Goal: Task Accomplishment & Management: Manage account settings

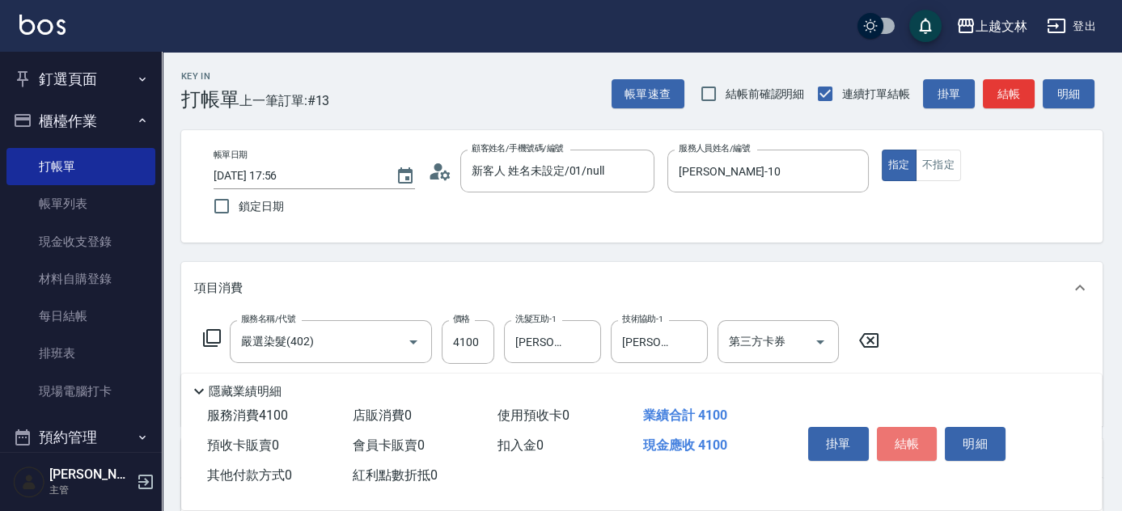
click at [903, 441] on button "結帳" at bounding box center [907, 444] width 61 height 34
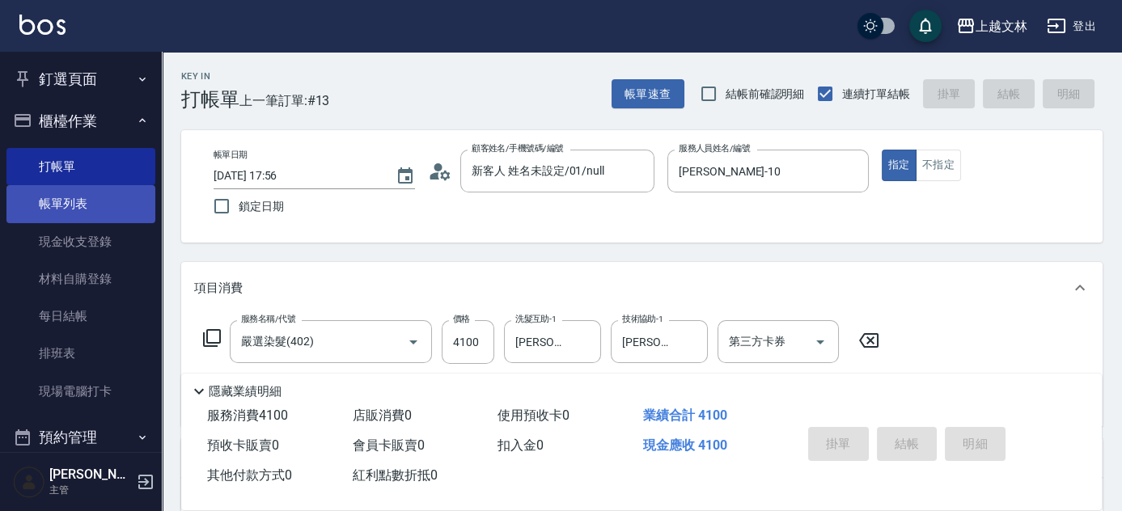
type input "[DATE] 18:33"
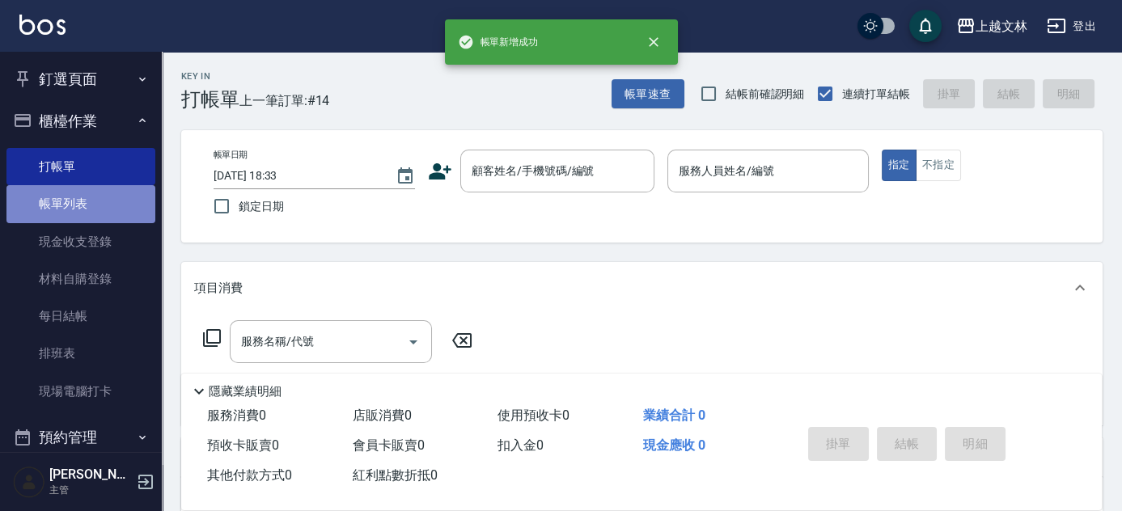
drag, startPoint x: 111, startPoint y: 202, endPoint x: 973, endPoint y: 264, distance: 864.3
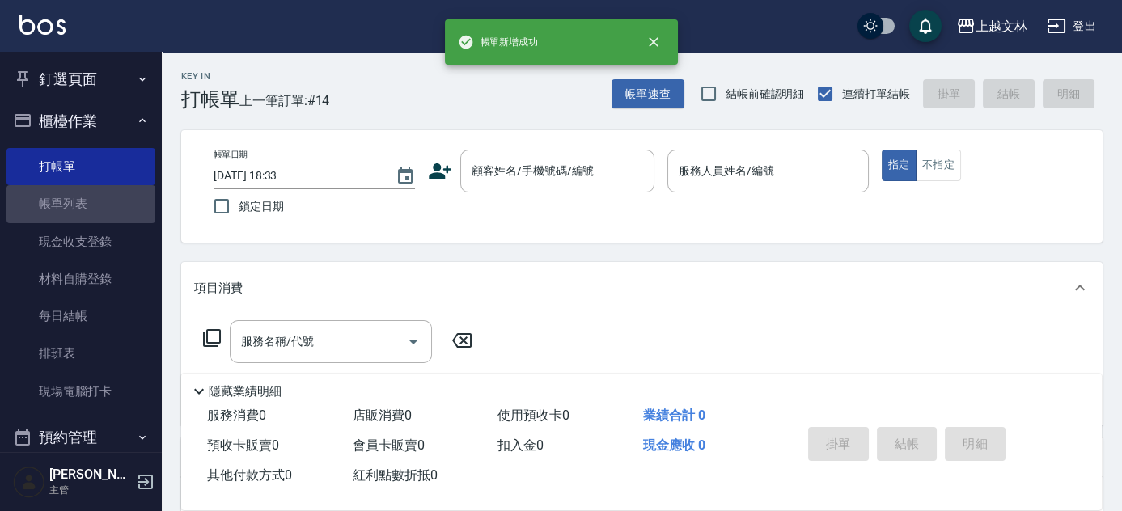
click at [112, 204] on link "帳單列表" at bounding box center [80, 203] width 149 height 37
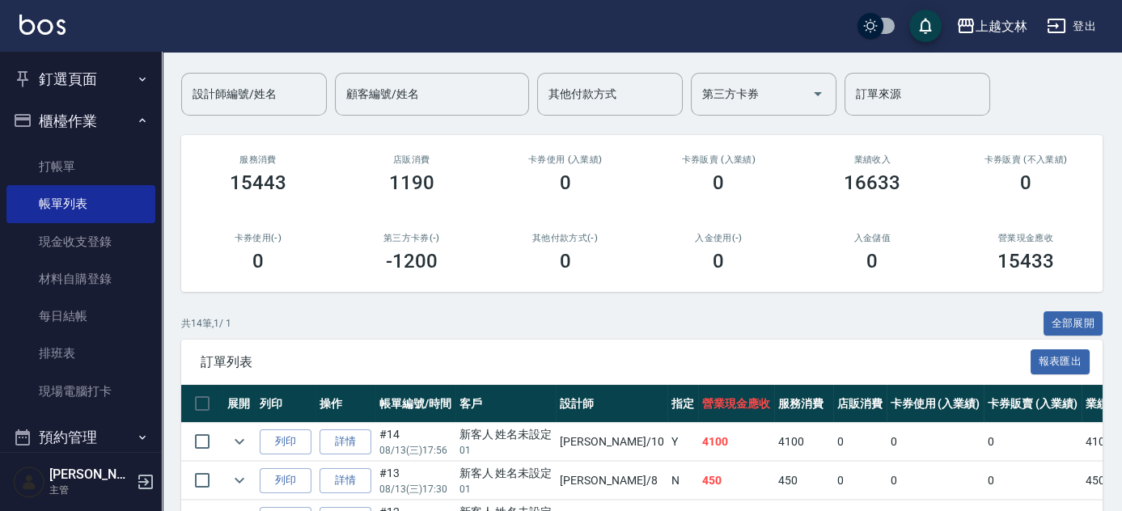
scroll to position [120, 0]
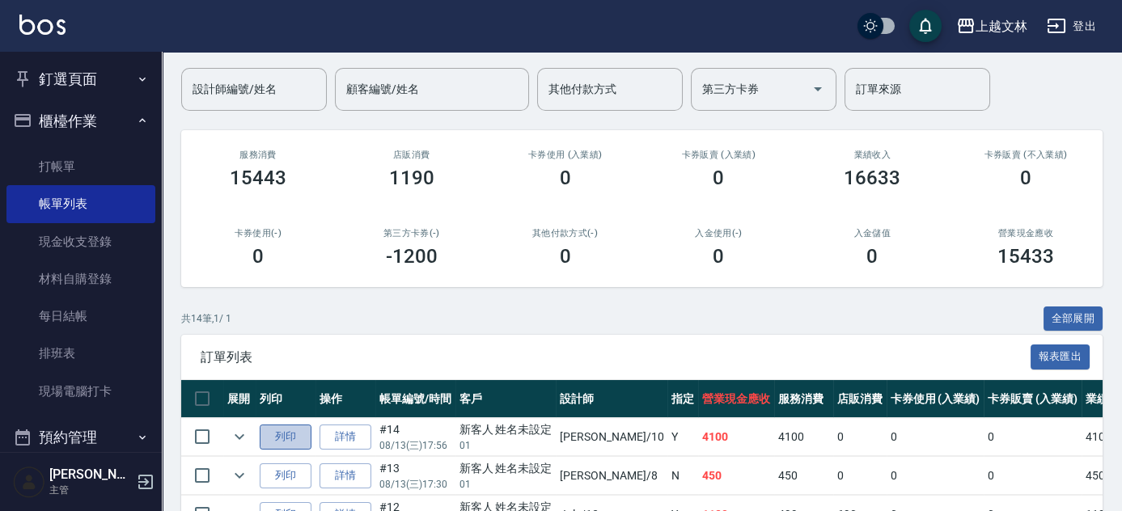
click at [287, 435] on button "列印" at bounding box center [286, 437] width 52 height 25
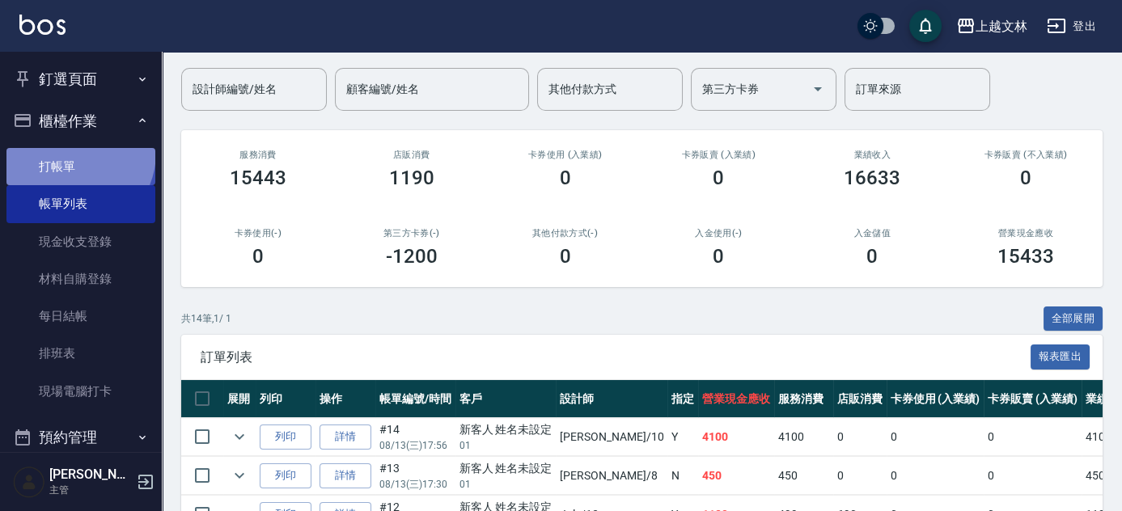
click at [69, 152] on link "打帳單" at bounding box center [80, 166] width 149 height 37
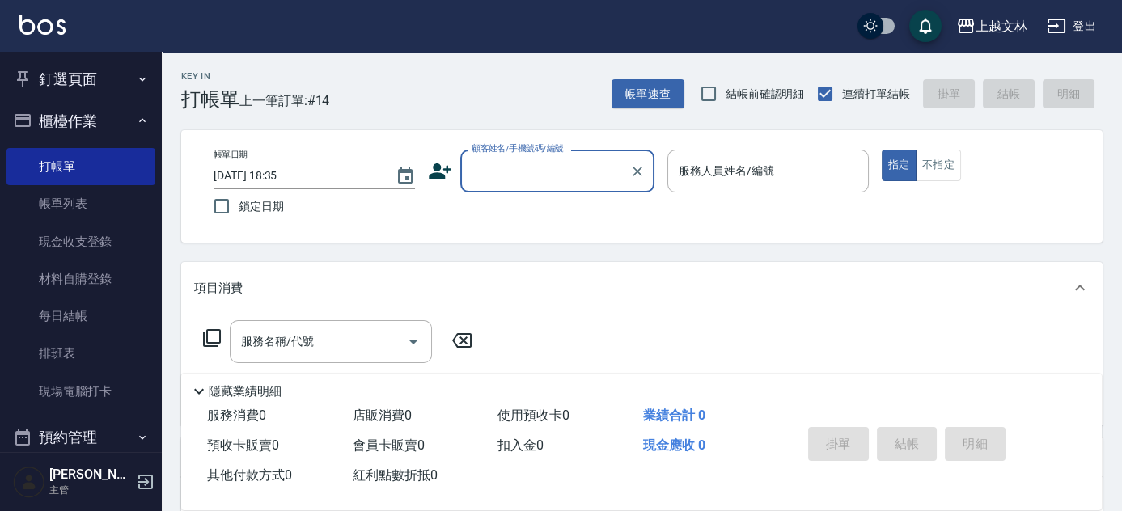
click at [567, 157] on input "顧客姓名/手機號碼/編號" at bounding box center [544, 171] width 155 height 28
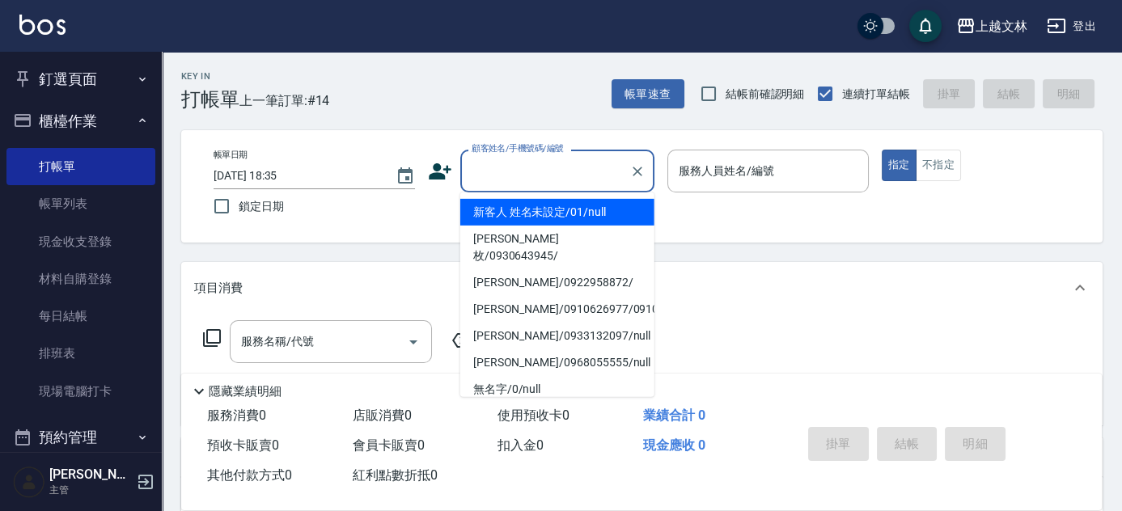
click at [565, 200] on li "新客人 姓名未設定/01/null" at bounding box center [557, 212] width 194 height 27
type input "新客人 姓名未設定/01/null"
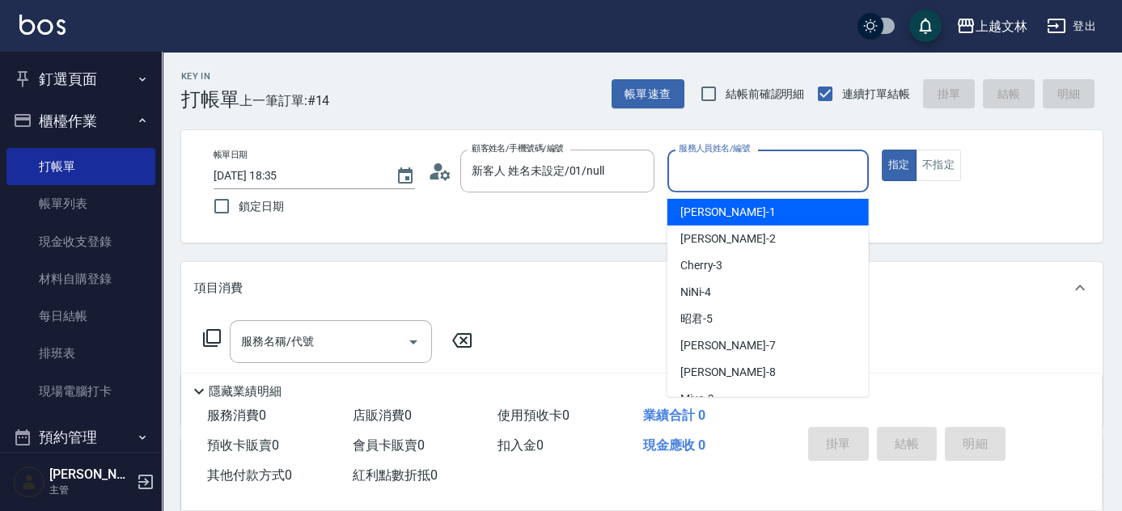
click at [709, 177] on input "服務人員姓名/編號" at bounding box center [767, 171] width 187 height 28
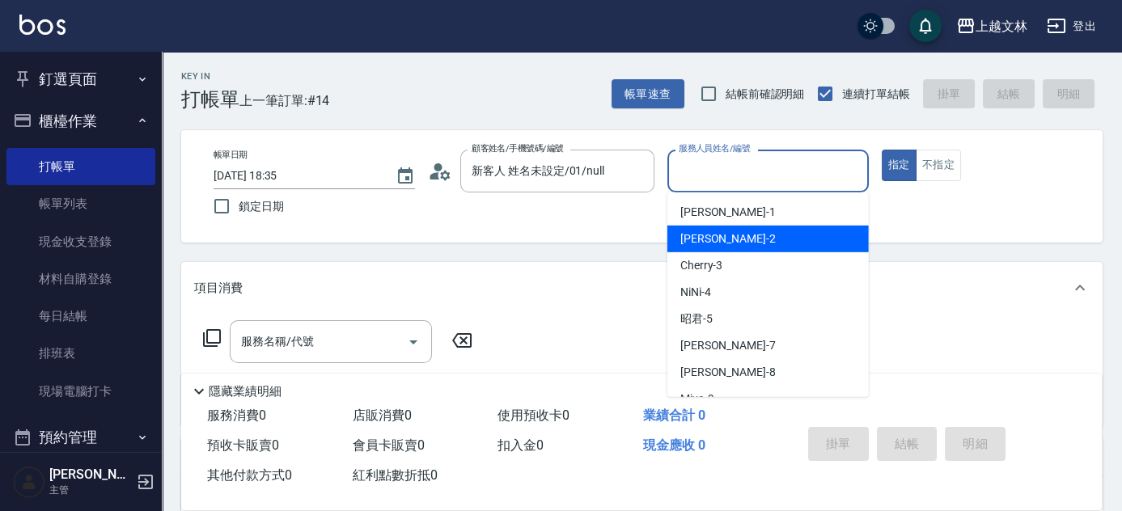
click at [739, 249] on div "[PERSON_NAME] -2" at bounding box center [767, 239] width 201 height 27
click at [760, 157] on input "[PERSON_NAME]-2" at bounding box center [755, 171] width 163 height 28
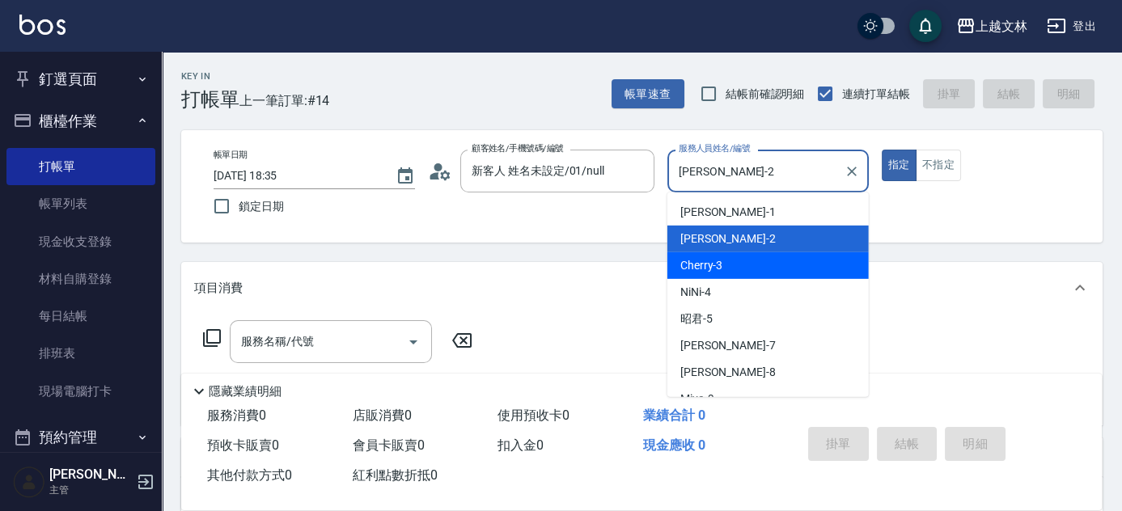
drag, startPoint x: 730, startPoint y: 258, endPoint x: 754, endPoint y: 254, distance: 24.6
click at [728, 256] on div "Cherry -3" at bounding box center [767, 265] width 201 height 27
type input "Cherry-3"
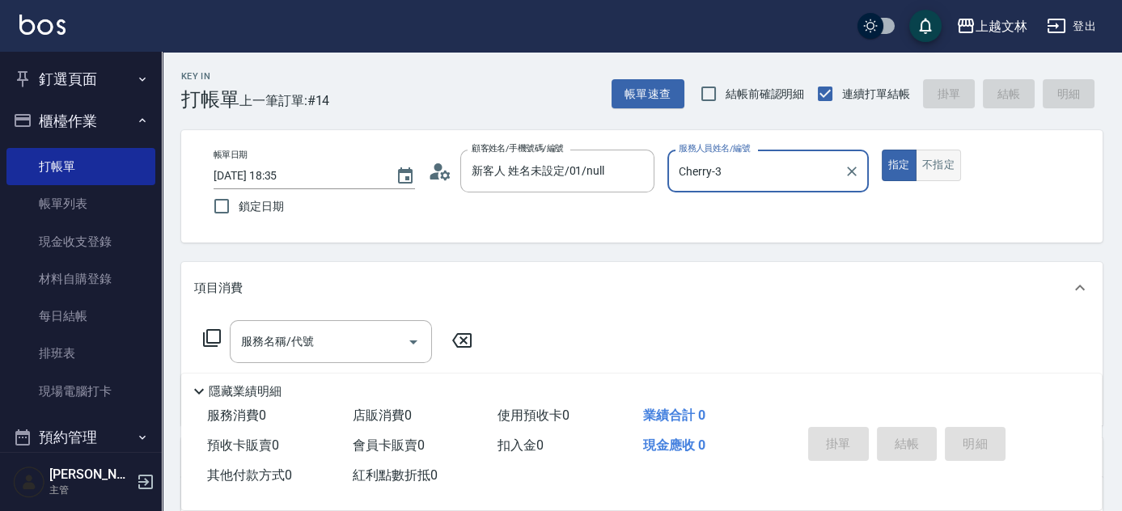
click at [931, 159] on button "不指定" at bounding box center [937, 166] width 45 height 32
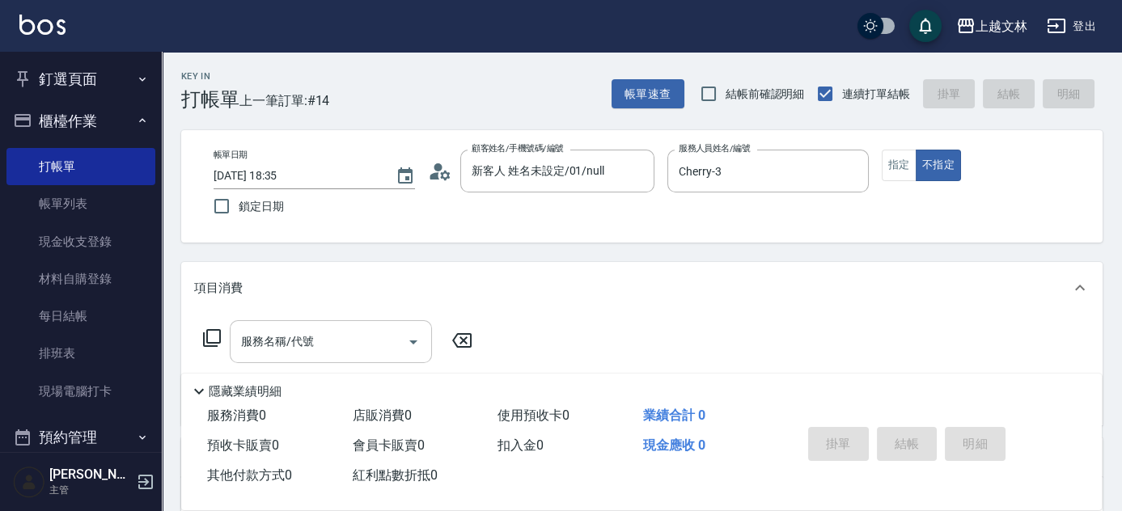
click at [335, 353] on input "服務名稱/代號" at bounding box center [318, 342] width 163 height 28
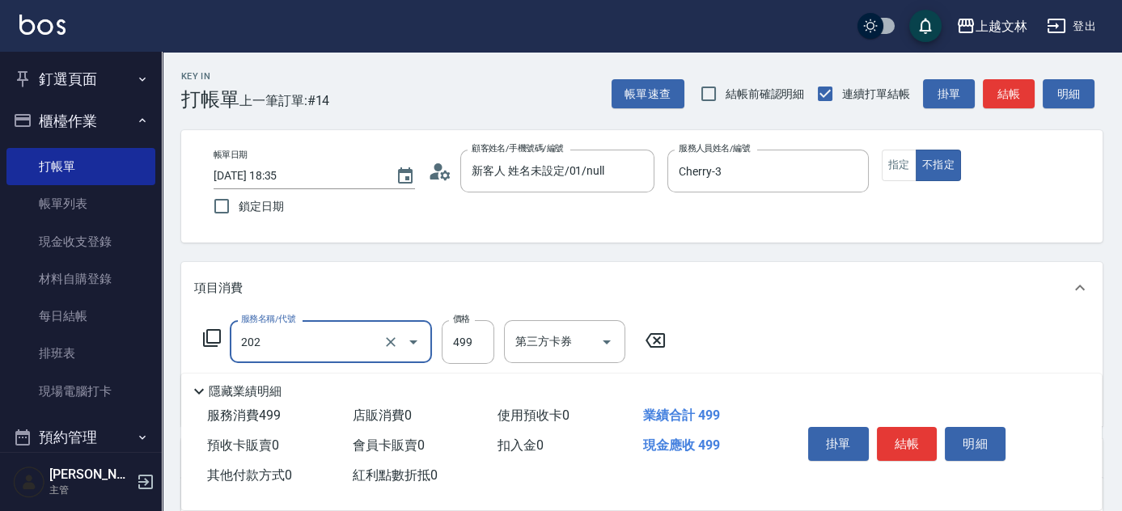
type input "A級單剪(202)"
click at [365, 332] on input "A級單剪(202)" at bounding box center [308, 342] width 142 height 28
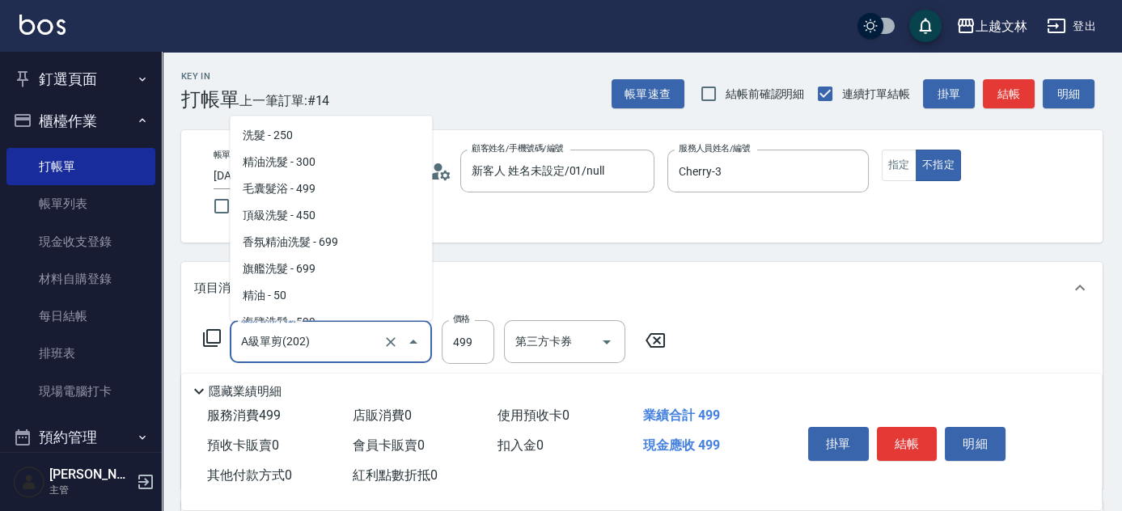
scroll to position [272, 0]
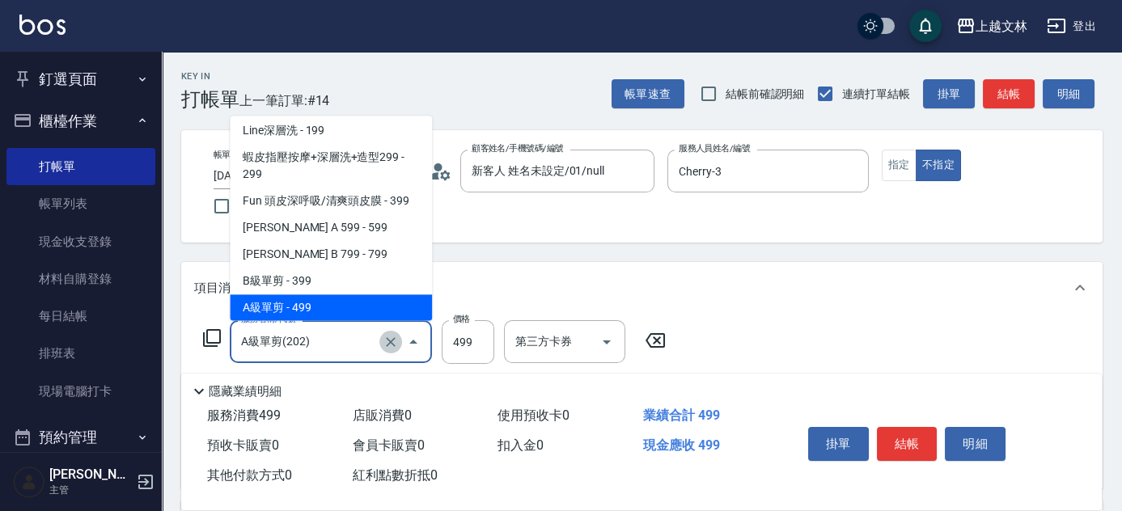
click at [395, 345] on icon "Clear" at bounding box center [390, 342] width 16 height 16
click at [360, 347] on input "服務名稱/代號" at bounding box center [308, 342] width 142 height 28
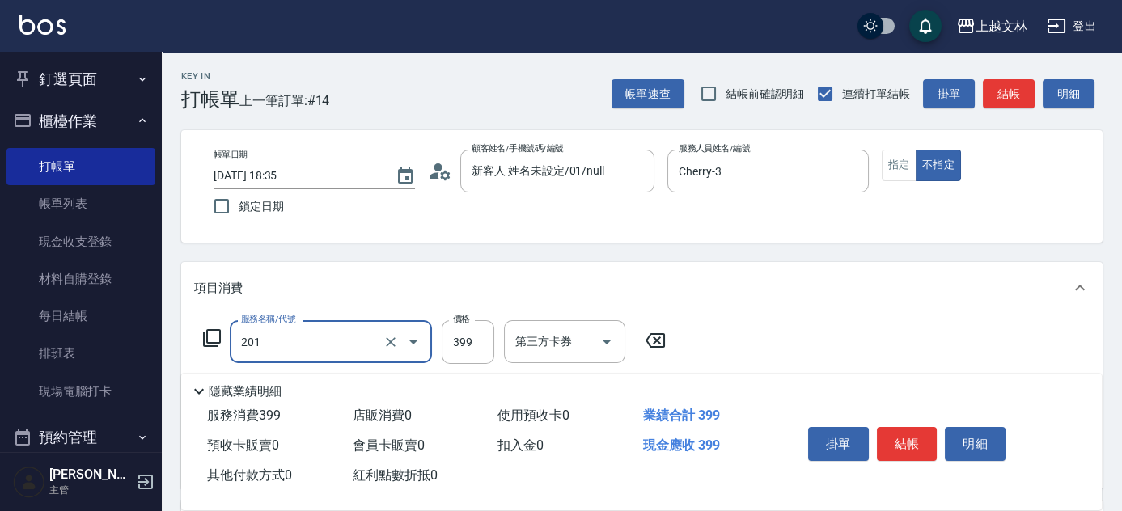
type input "B級單剪(201)"
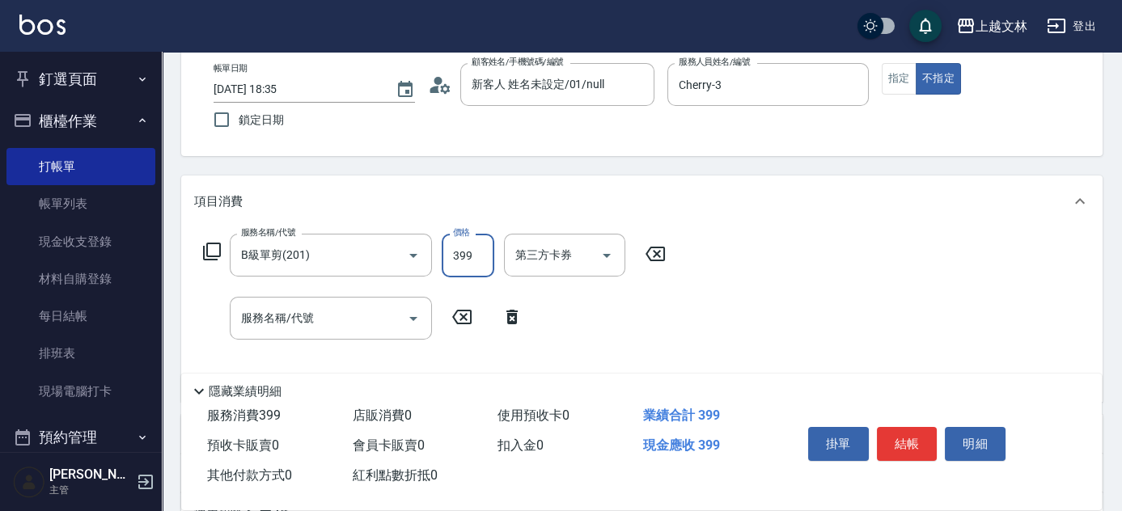
scroll to position [88, 0]
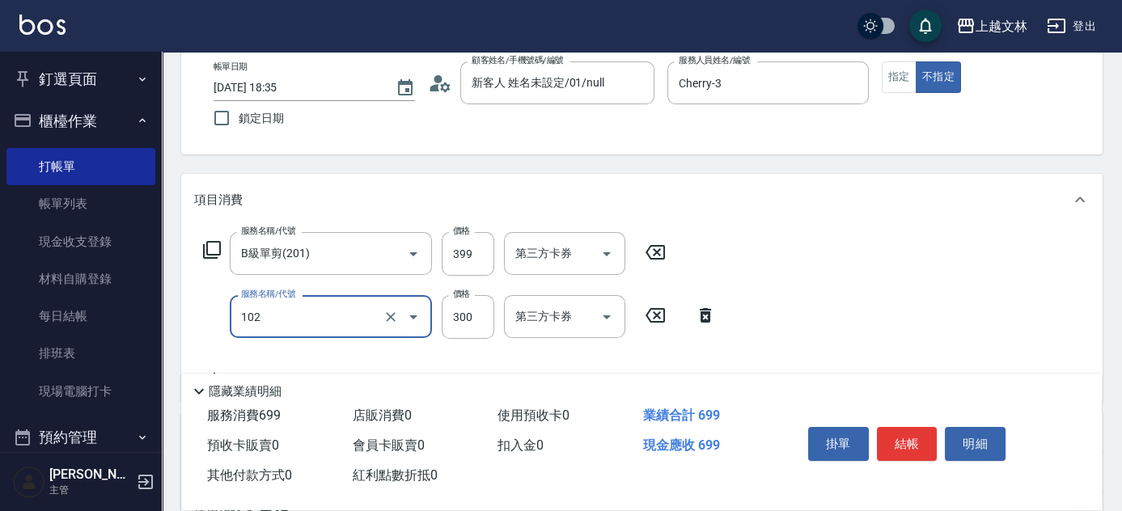
type input "精油洗髮(102)"
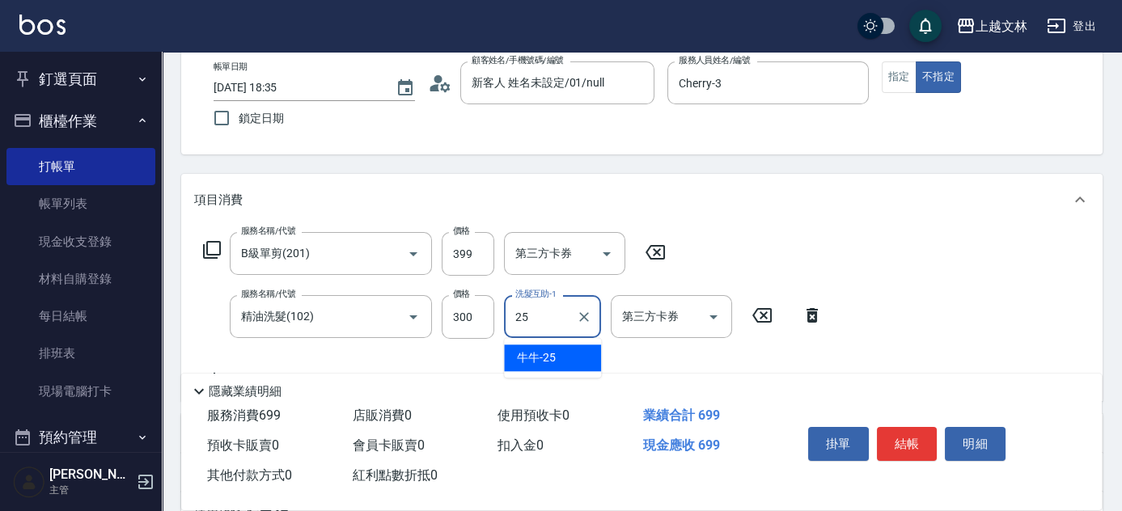
type input "牛牛-25"
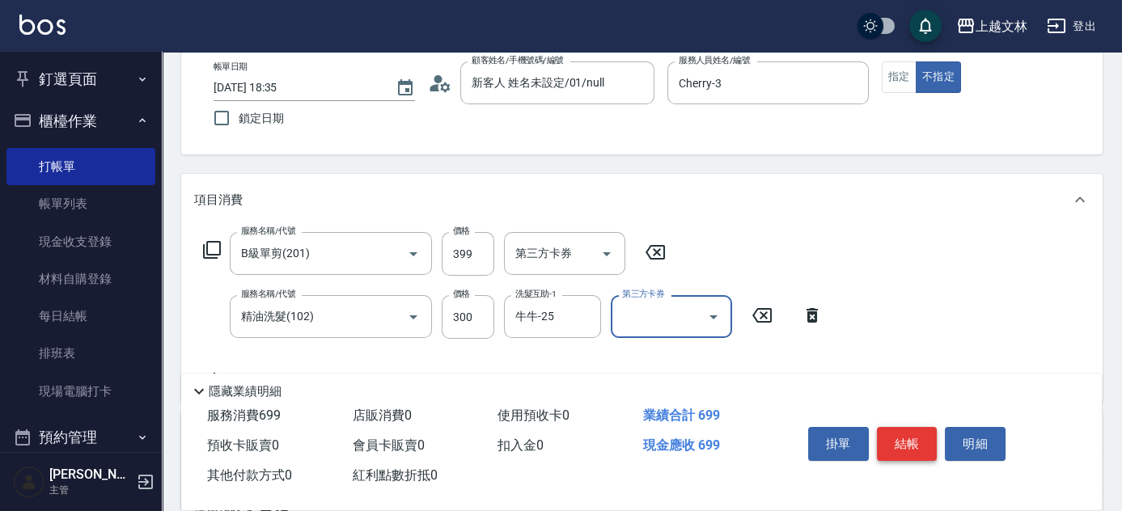
click at [923, 443] on button "結帳" at bounding box center [907, 444] width 61 height 34
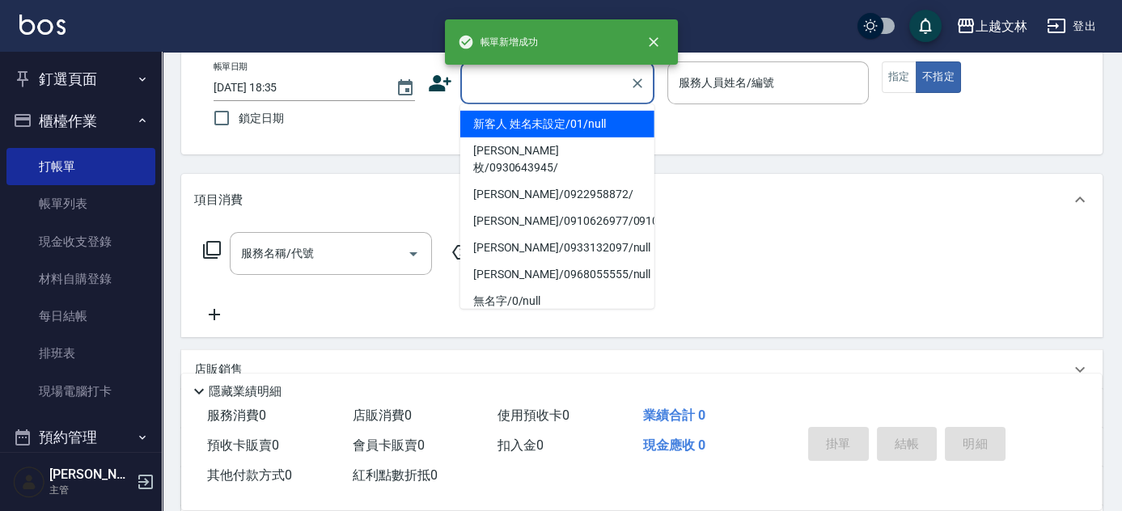
click at [578, 80] on input "顧客姓名/手機號碼/編號" at bounding box center [544, 83] width 155 height 28
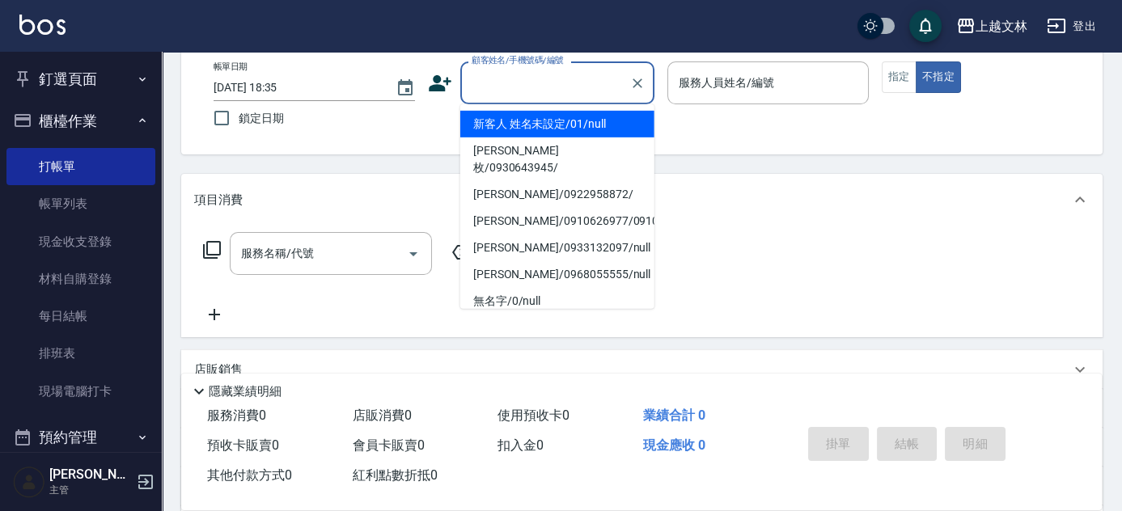
click at [576, 112] on li "新客人 姓名未設定/01/null" at bounding box center [557, 124] width 194 height 27
type input "新客人 姓名未設定/01/null"
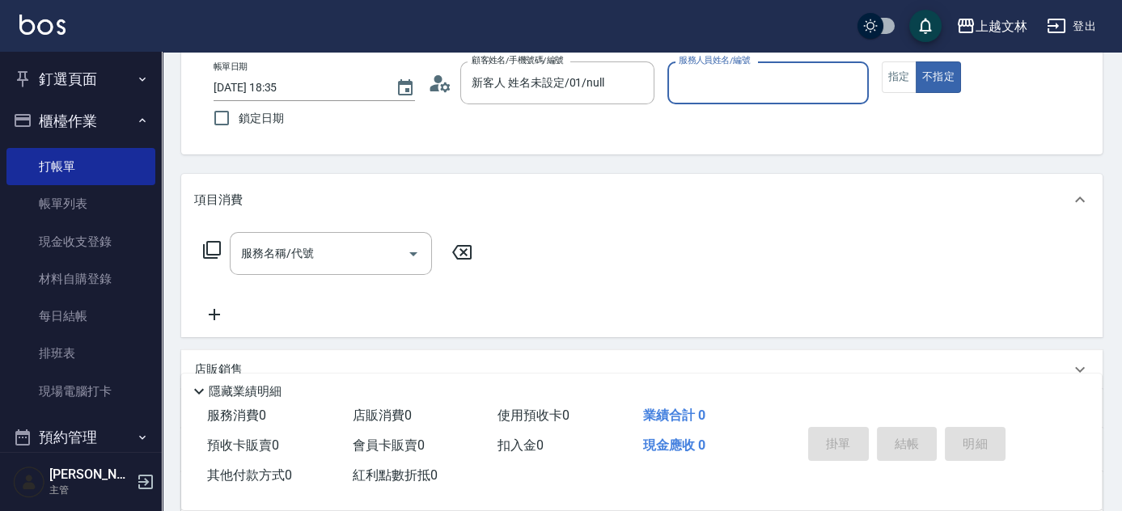
click at [774, 66] on div "服務人員姓名/編號" at bounding box center [767, 82] width 201 height 43
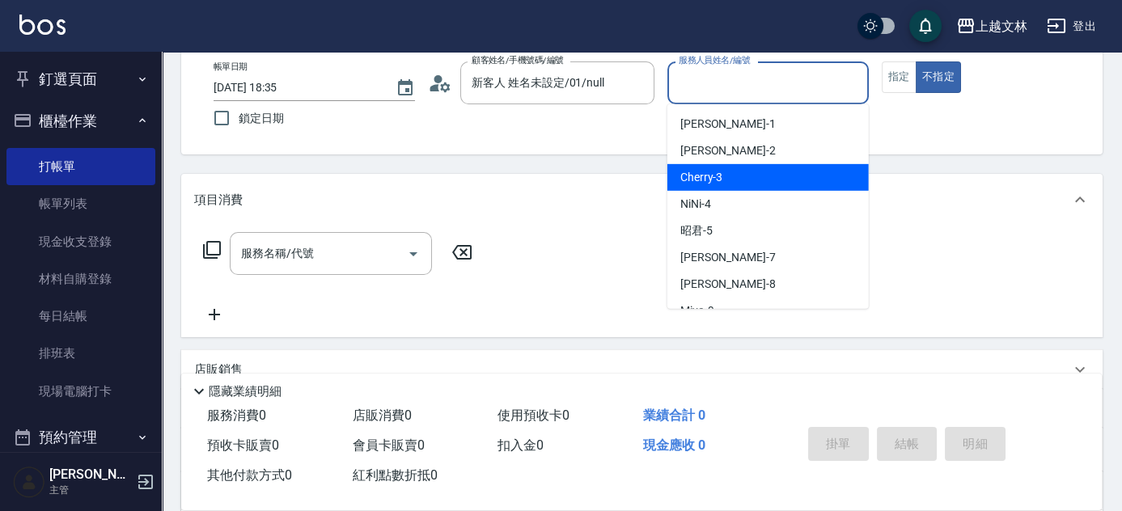
click at [771, 186] on div "Cherry -3" at bounding box center [767, 177] width 201 height 27
type input "Cherry-3"
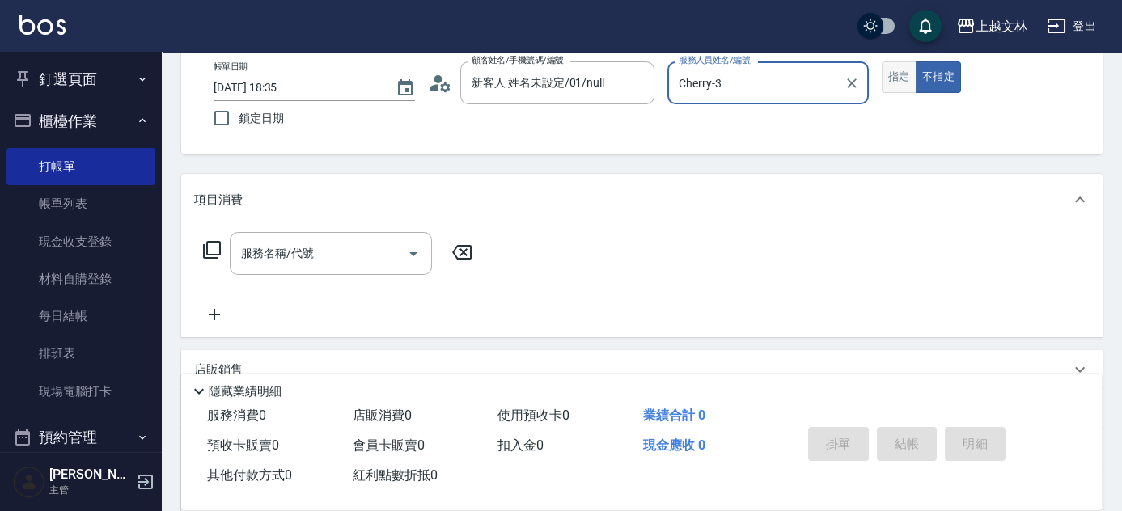
click at [897, 78] on button "指定" at bounding box center [898, 77] width 35 height 32
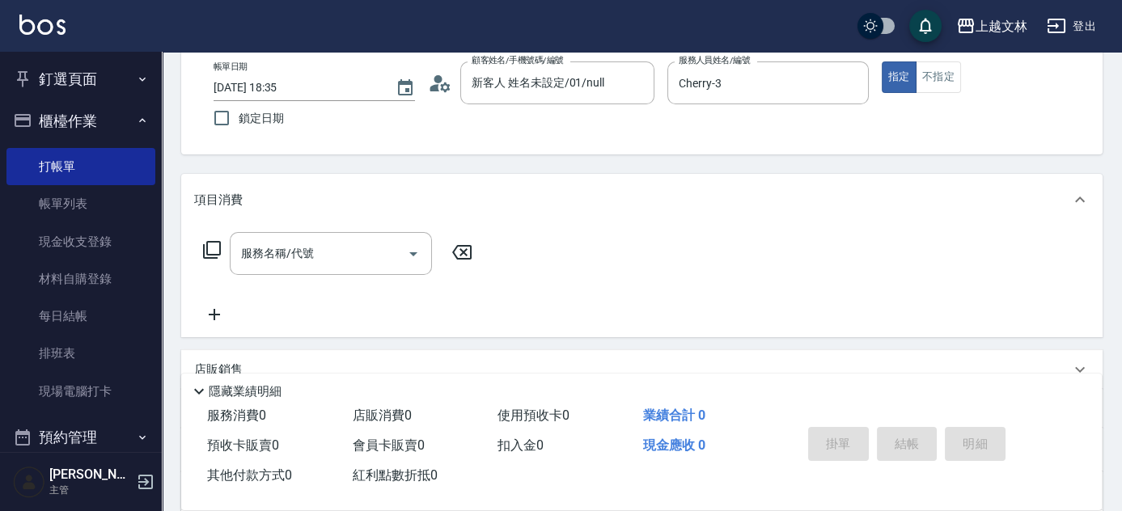
click at [315, 245] on input "服務名稱/代號" at bounding box center [318, 253] width 163 height 28
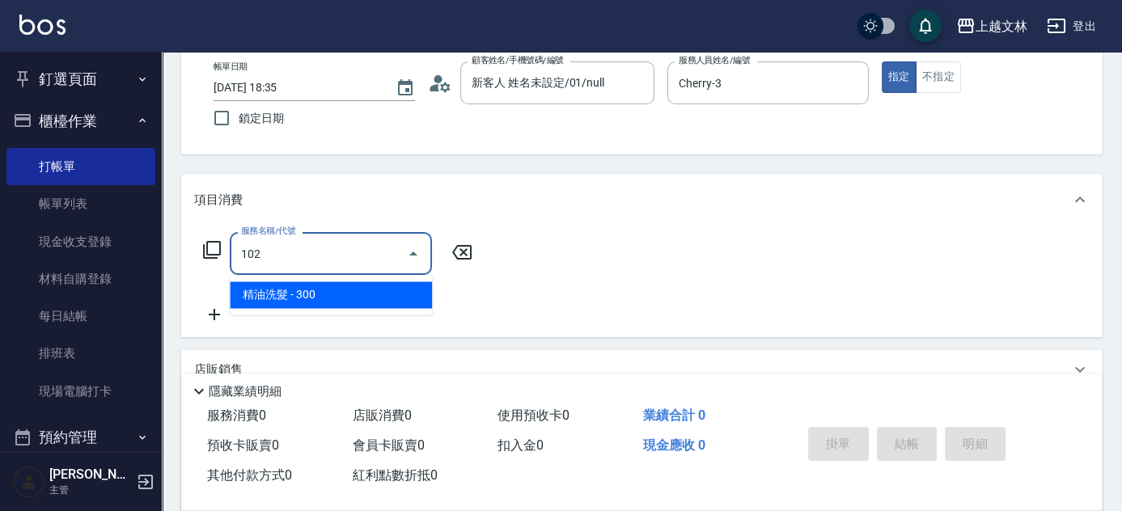
type input "精油洗髮(102)"
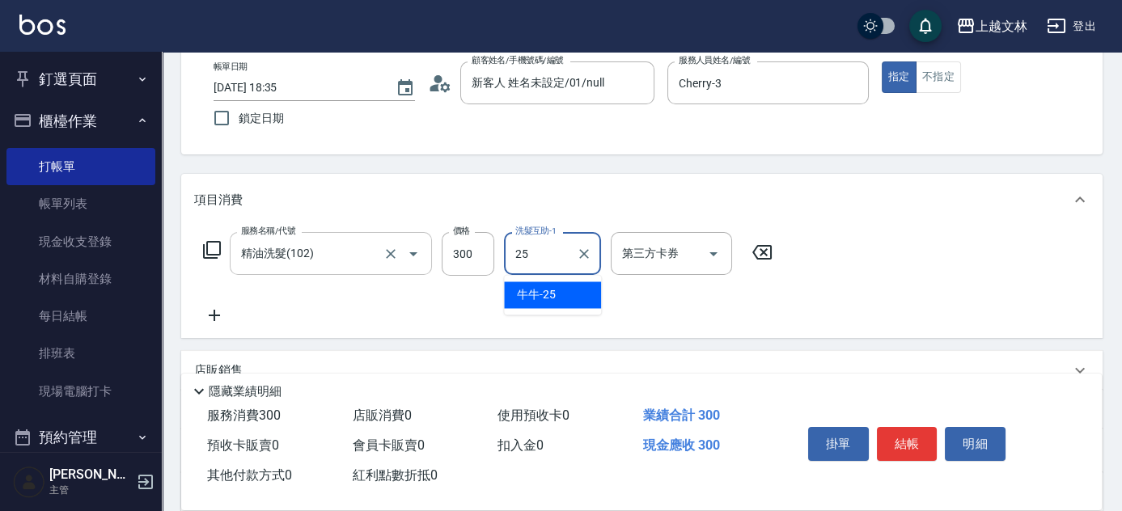
type input "牛牛-25"
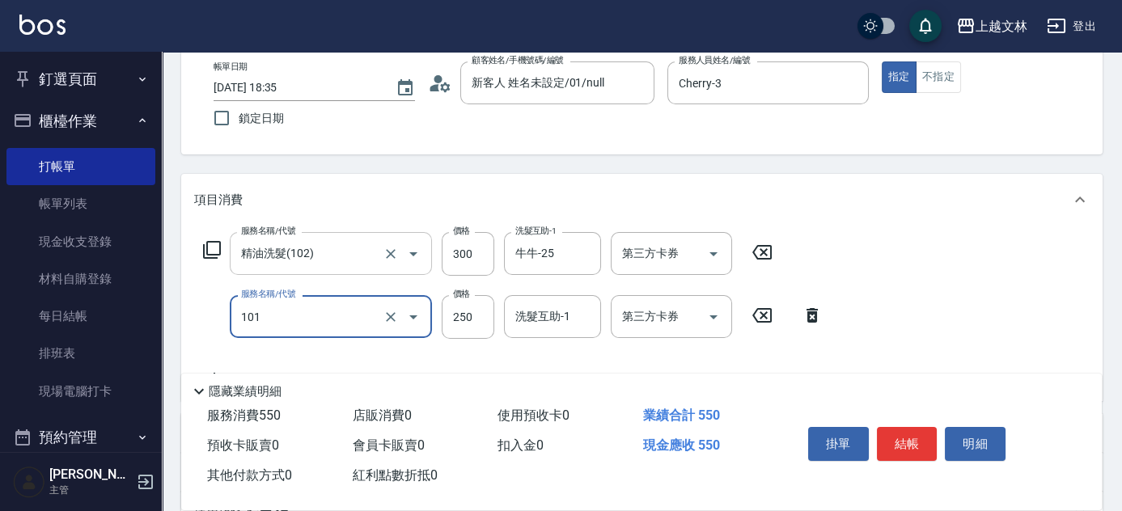
type input "洗髮(101)"
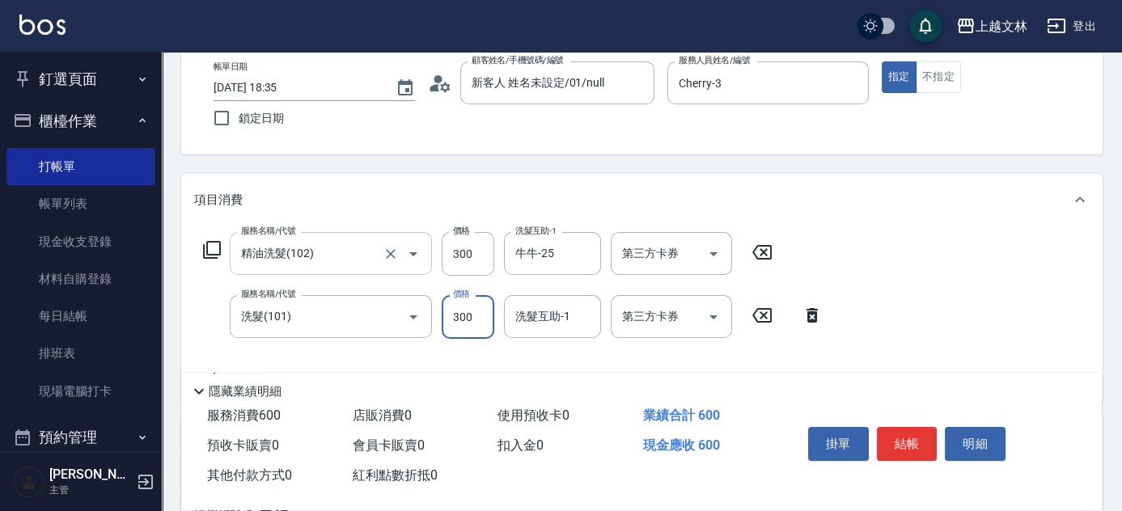
type input "300"
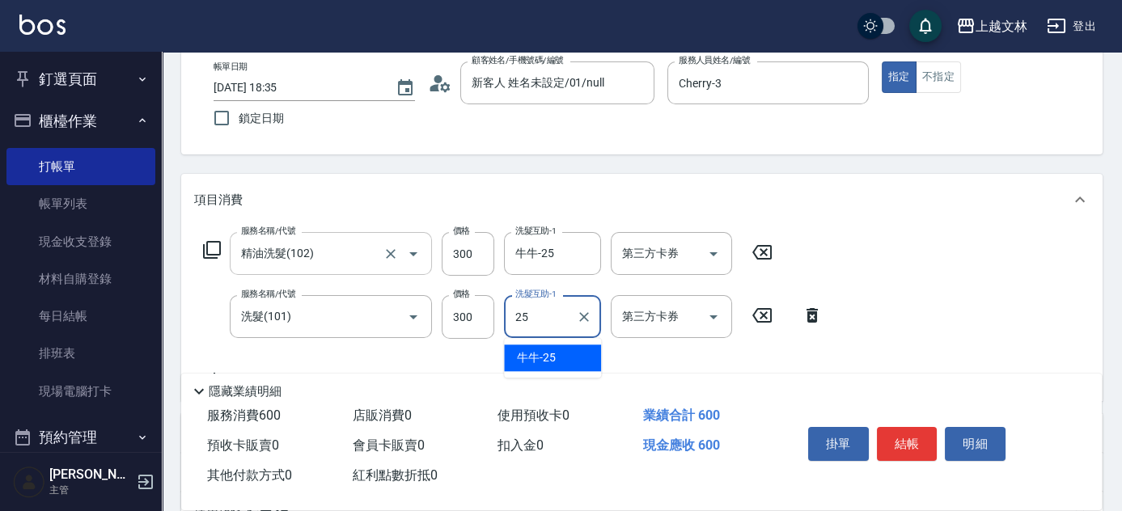
type input "牛牛-25"
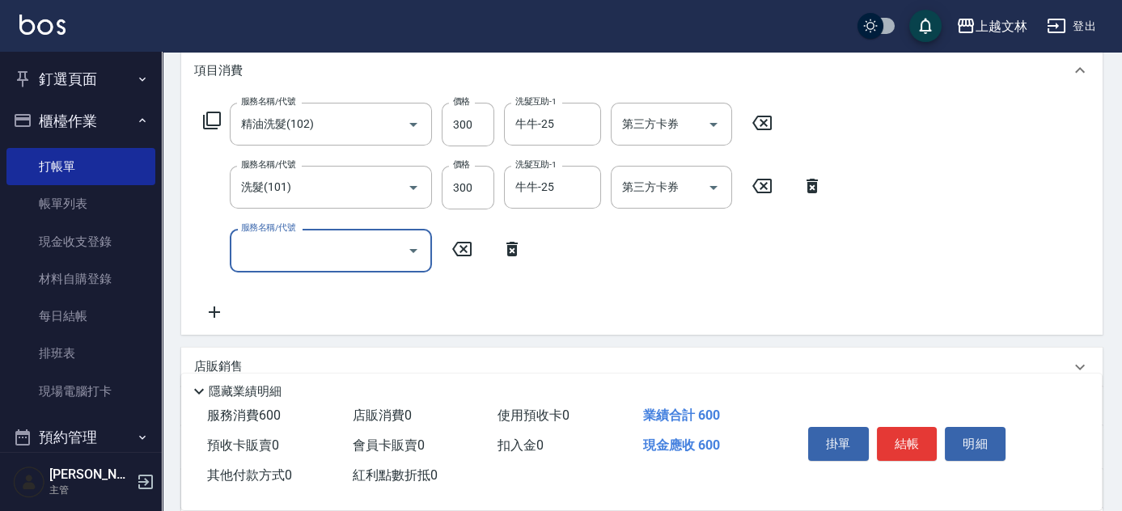
scroll to position [244, 0]
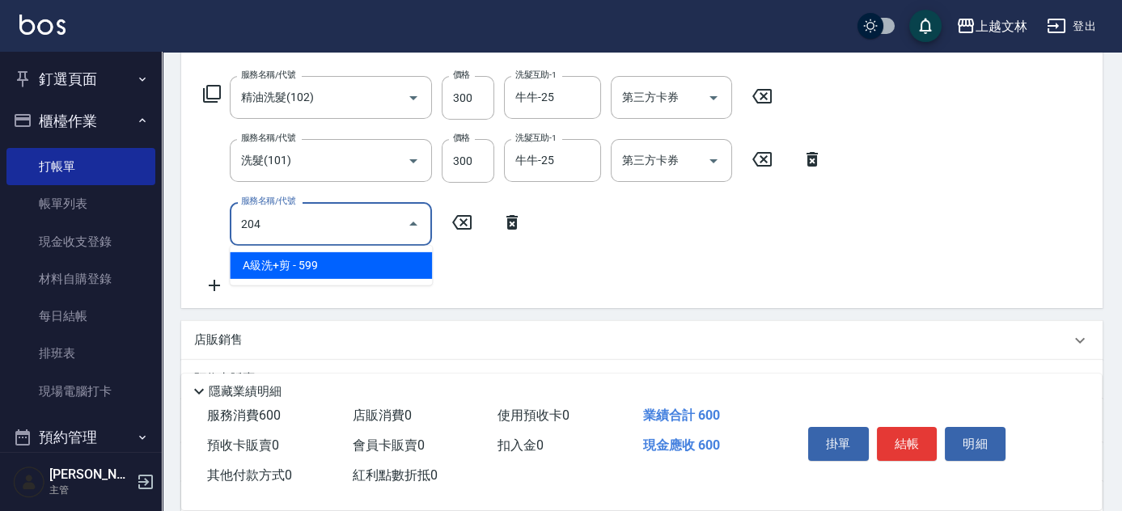
type input "A級洗+剪(204)"
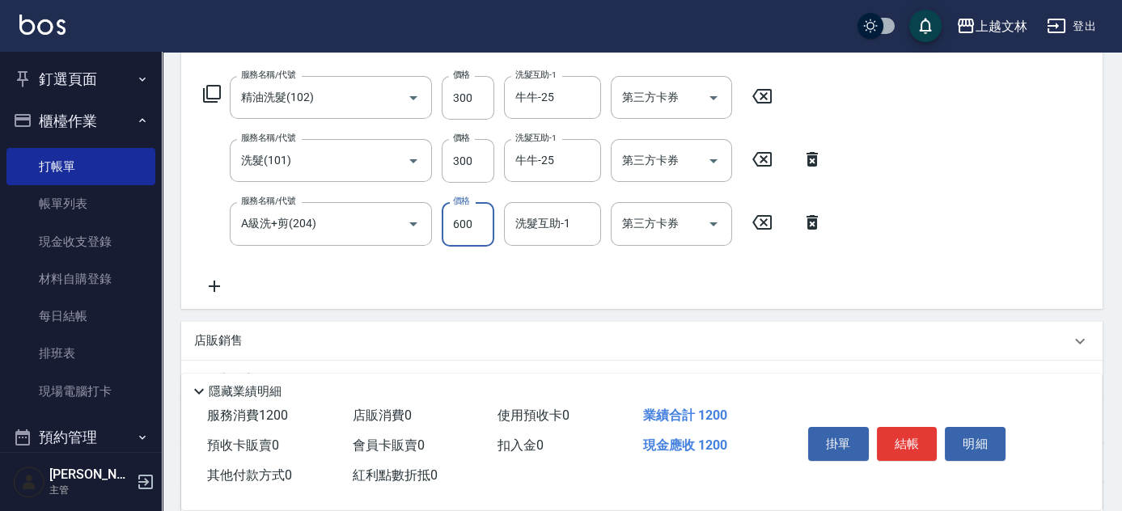
type input "600"
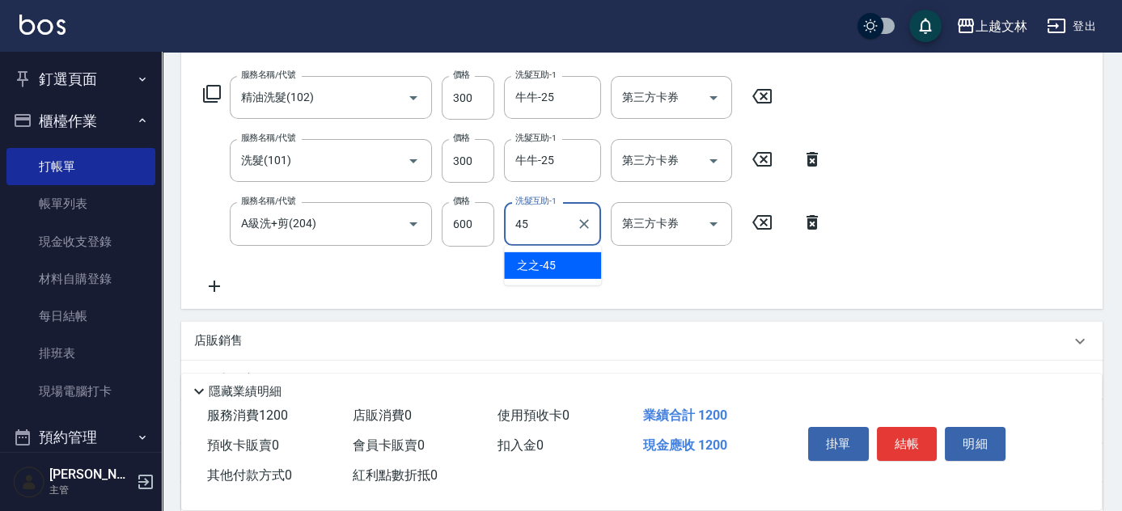
type input "之之-45"
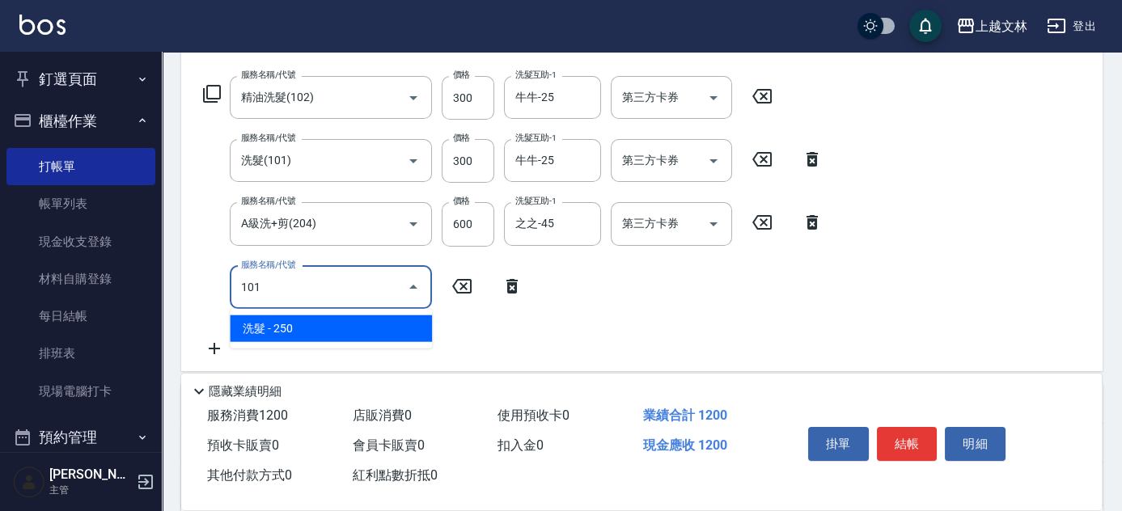
type input "洗髮(101)"
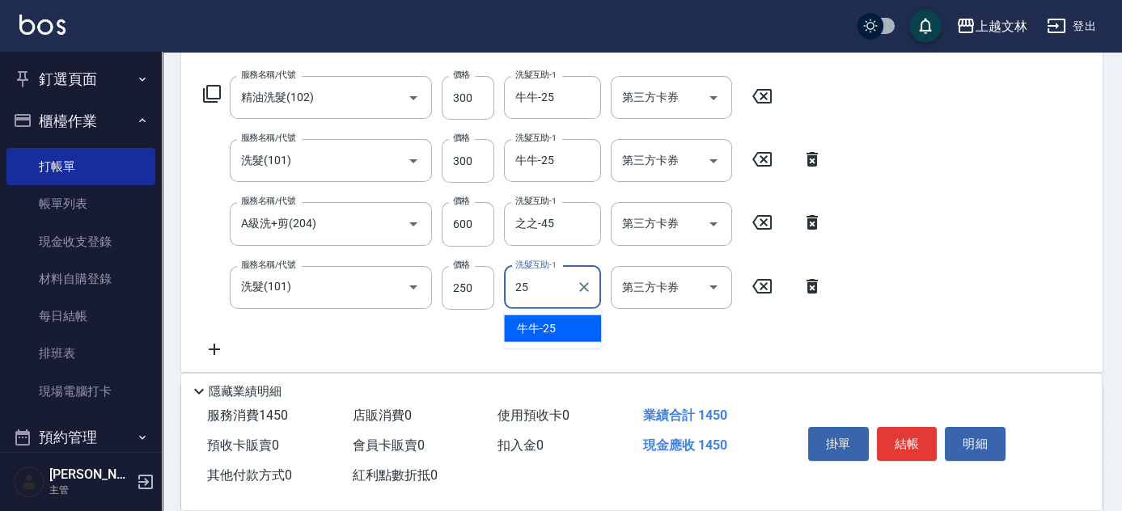
type input "牛牛-25"
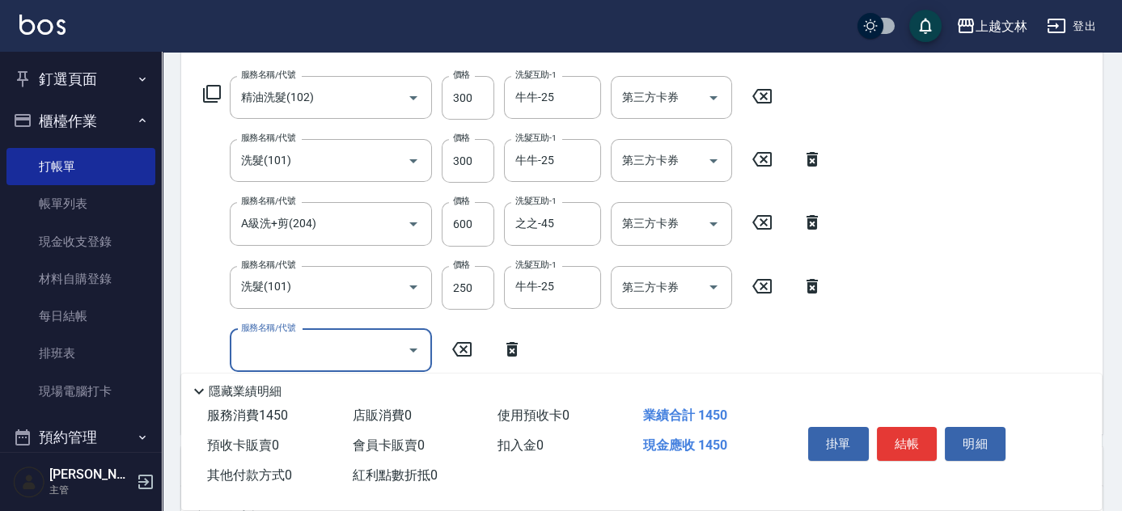
click at [328, 351] on input "服務名稱/代號" at bounding box center [318, 350] width 163 height 28
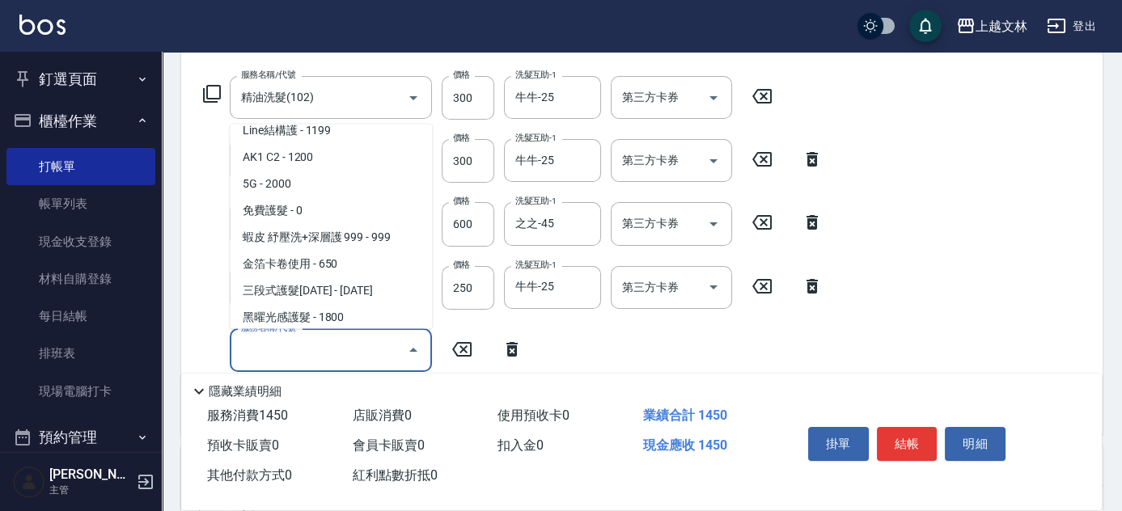
scroll to position [2043, 0]
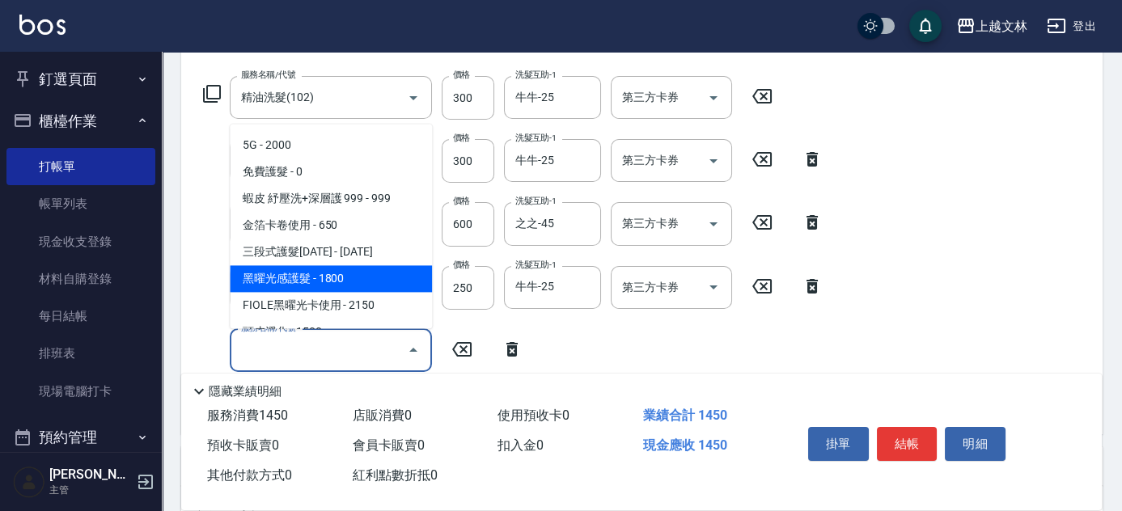
click at [353, 280] on span "黑曜光感護髮 - 1800" at bounding box center [331, 279] width 202 height 27
type input "黑曜光感護髮(521)"
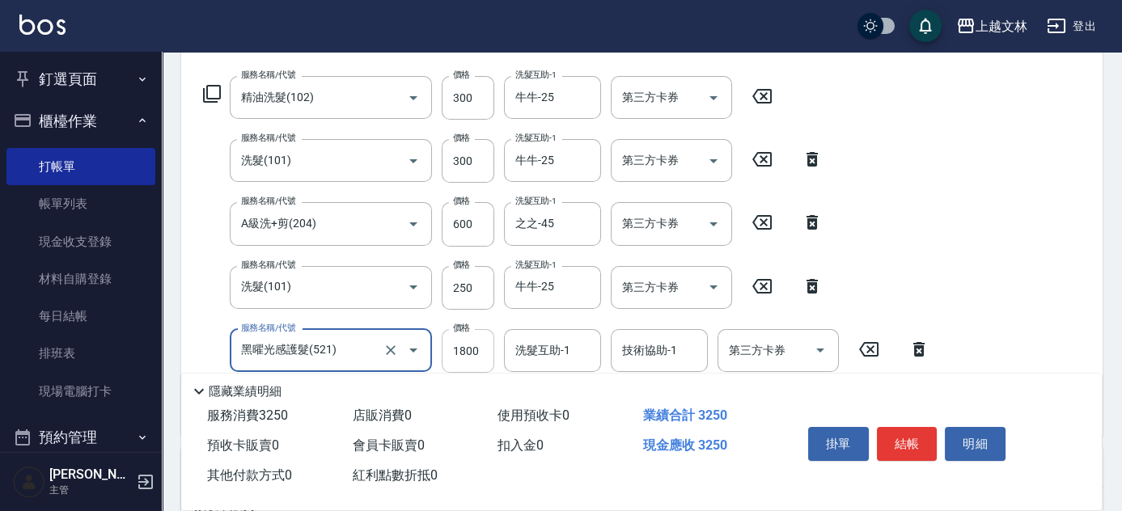
click at [472, 351] on input "1800" at bounding box center [468, 351] width 53 height 44
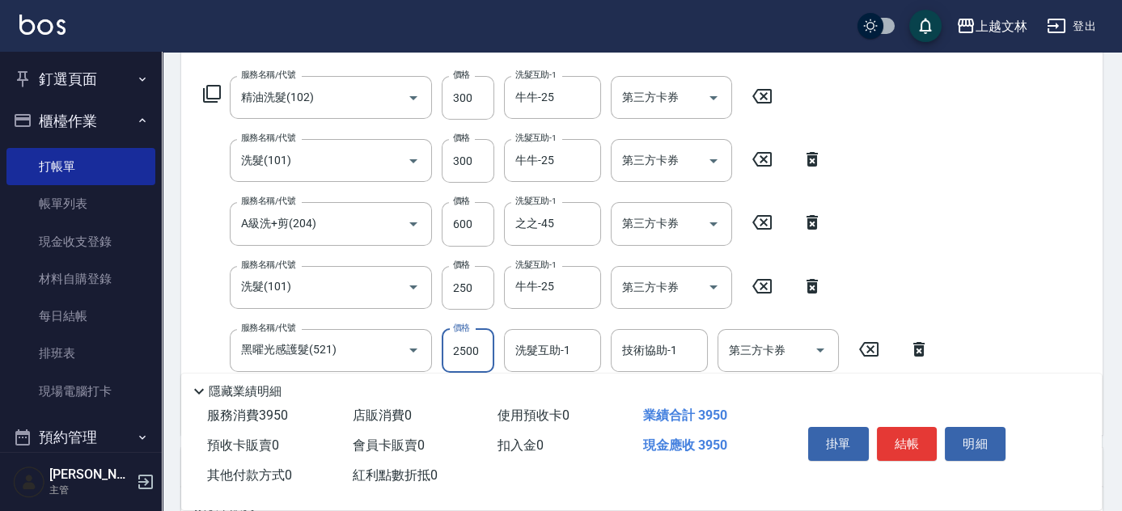
type input "2500"
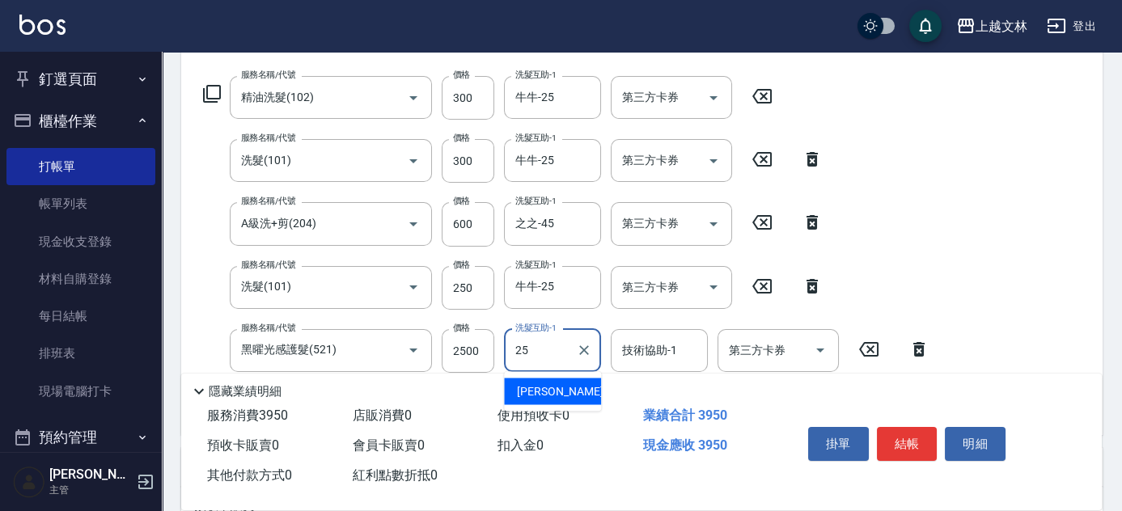
type input "牛牛-25"
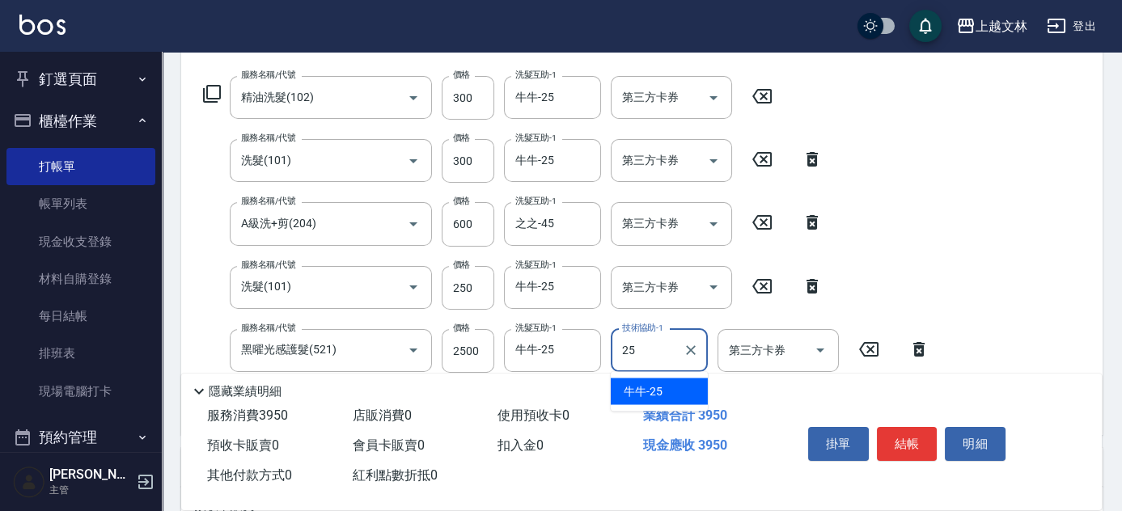
type input "牛牛-25"
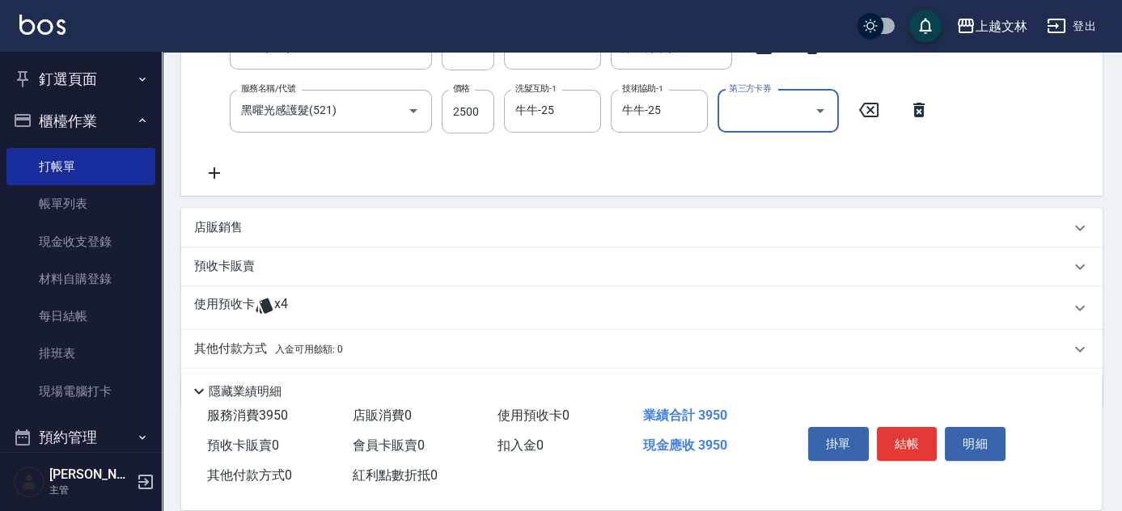
scroll to position [533, 0]
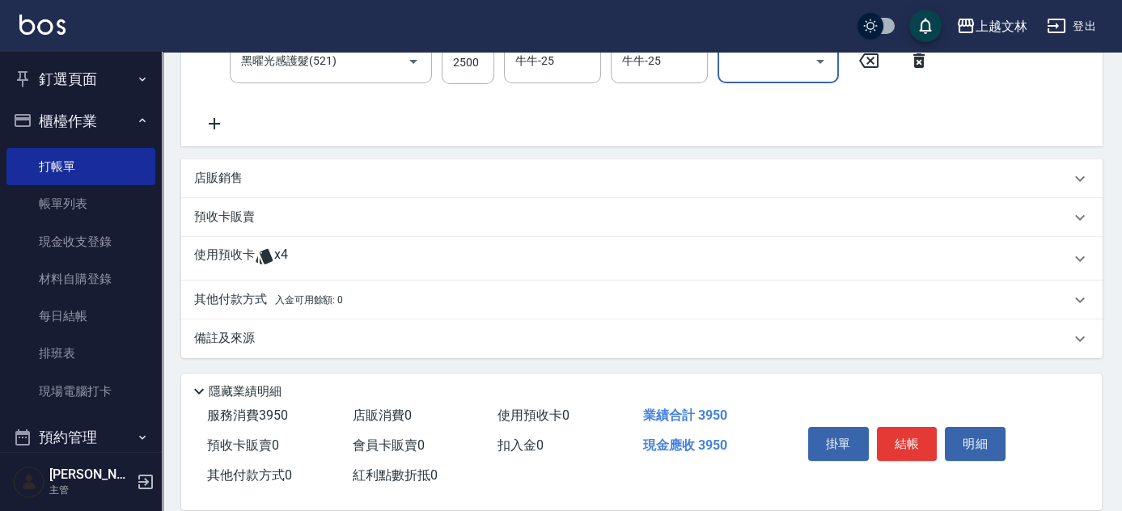
click at [239, 168] on div "店販銷售" at bounding box center [641, 178] width 921 height 39
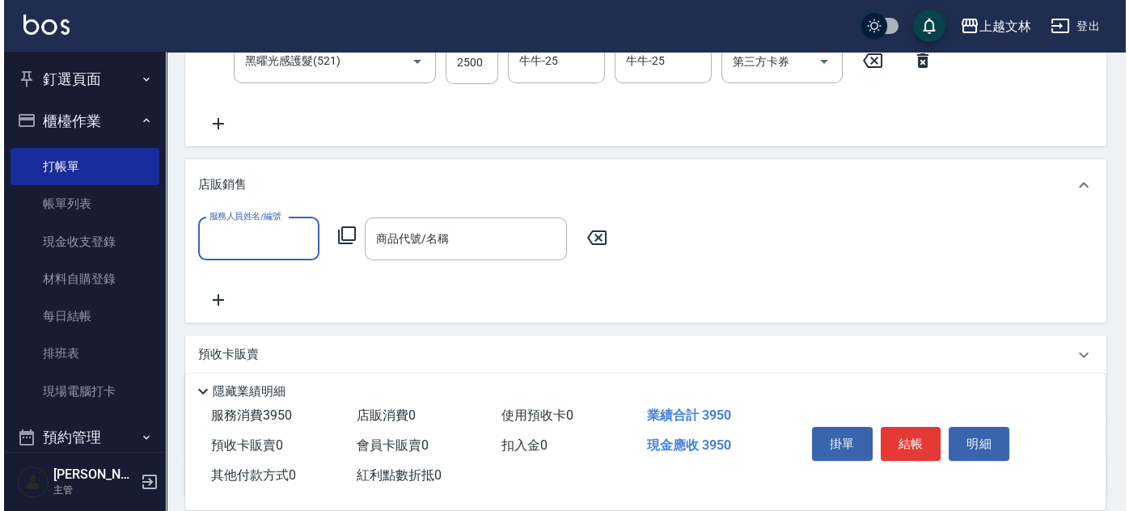
scroll to position [0, 0]
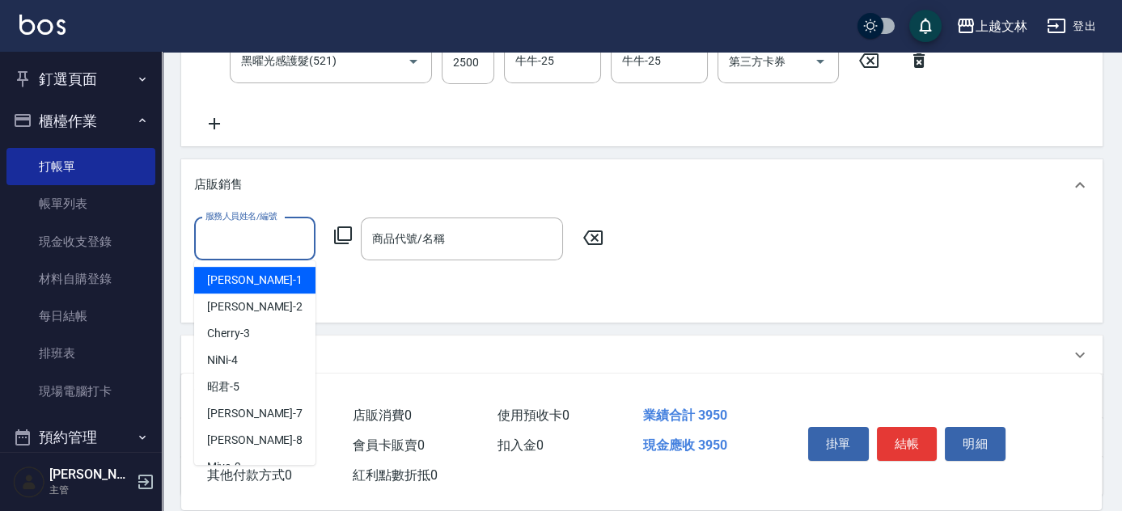
click at [252, 241] on input "服務人員姓名/編號" at bounding box center [254, 239] width 107 height 28
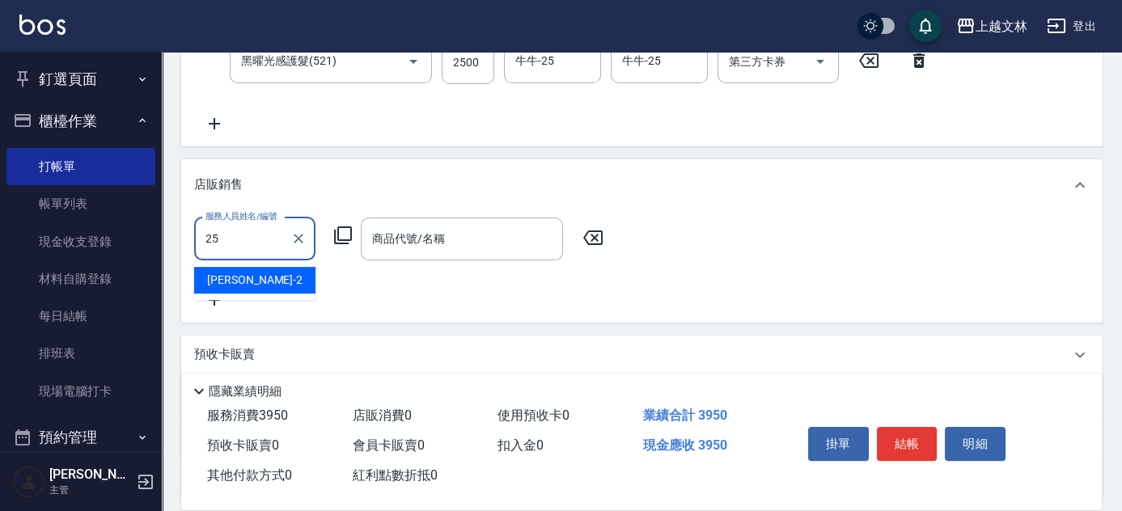
type input "牛牛-25"
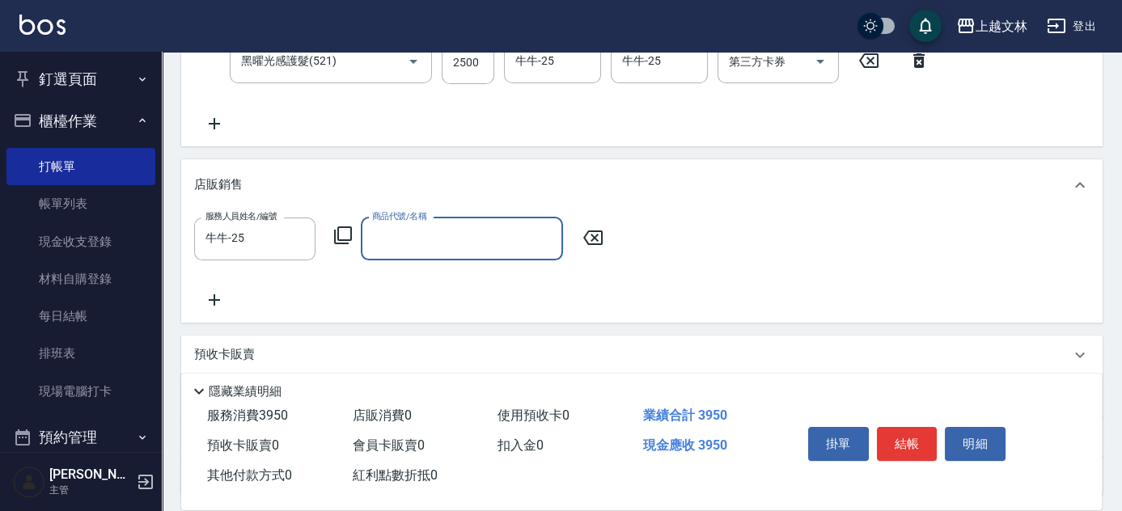
click at [342, 231] on icon at bounding box center [342, 235] width 19 height 19
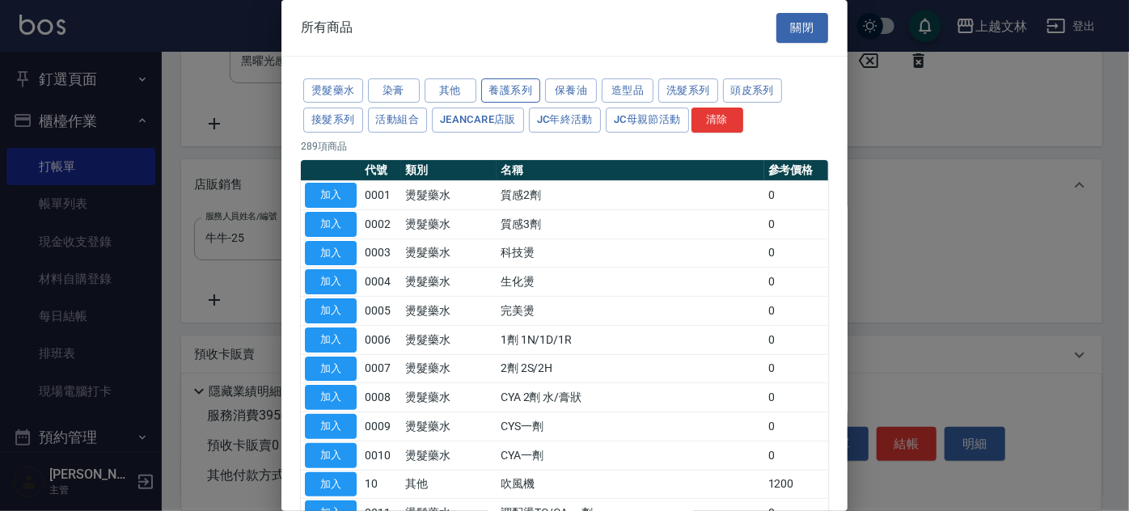
drag, startPoint x: 513, startPoint y: 90, endPoint x: 515, endPoint y: 99, distance: 9.0
click at [514, 90] on button "養護系列" at bounding box center [511, 90] width 60 height 25
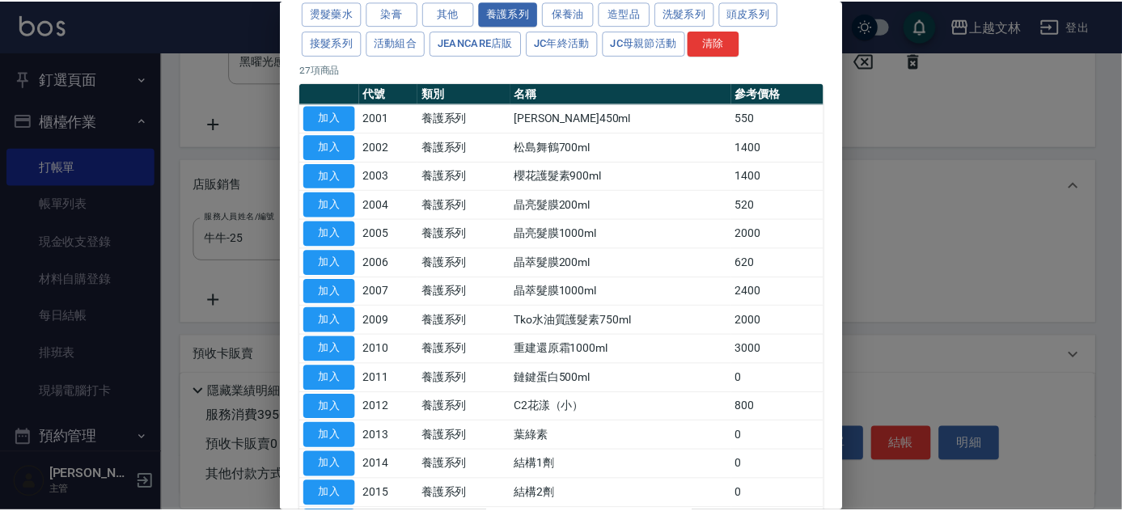
scroll to position [78, 0]
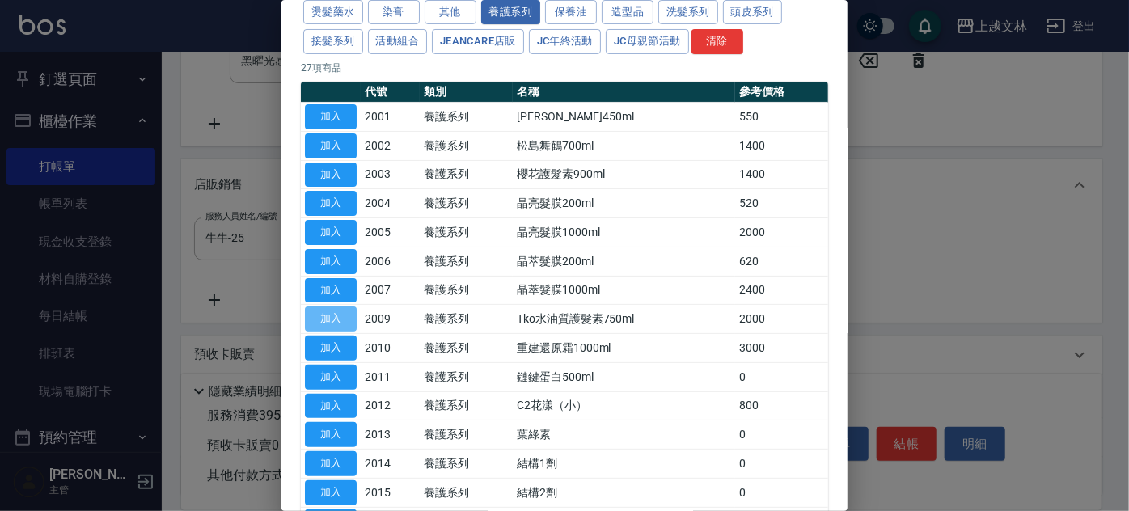
click at [320, 313] on button "加入" at bounding box center [331, 318] width 52 height 25
type input "Tko水油質護髮素750ml"
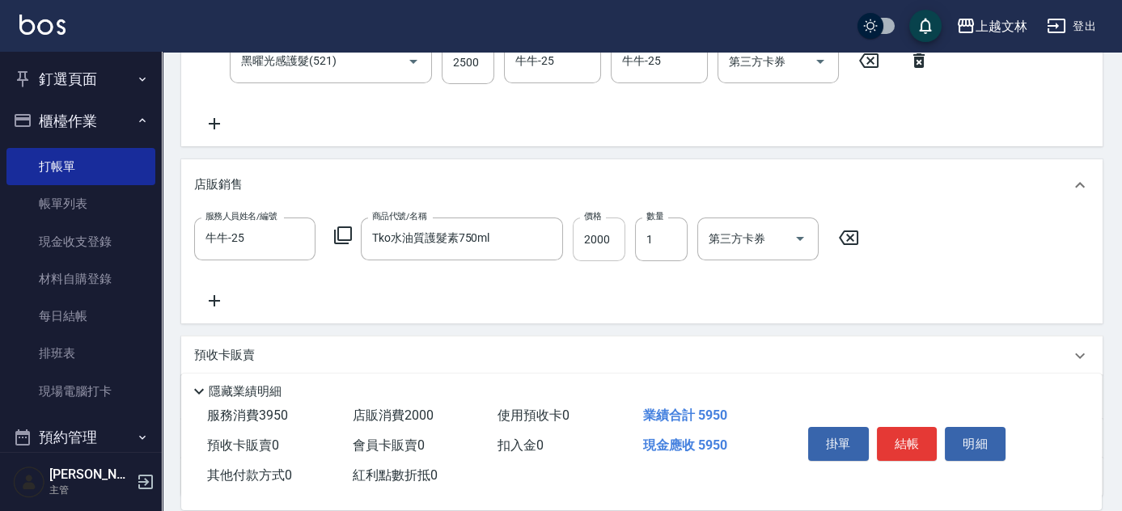
click at [609, 248] on input "2000" at bounding box center [599, 240] width 53 height 44
type input "1728"
click at [908, 439] on button "結帳" at bounding box center [907, 444] width 61 height 34
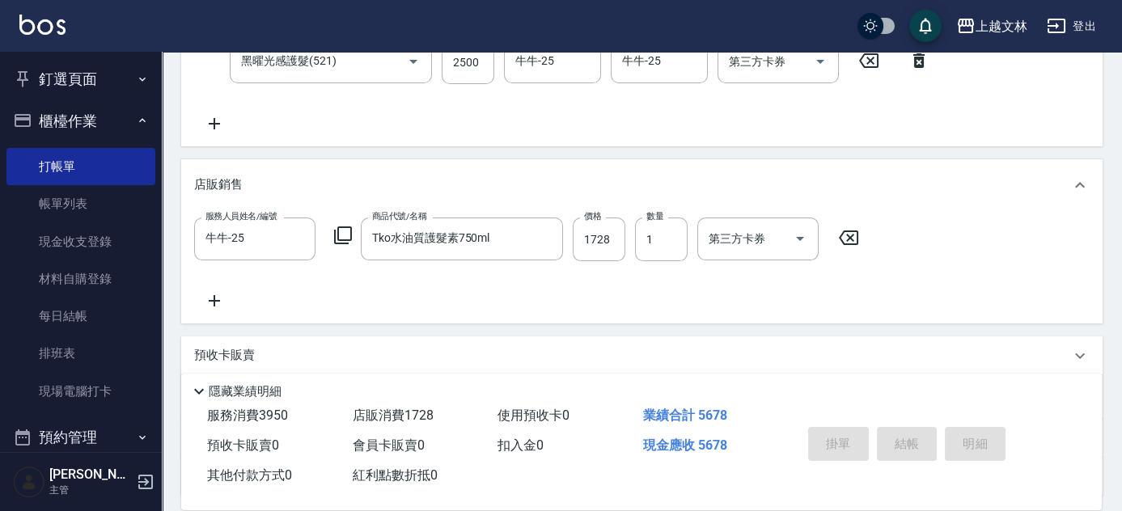
type input "[DATE] 18:37"
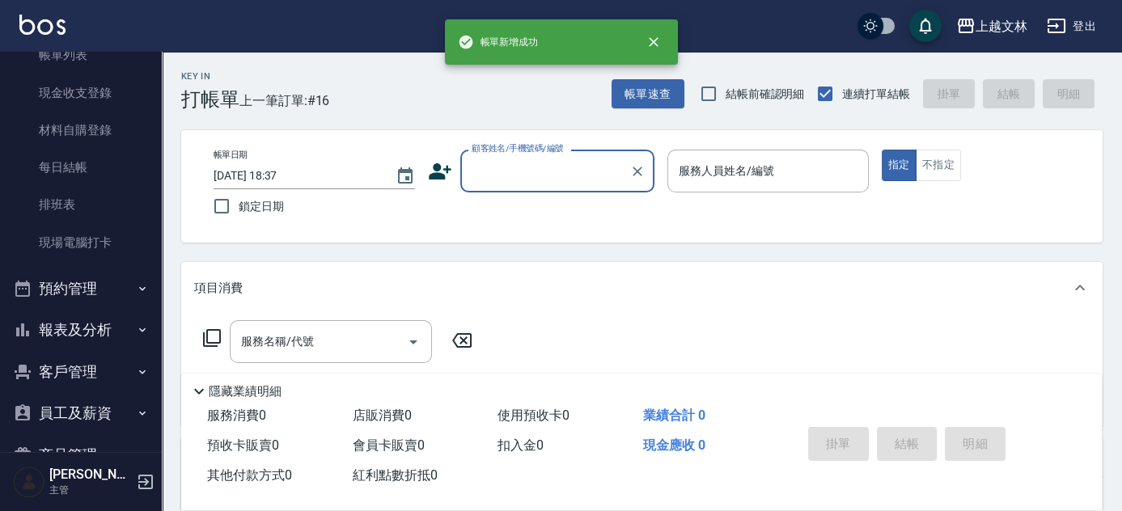
scroll to position [162, 0]
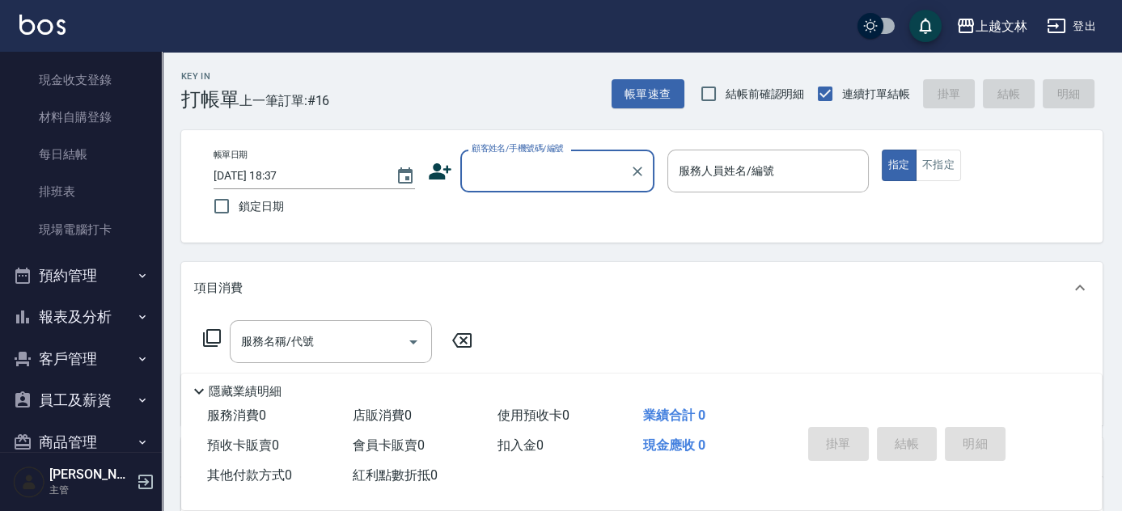
click at [57, 316] on button "報表及分析" at bounding box center [80, 317] width 149 height 42
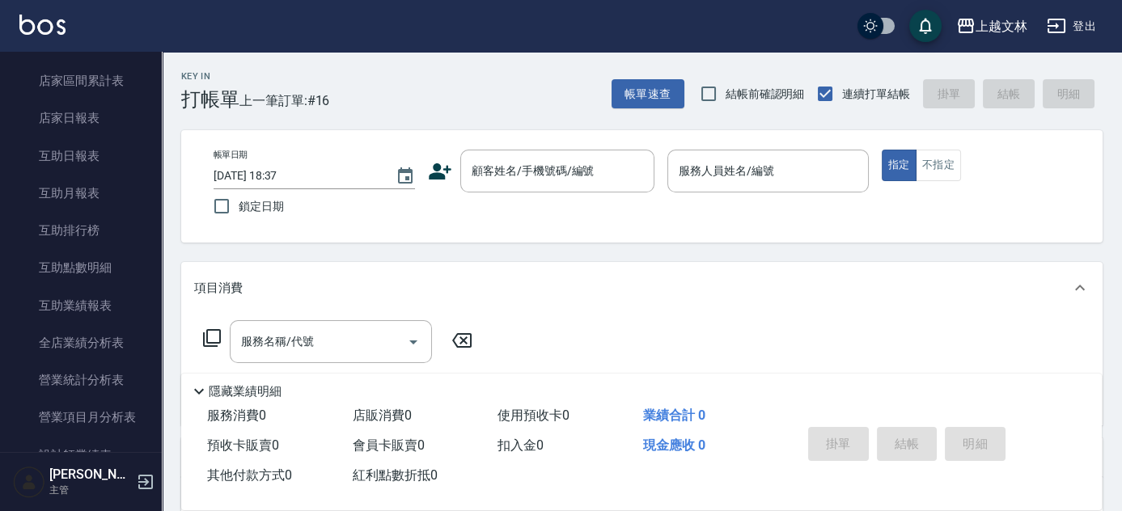
scroll to position [526, 0]
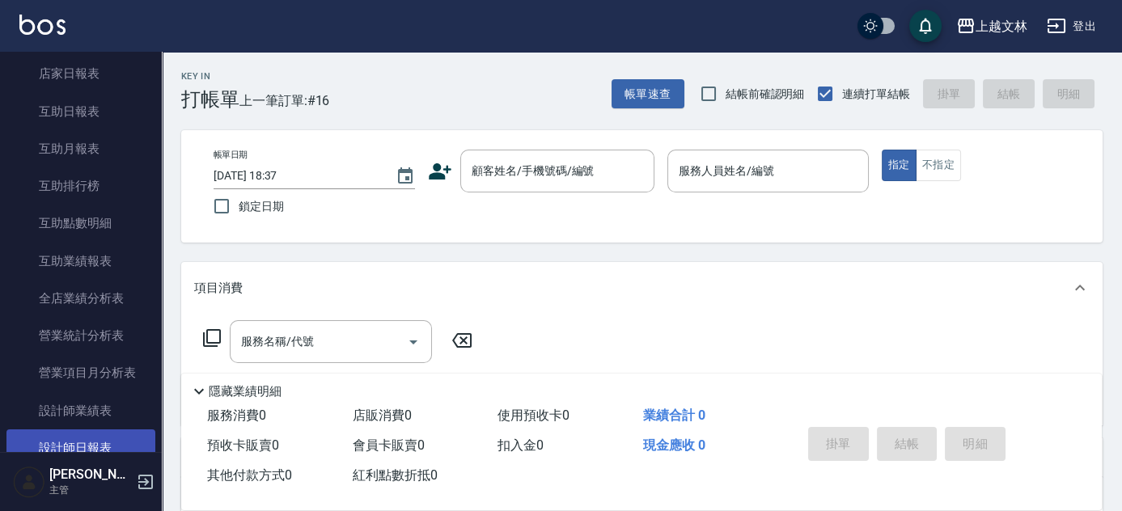
click at [88, 443] on link "設計師日報表" at bounding box center [80, 447] width 149 height 37
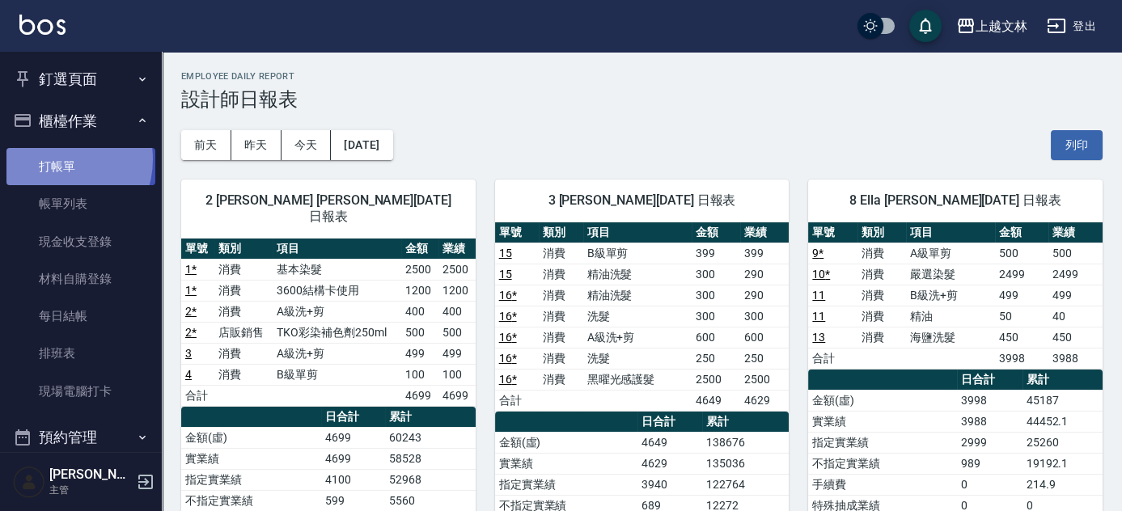
click at [57, 159] on link "打帳單" at bounding box center [80, 166] width 149 height 37
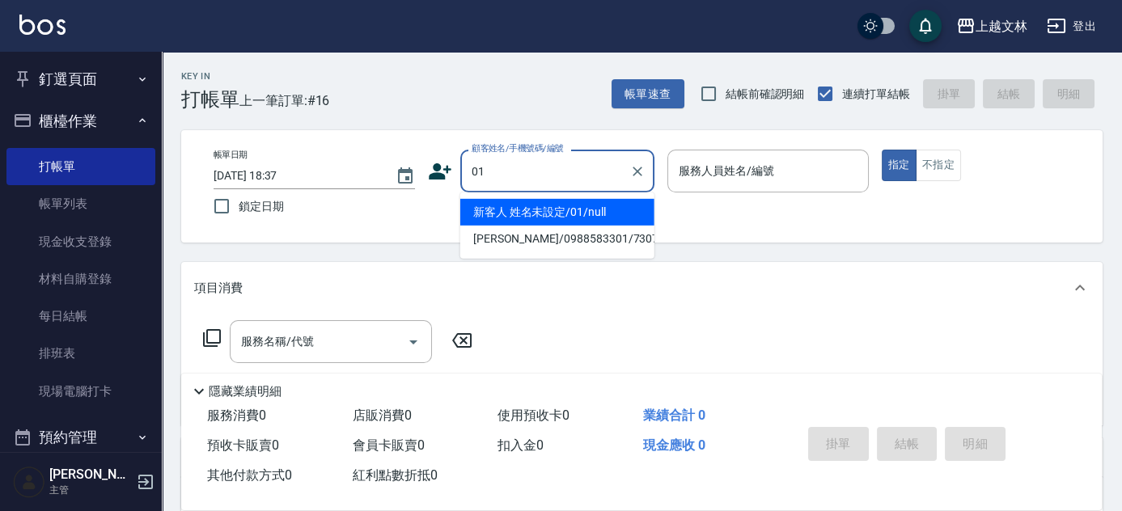
type input "01"
type input "9"
type input "新客人 姓名未設定/01/null"
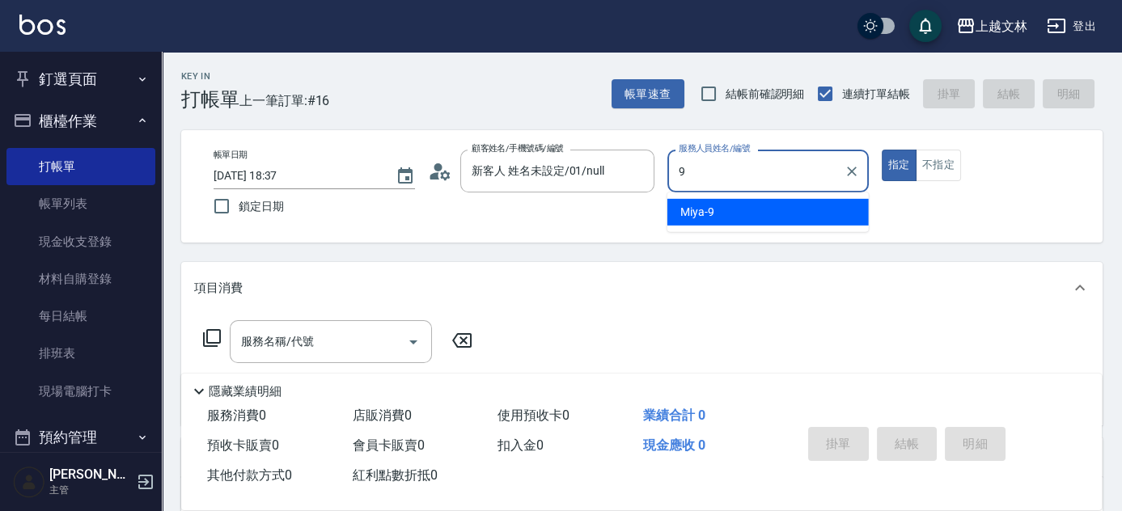
type input "9"
type button "true"
type input "Miya-9"
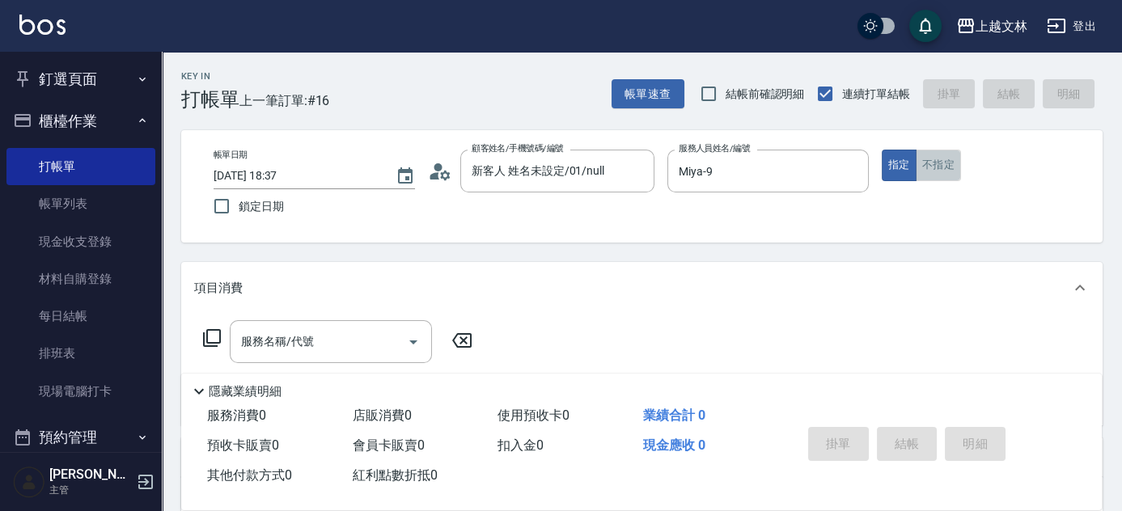
click at [937, 163] on button "不指定" at bounding box center [937, 166] width 45 height 32
type button "false"
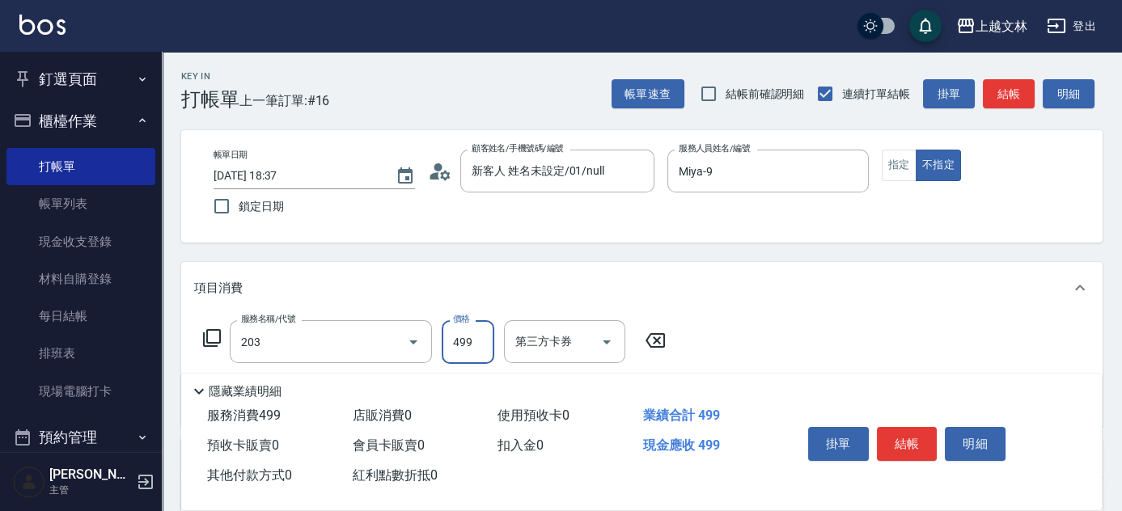
type input "B級洗+剪(203)"
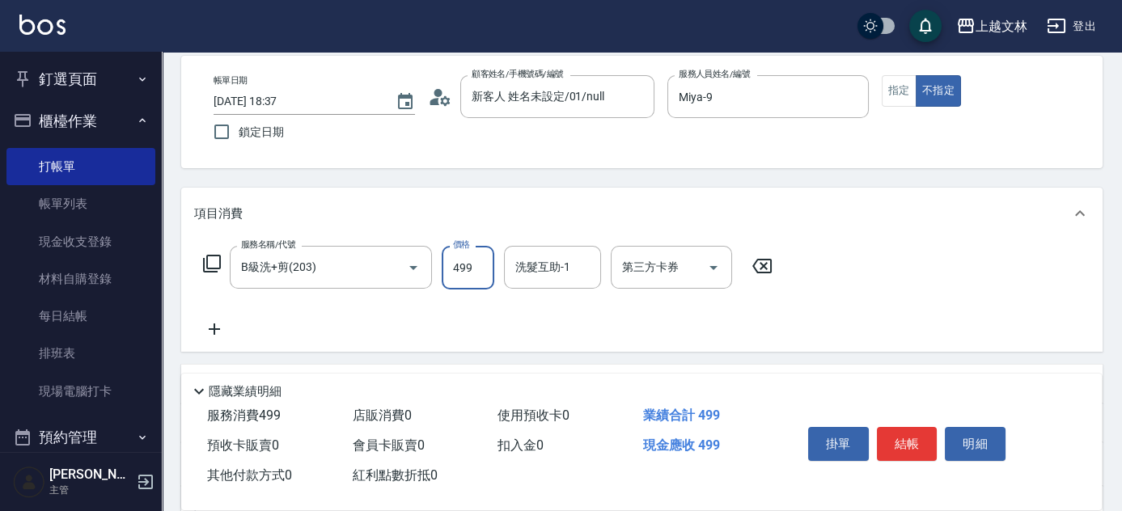
scroll to position [84, 0]
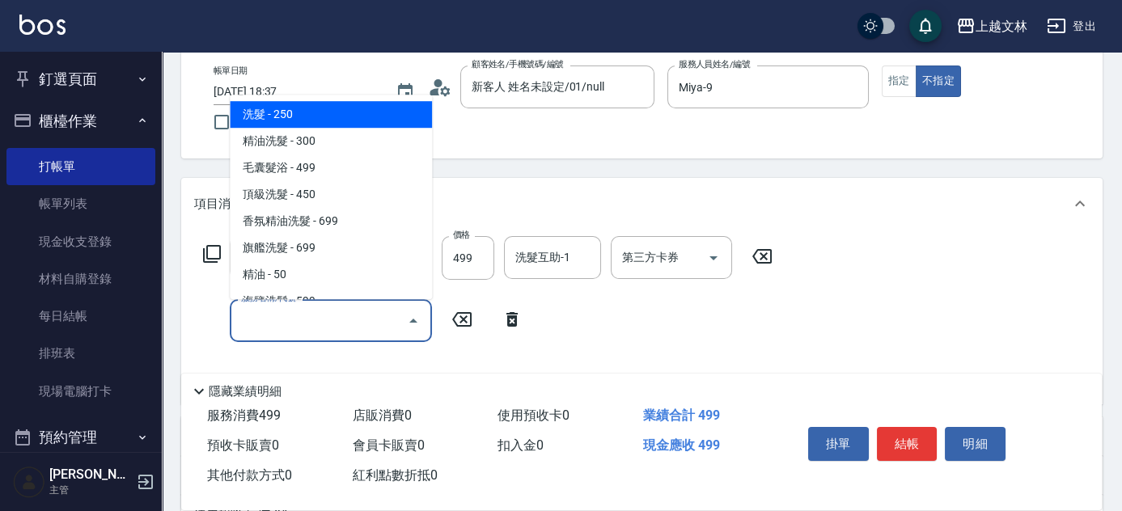
click at [395, 314] on input "服務名稱/代號" at bounding box center [318, 320] width 163 height 28
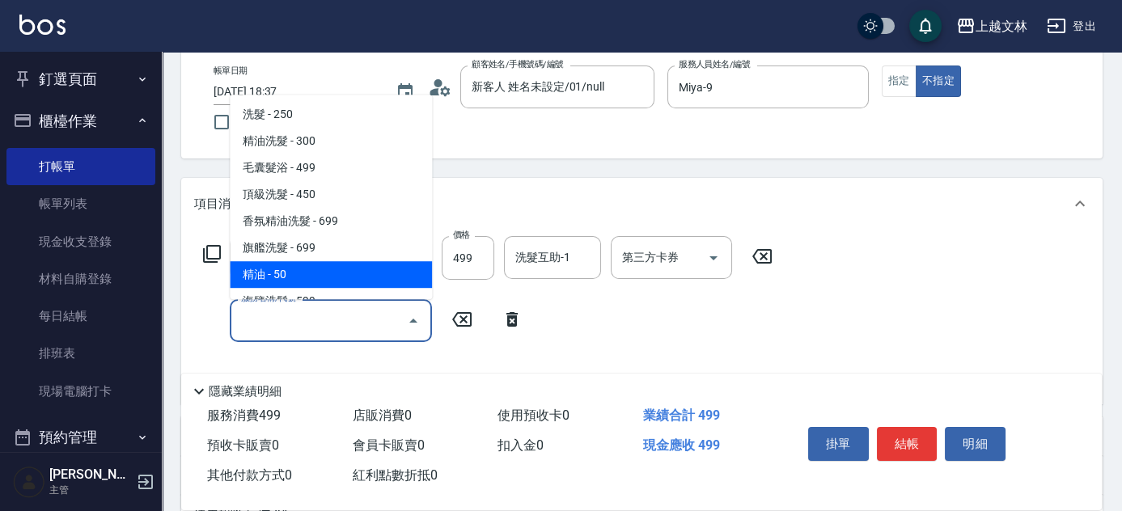
click at [388, 271] on span "精油 - 50" at bounding box center [331, 274] width 202 height 27
type input "精油(107)"
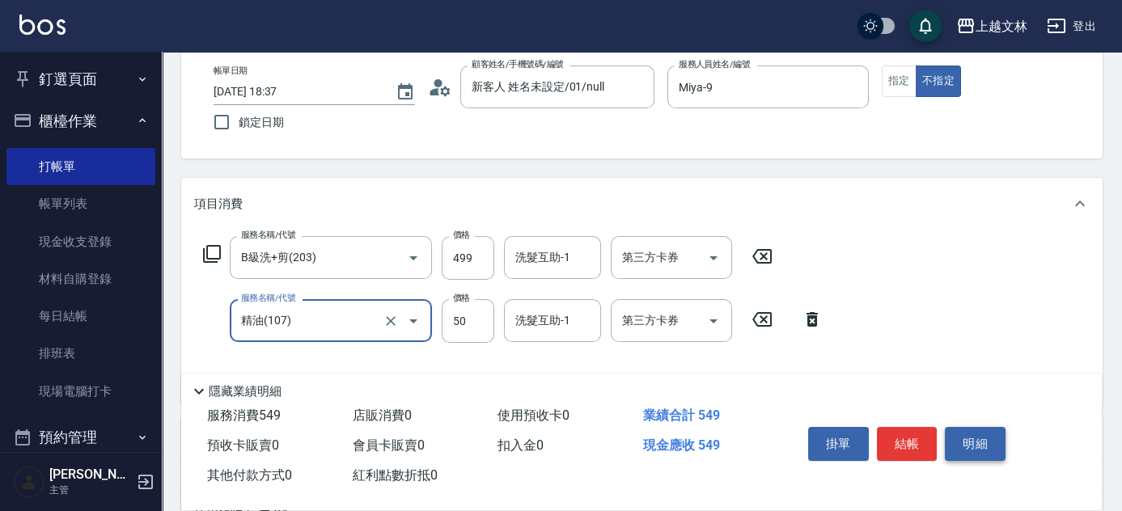
click at [981, 432] on button "明細" at bounding box center [975, 444] width 61 height 34
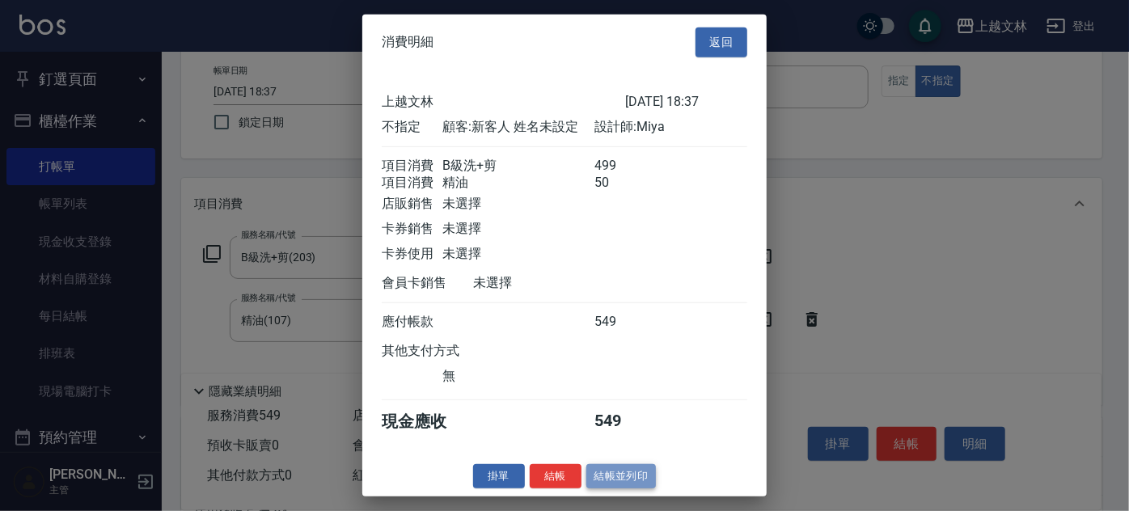
click at [620, 488] on button "結帳並列印" at bounding box center [621, 475] width 70 height 25
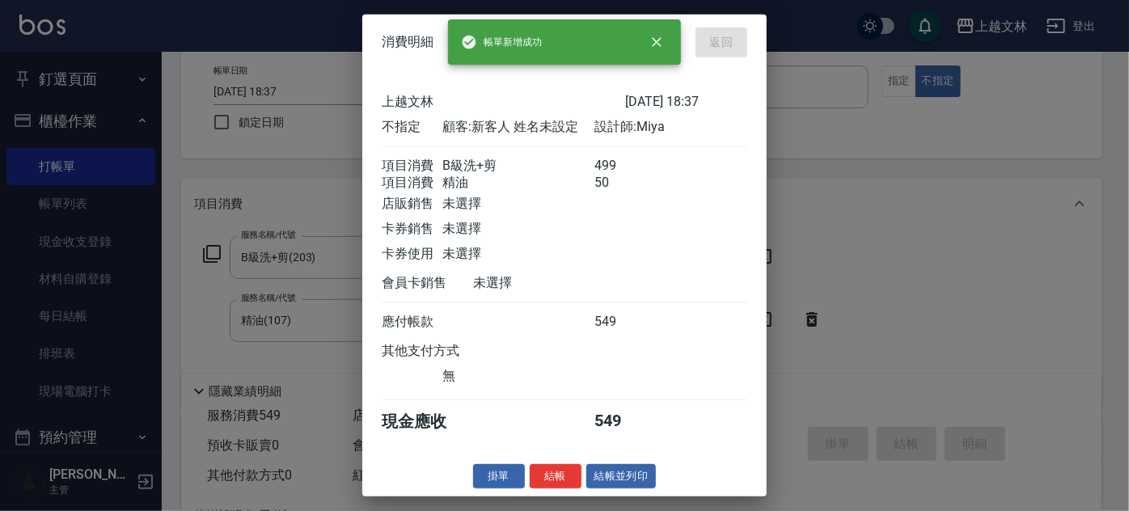
type input "[DATE] 18:39"
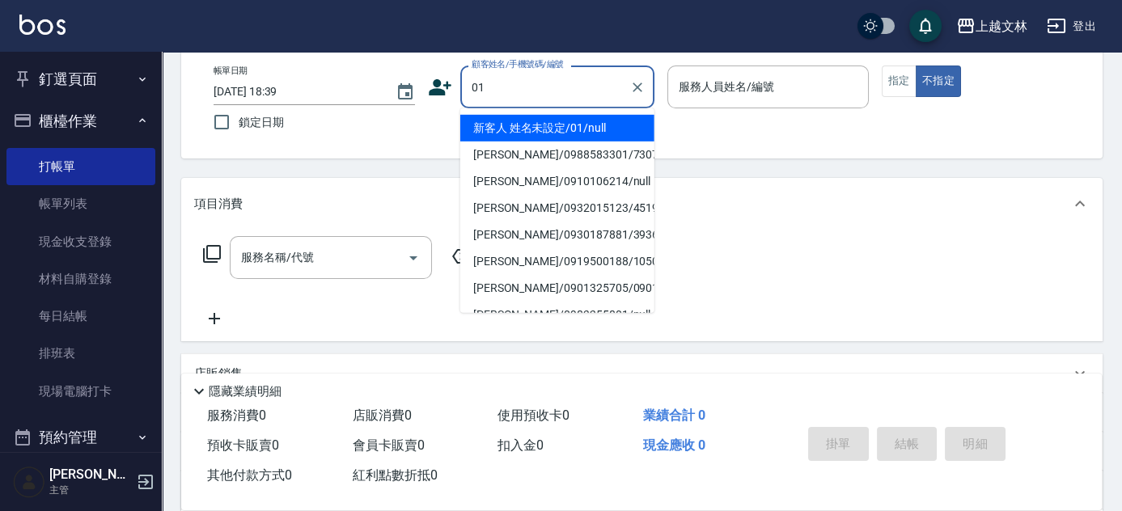
type input "01"
type input "9"
type input "新客人 姓名未設定/01/null"
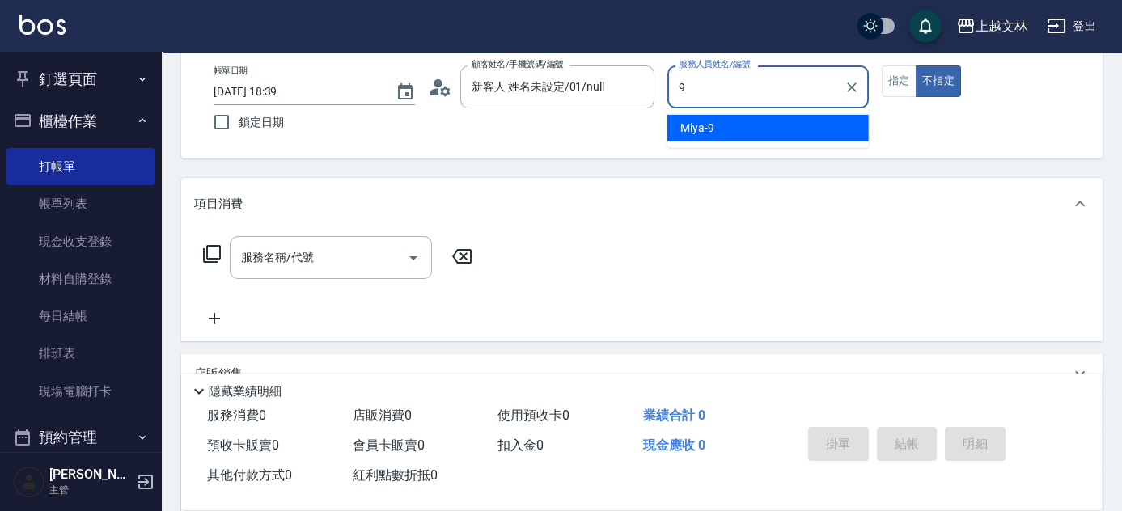
type input "Miya-9"
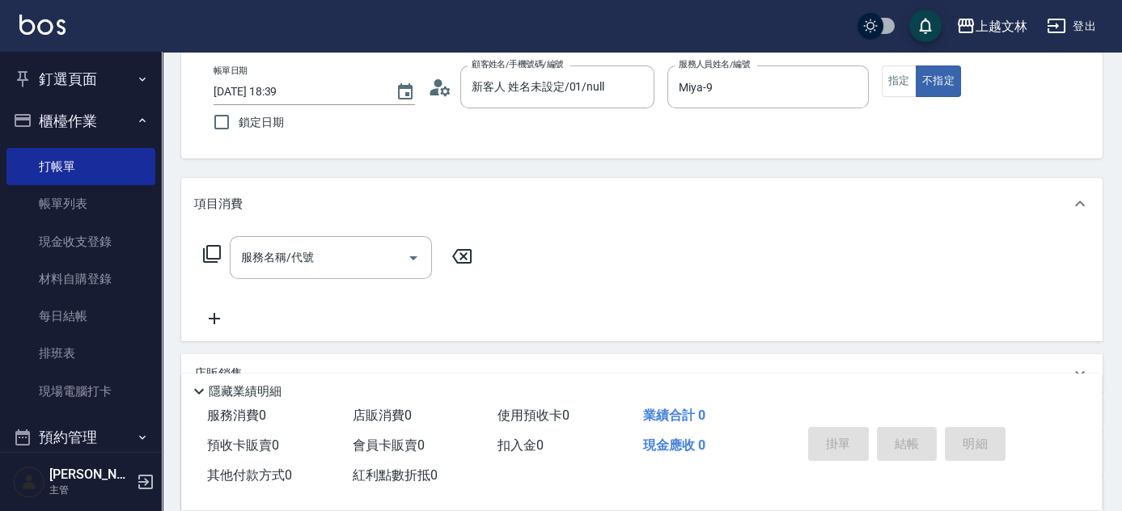
click at [213, 257] on icon at bounding box center [211, 253] width 19 height 19
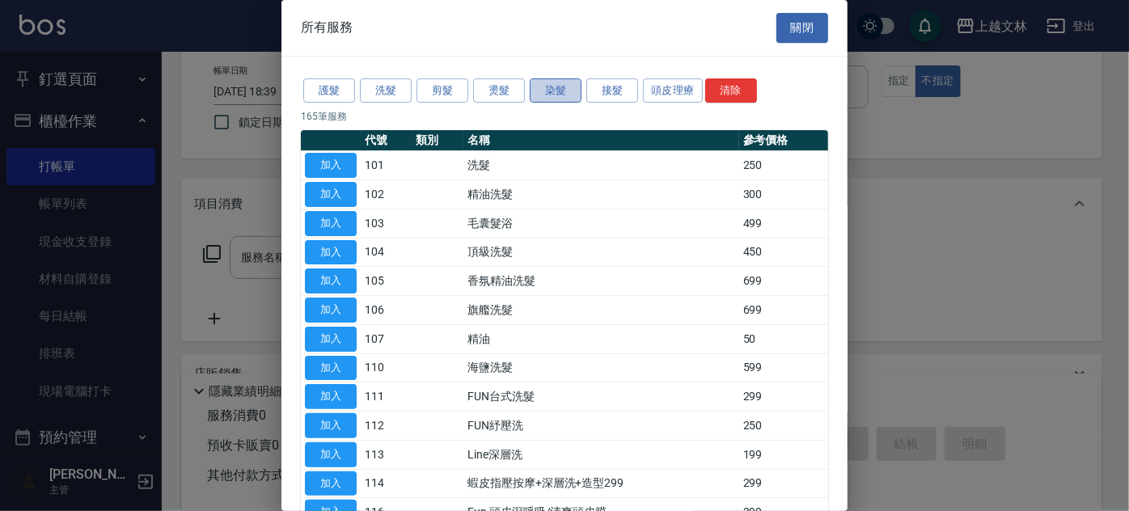
click at [545, 94] on button "染髮" at bounding box center [556, 90] width 52 height 25
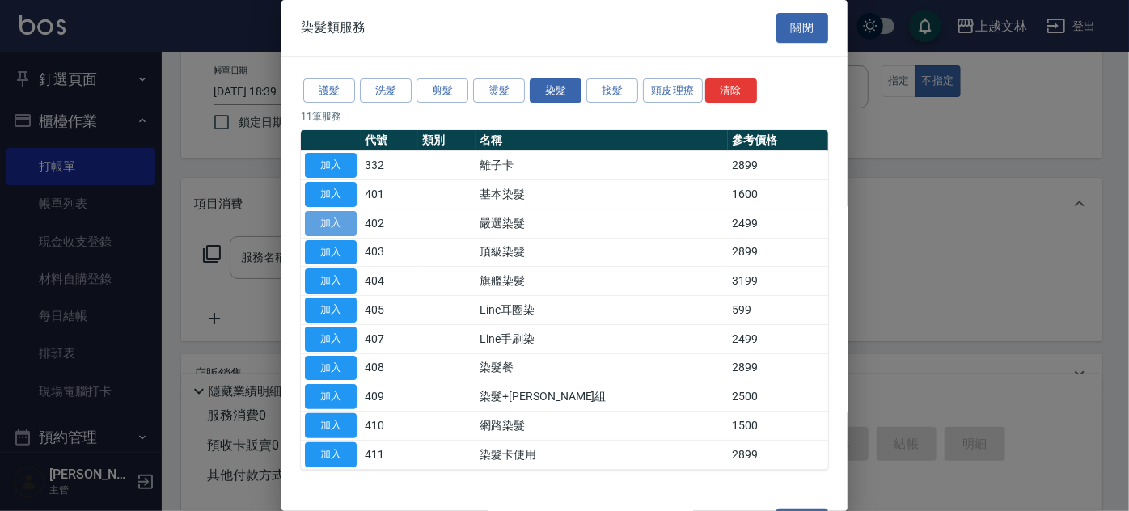
click at [336, 217] on button "加入" at bounding box center [331, 223] width 52 height 25
type input "嚴選染髮(402)"
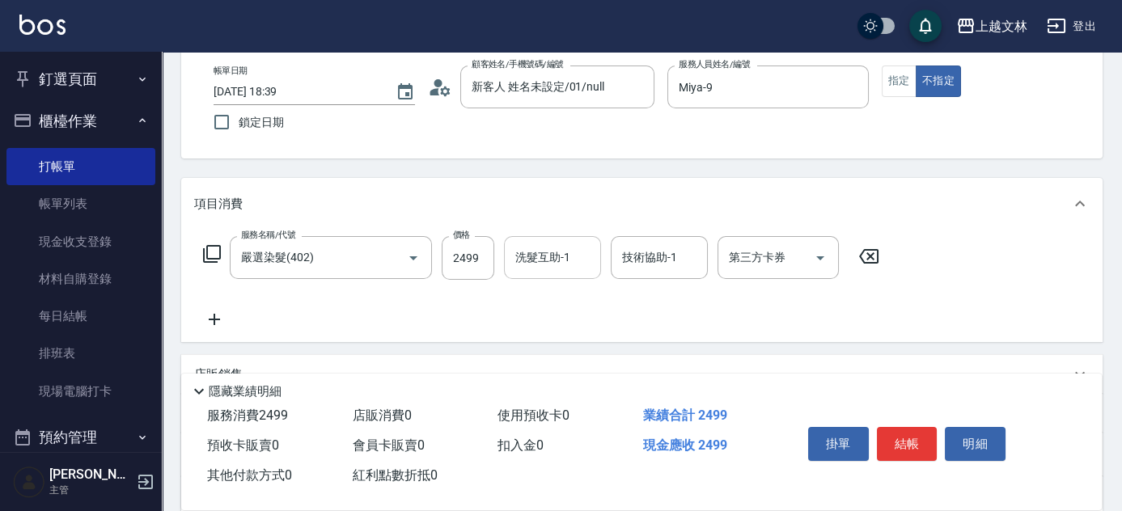
click at [564, 264] on div "洗髮互助-1 洗髮互助-1" at bounding box center [552, 257] width 97 height 43
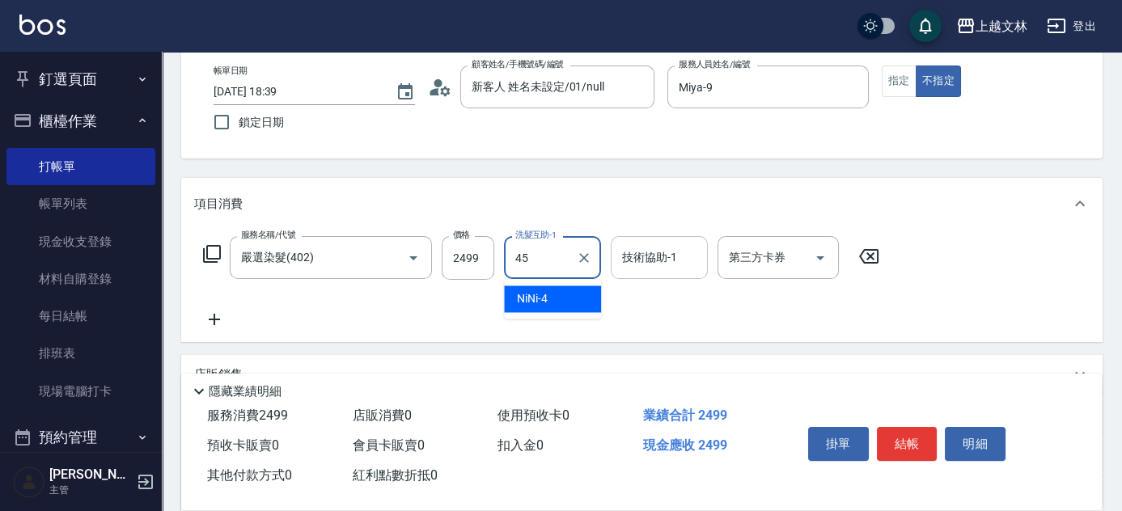
type input "之之-45"
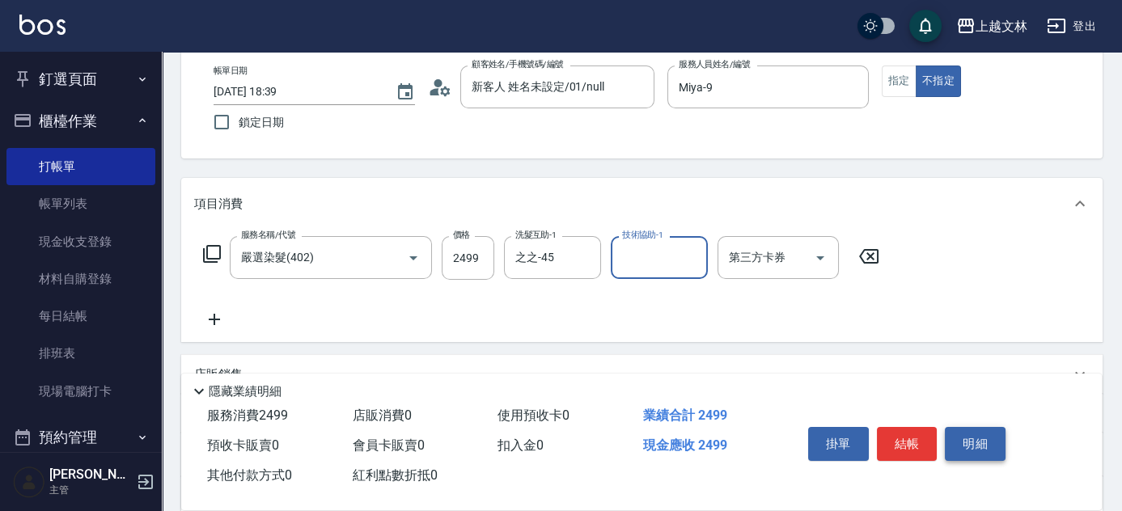
click at [961, 446] on button "明細" at bounding box center [975, 444] width 61 height 34
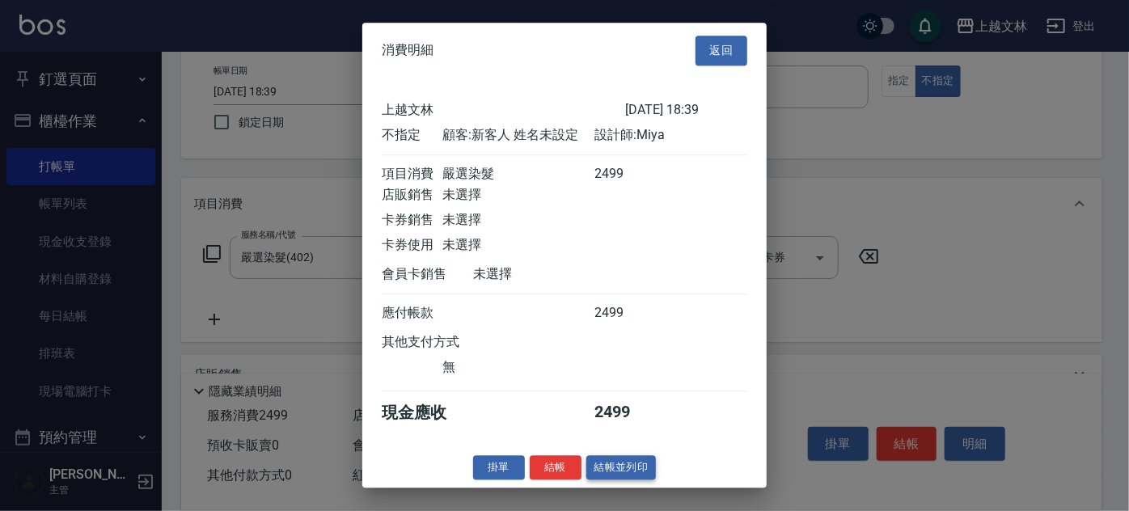
click at [619, 474] on button "結帳並列印" at bounding box center [621, 467] width 70 height 25
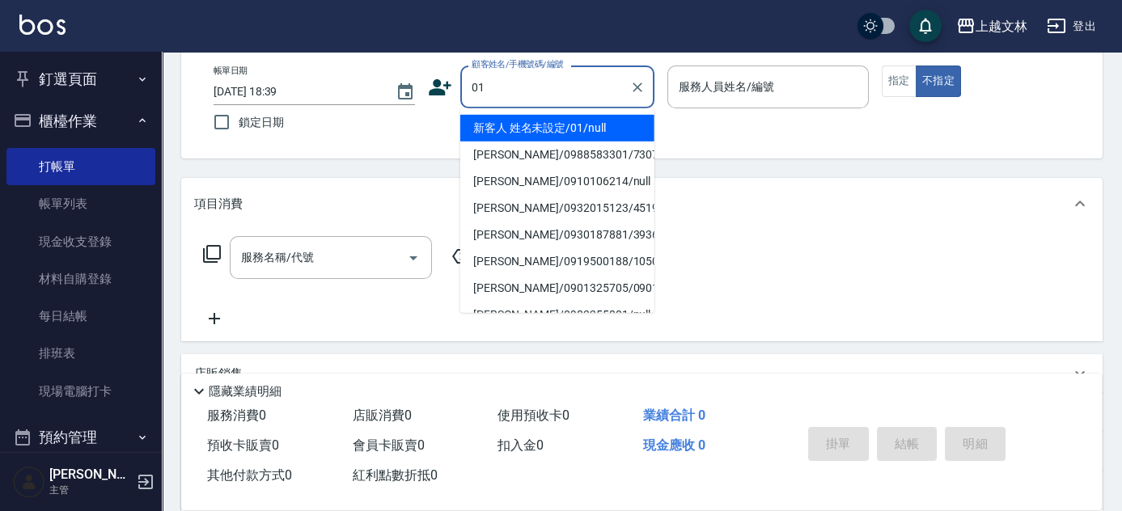
type input "01"
type input "9"
type input "新客人 姓名未設定/01/null"
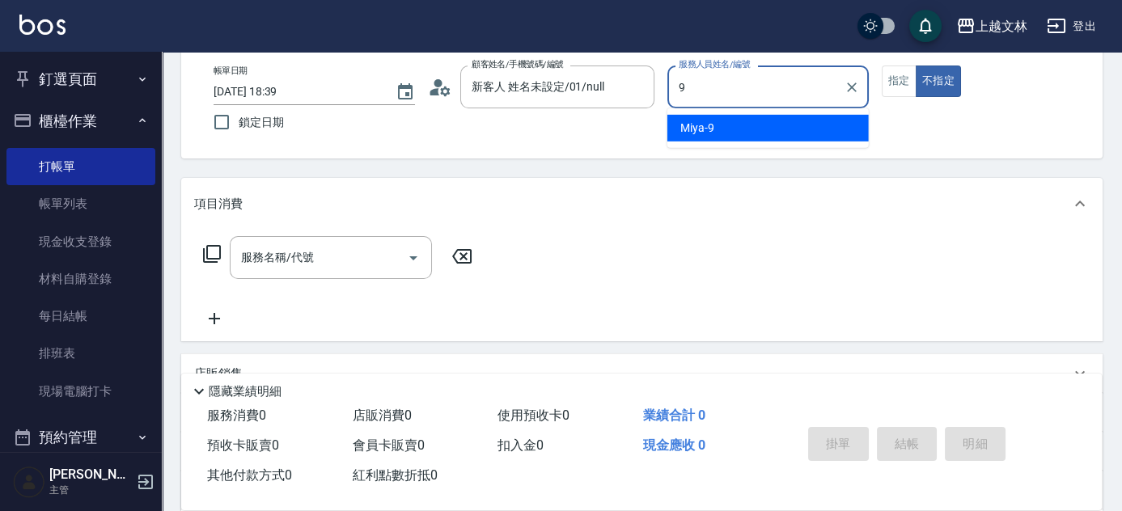
type input "Miya-9"
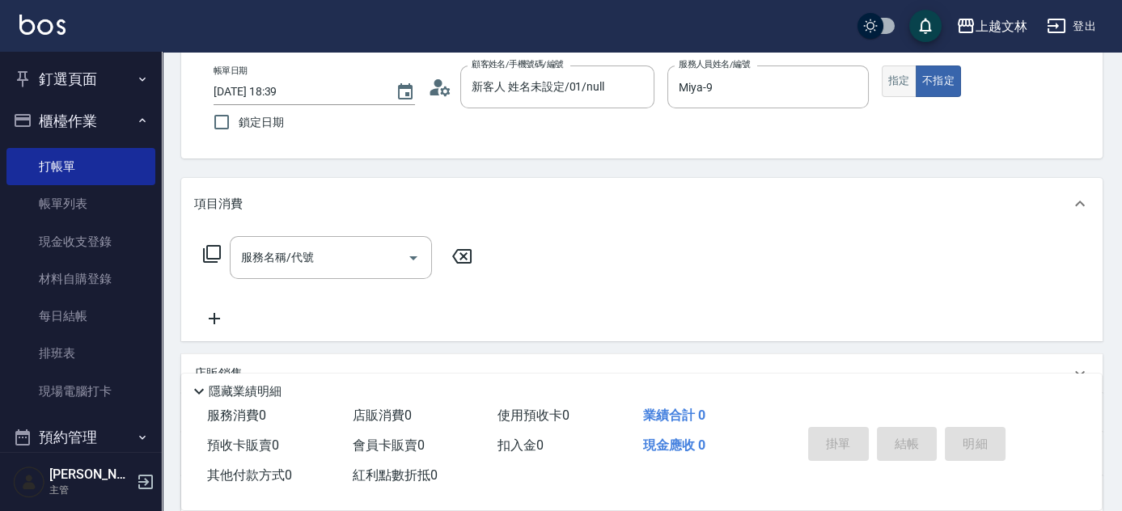
click at [897, 79] on button "指定" at bounding box center [898, 82] width 35 height 32
click at [373, 264] on input "服務名稱/代號" at bounding box center [318, 257] width 163 height 28
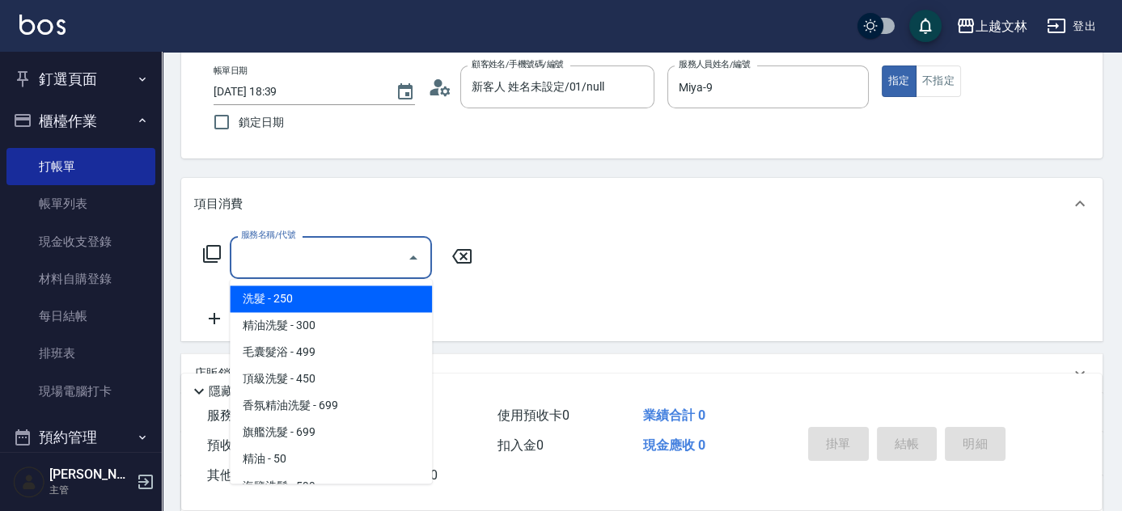
click at [346, 301] on span "洗髮 - 250" at bounding box center [331, 298] width 202 height 27
type input "洗髮(101)"
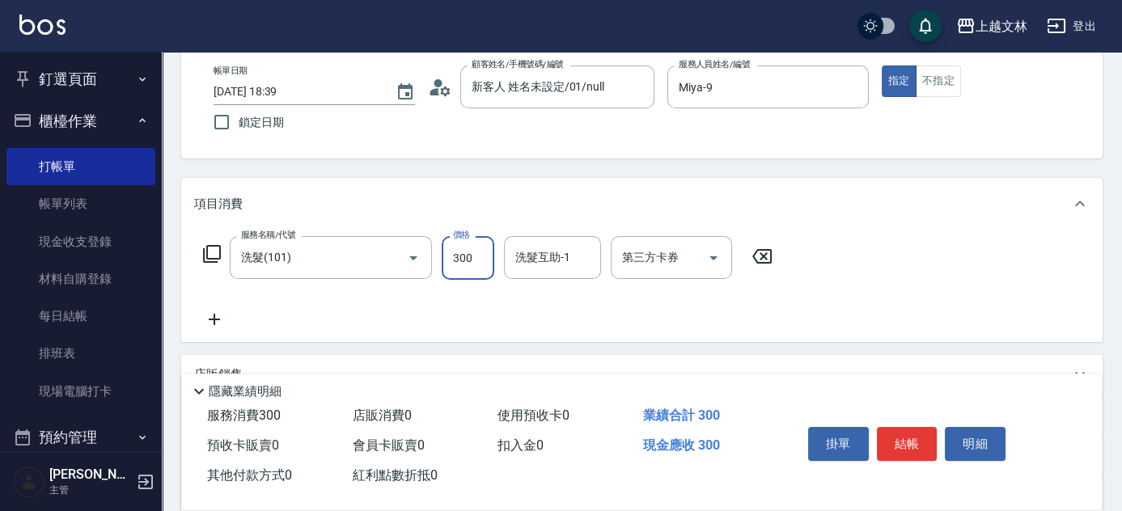
type input "300"
click at [970, 438] on button "明細" at bounding box center [975, 444] width 61 height 34
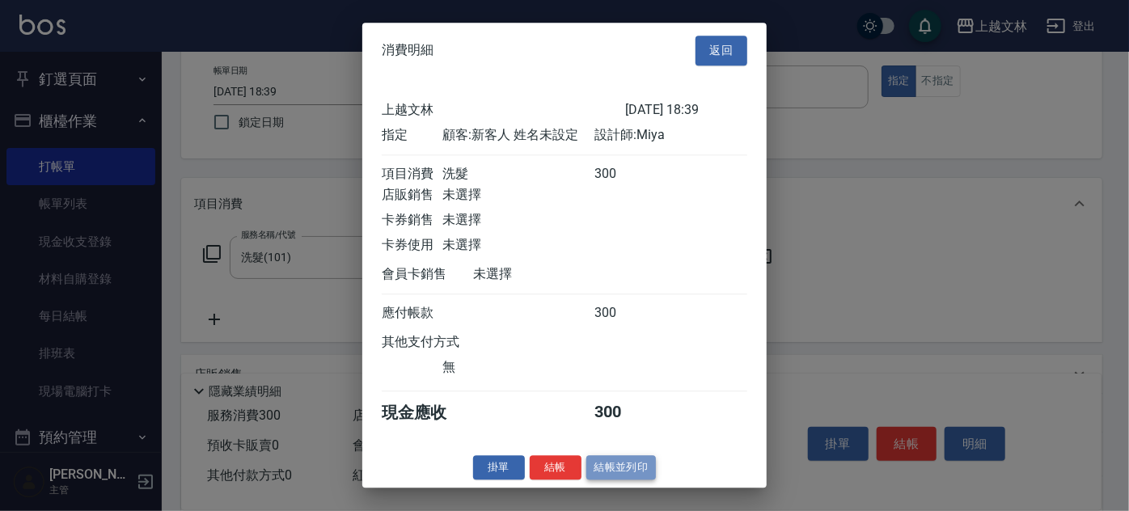
click at [632, 477] on button "結帳並列印" at bounding box center [621, 467] width 70 height 25
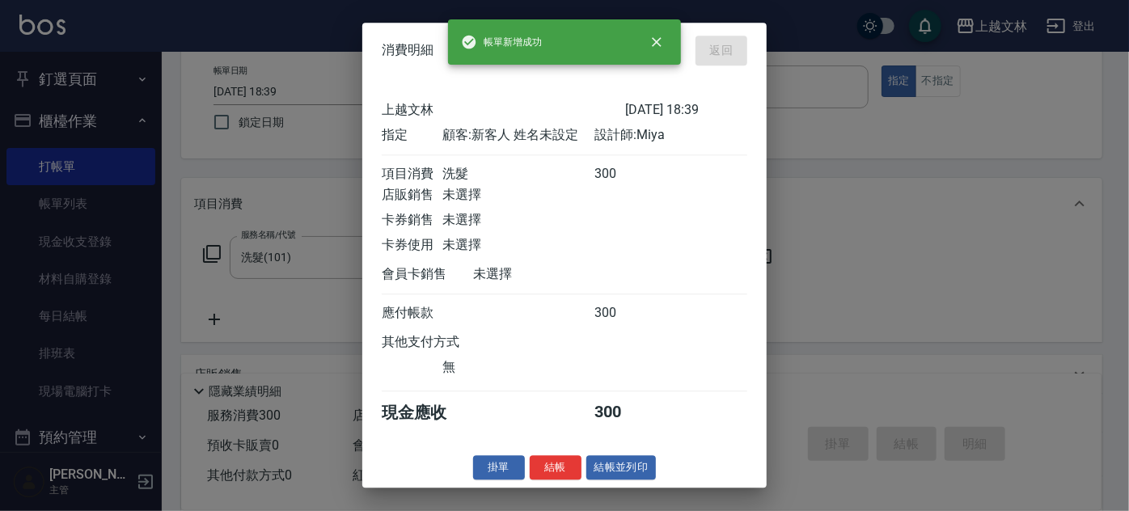
type input "[DATE] 18:40"
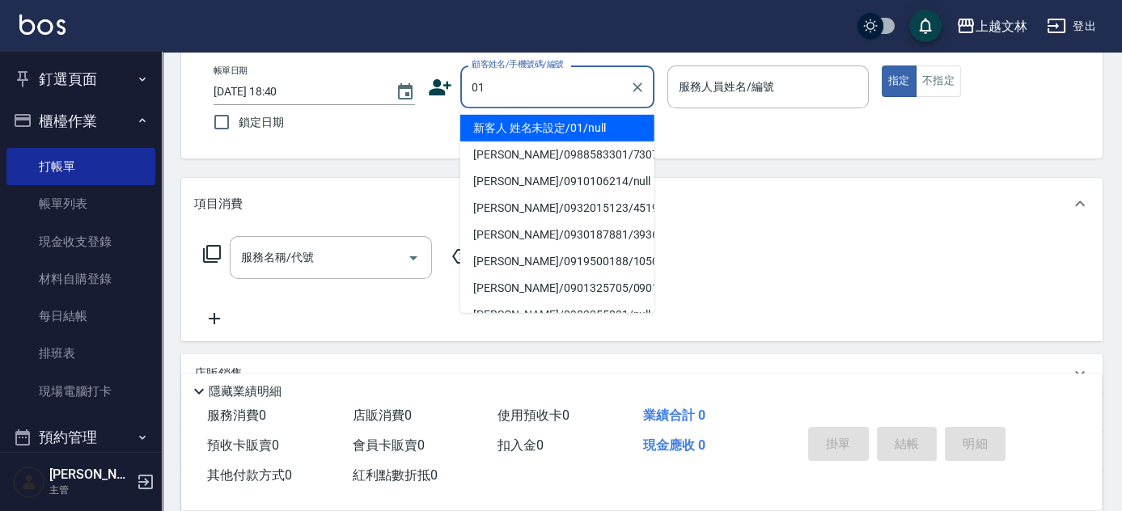
type input "01"
type input "9"
type input "新客人 姓名未設定/01/null"
type input "Miya-9"
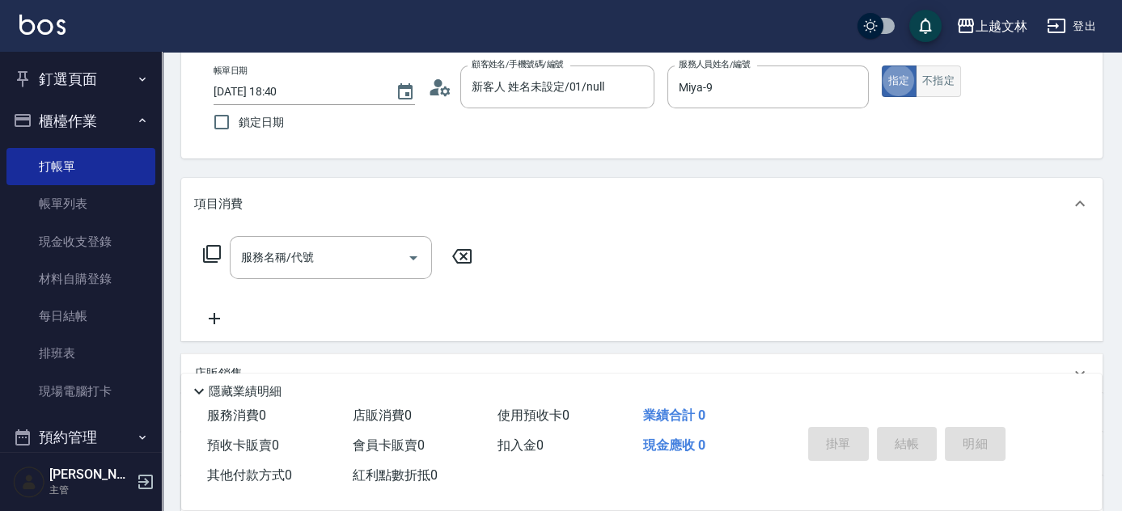
click at [940, 71] on button "不指定" at bounding box center [937, 82] width 45 height 32
click at [389, 251] on input "服務名稱/代號" at bounding box center [318, 257] width 163 height 28
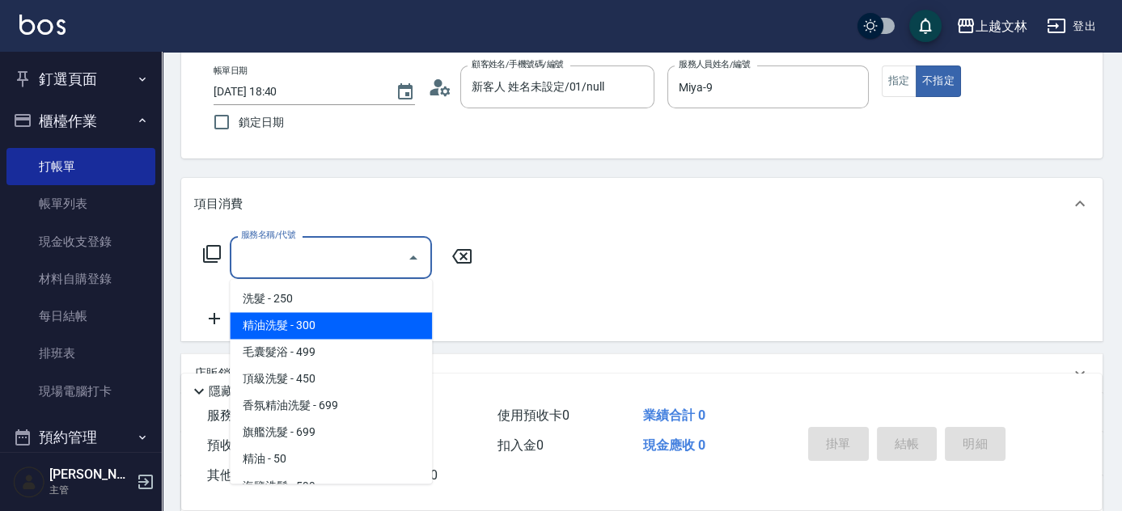
drag, startPoint x: 371, startPoint y: 323, endPoint x: 783, endPoint y: 276, distance: 414.4
click at [373, 327] on span "精油洗髮 - 300" at bounding box center [331, 325] width 202 height 27
type input "精油洗髮(102)"
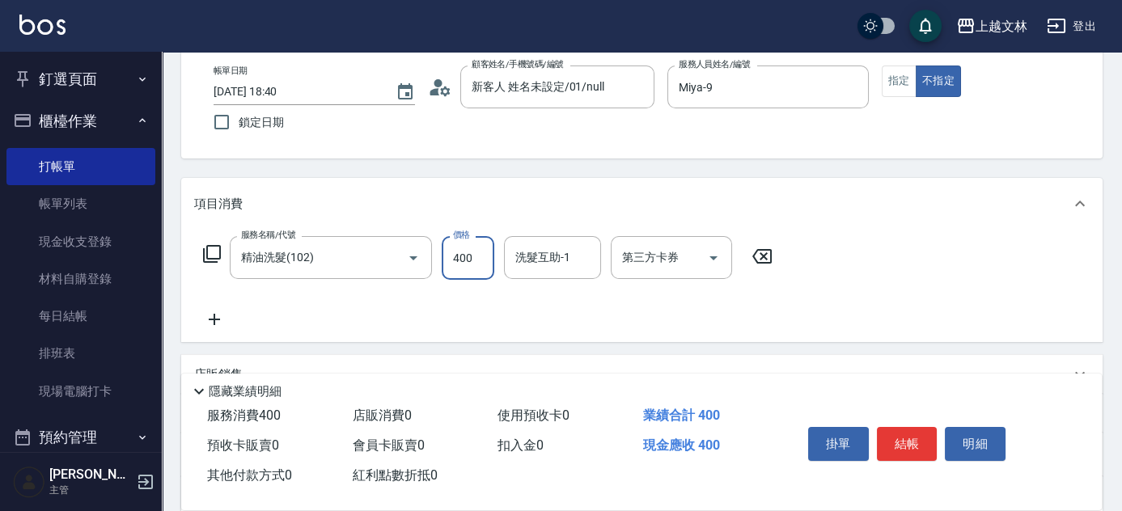
type input "400"
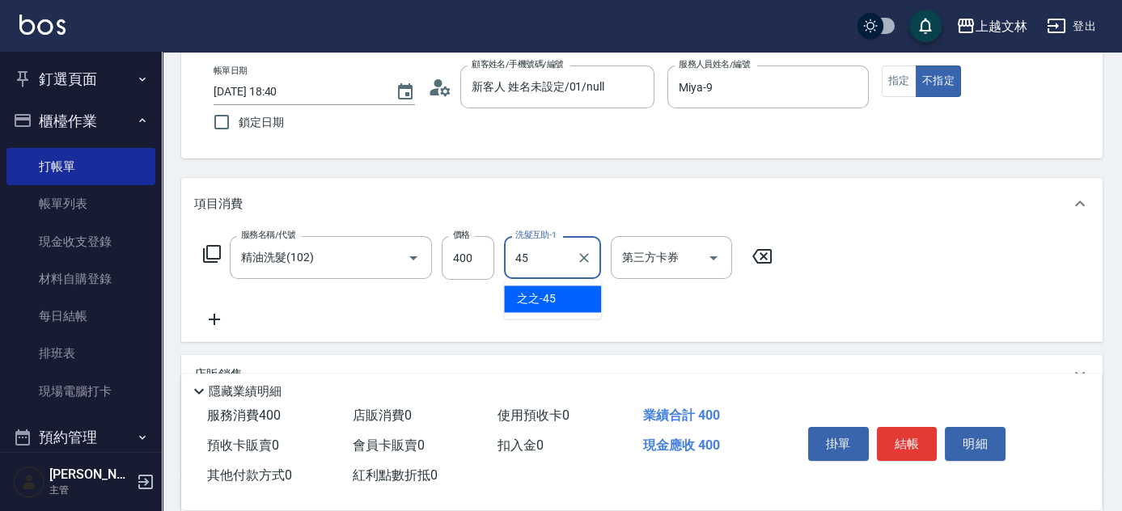
type input "之之-45"
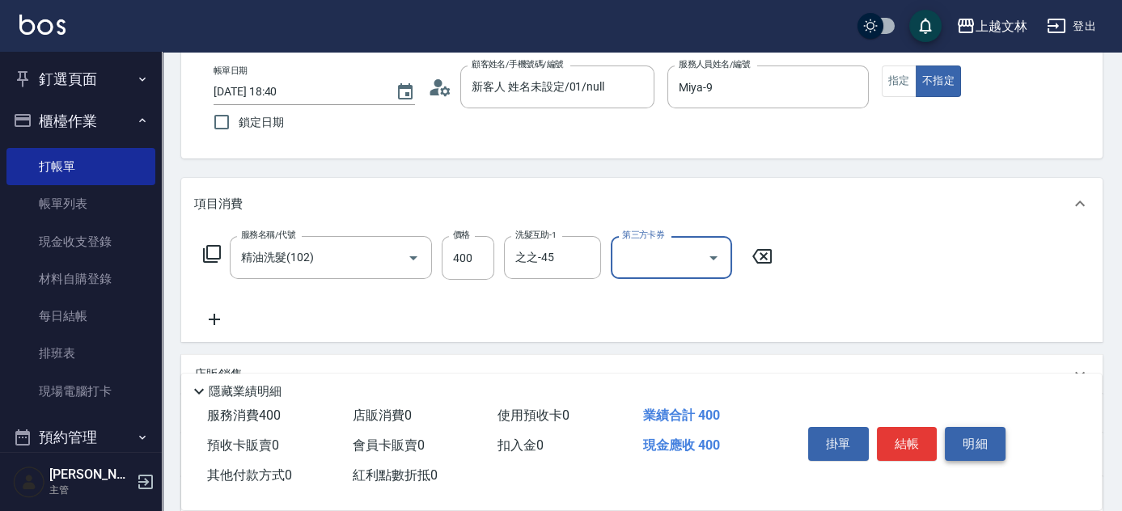
click at [963, 429] on button "明細" at bounding box center [975, 444] width 61 height 34
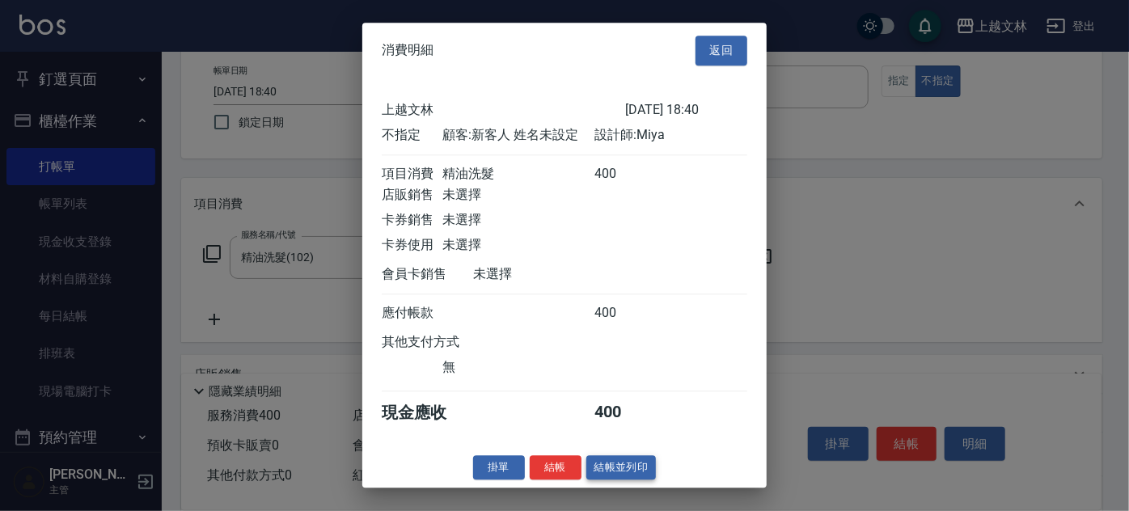
click at [606, 480] on button "結帳並列印" at bounding box center [621, 467] width 70 height 25
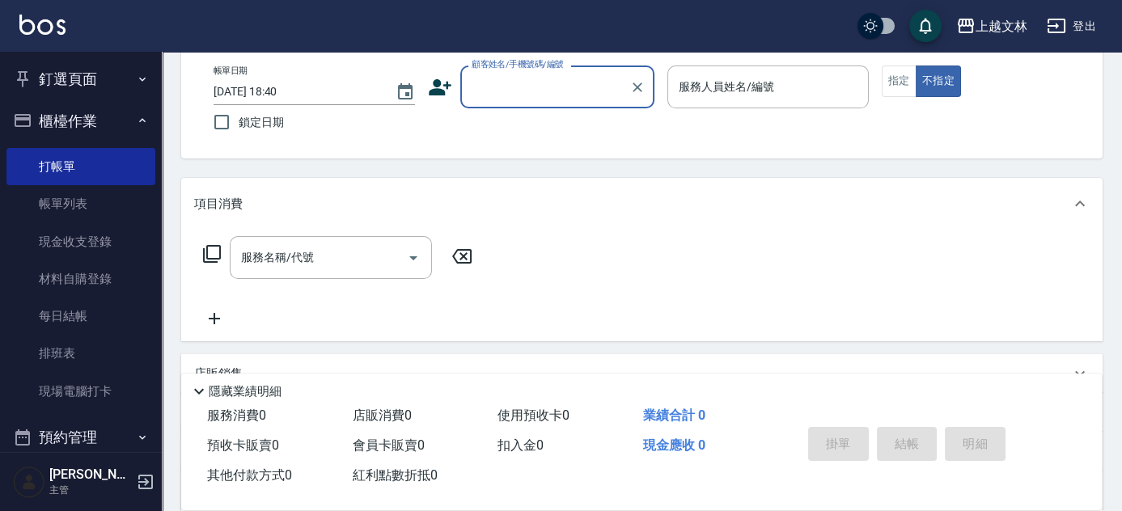
click at [560, 91] on input "顧客姓名/手機號碼/編號" at bounding box center [544, 87] width 155 height 28
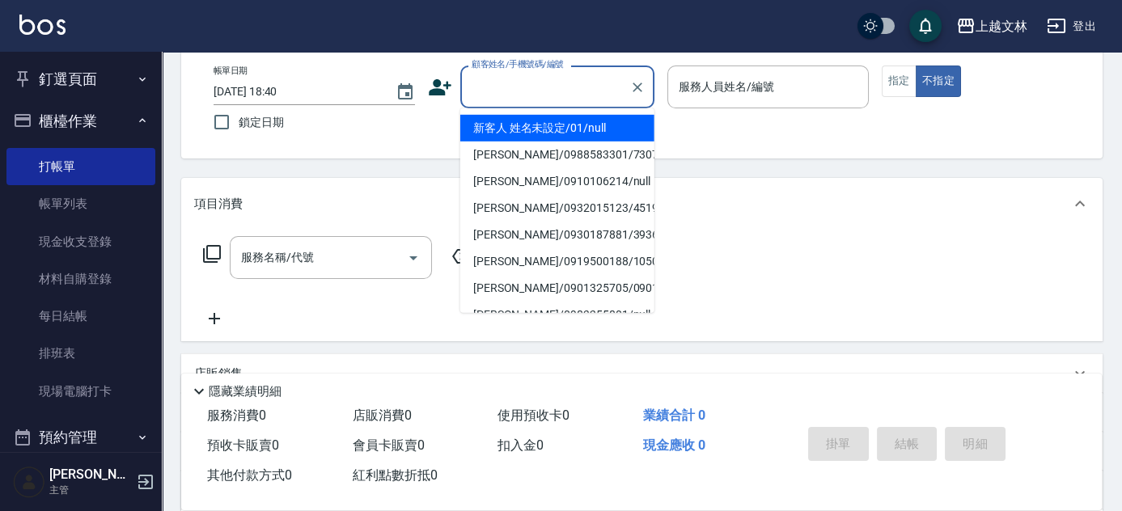
click at [578, 129] on li "新客人 姓名未設定/01/null" at bounding box center [557, 128] width 194 height 27
type input "新客人 姓名未設定/01/null"
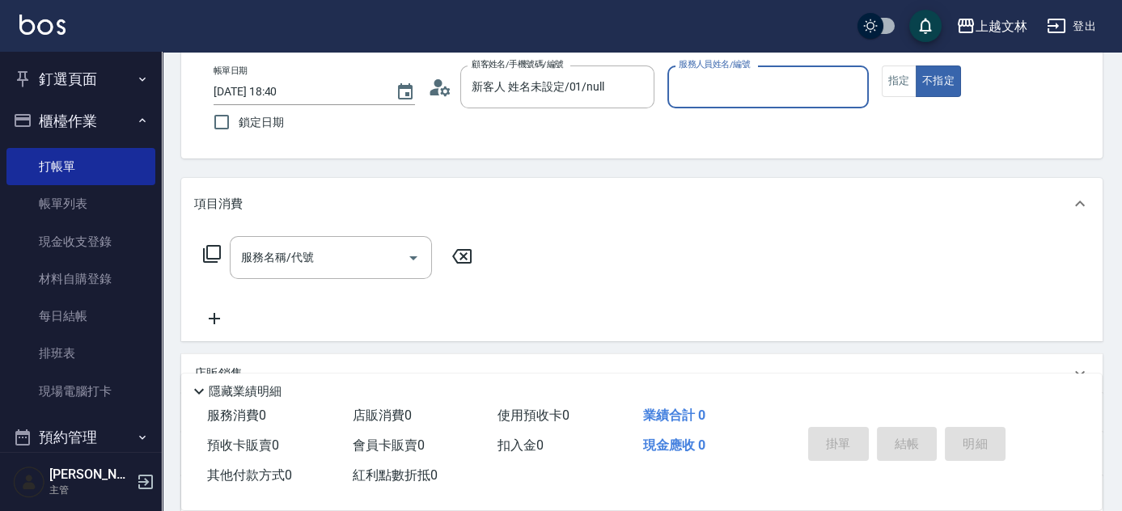
click at [721, 82] on input "服務人員姓名/編號" at bounding box center [767, 87] width 187 height 28
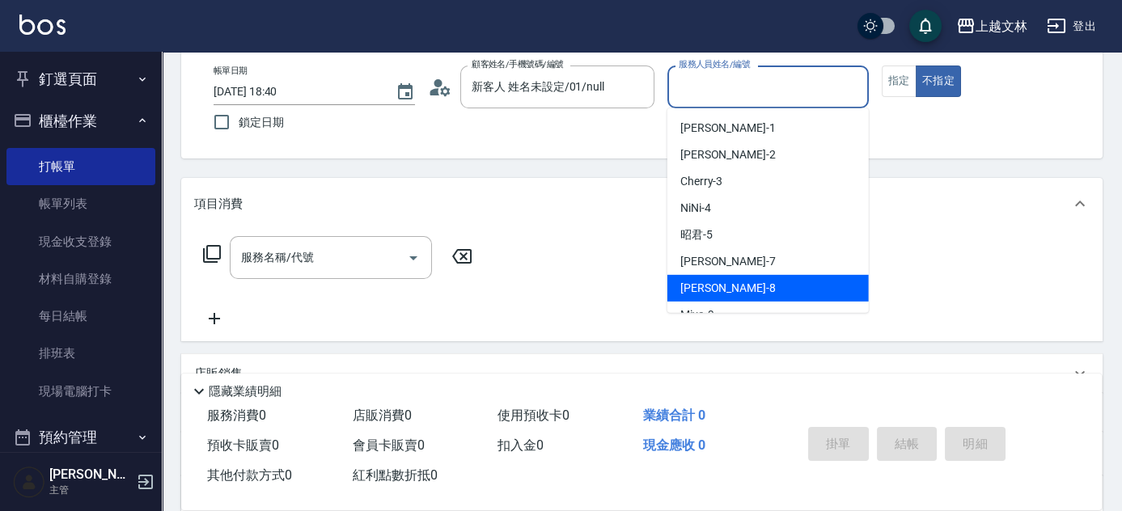
click at [683, 277] on div "Ella -8" at bounding box center [767, 288] width 201 height 27
type input "Ella-8"
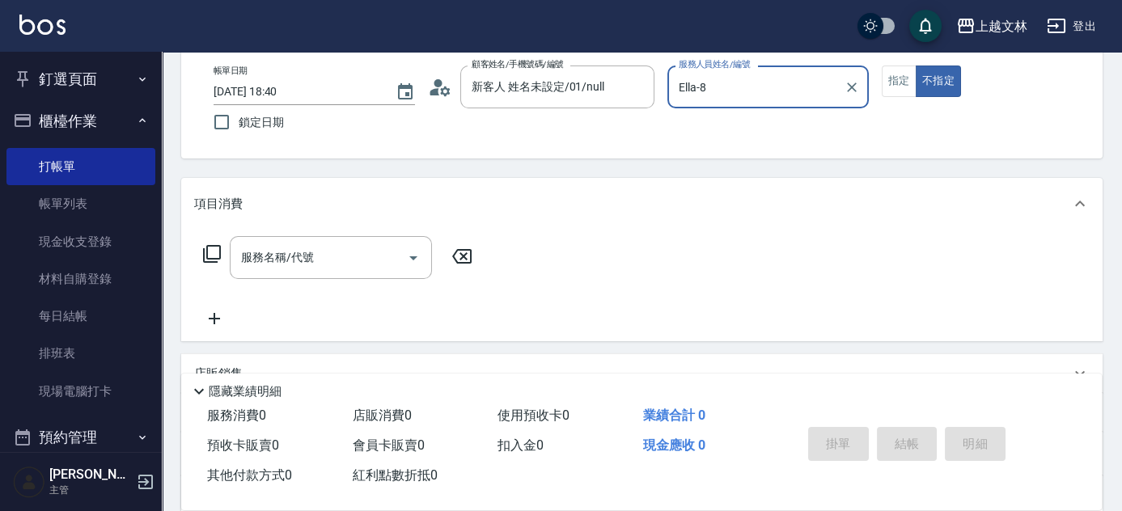
click at [246, 256] on div "服務名稱/代號 服務名稱/代號" at bounding box center [331, 257] width 202 height 43
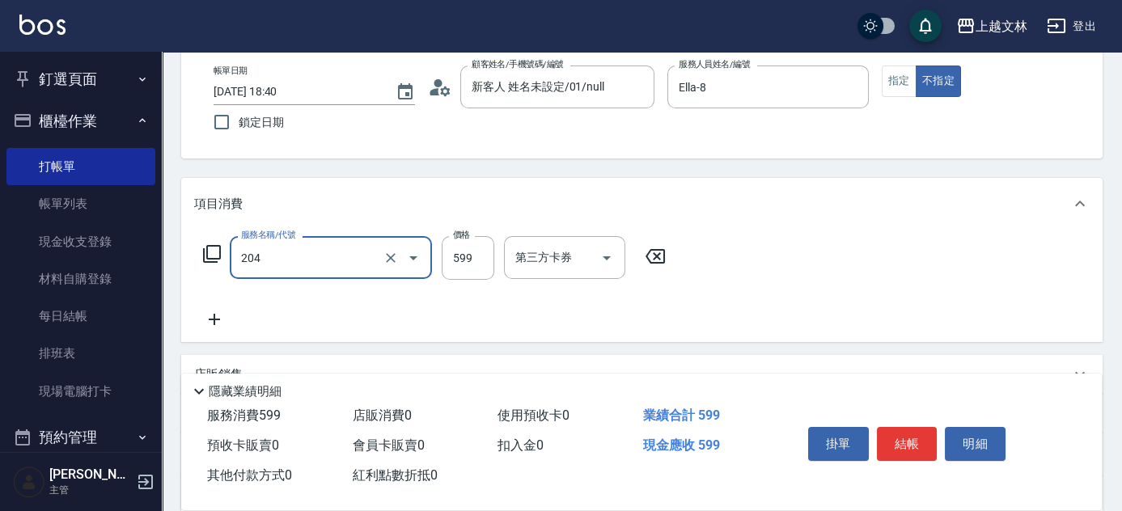
type input "A級洗+剪(204)"
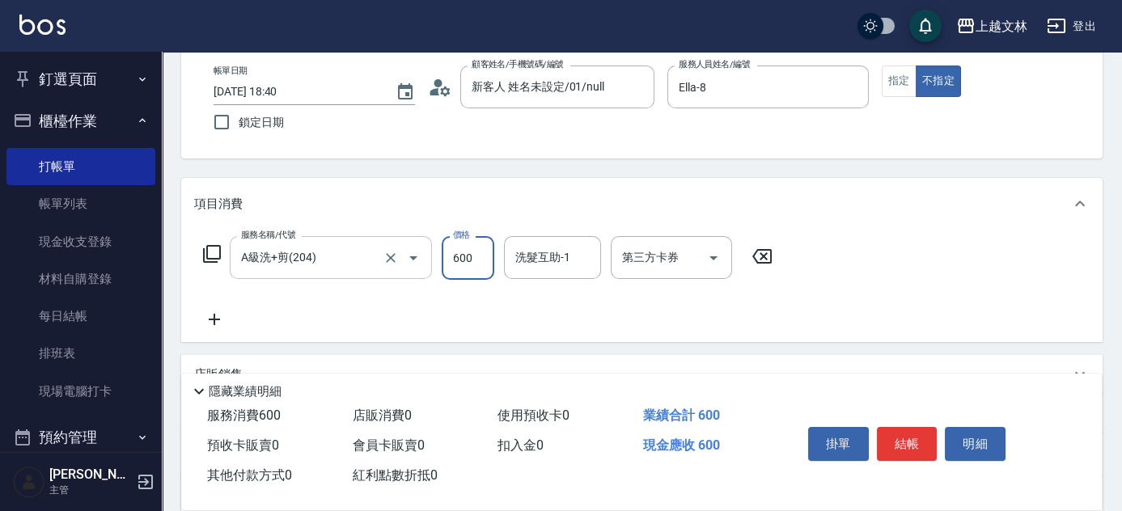
type input "600"
type input "42"
click at [543, 258] on div "洗髮互助-1 洗髮互助-1" at bounding box center [552, 257] width 97 height 43
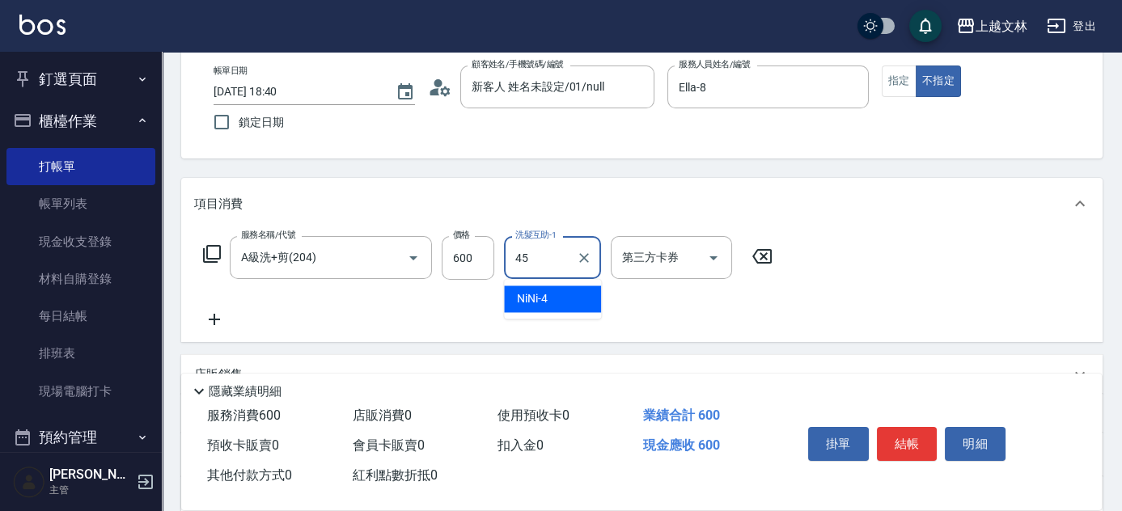
type input "之之-45"
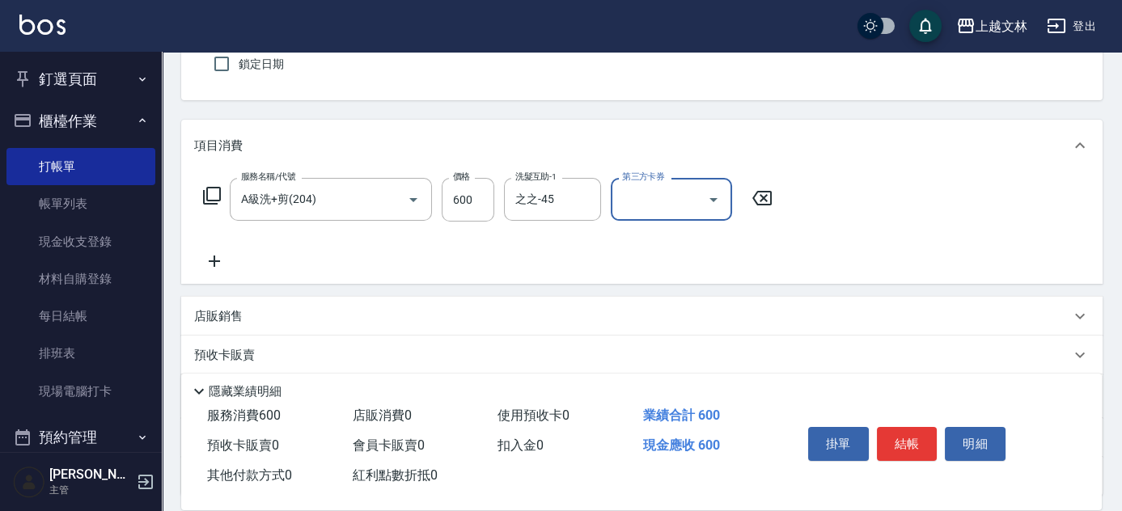
scroll to position [180, 0]
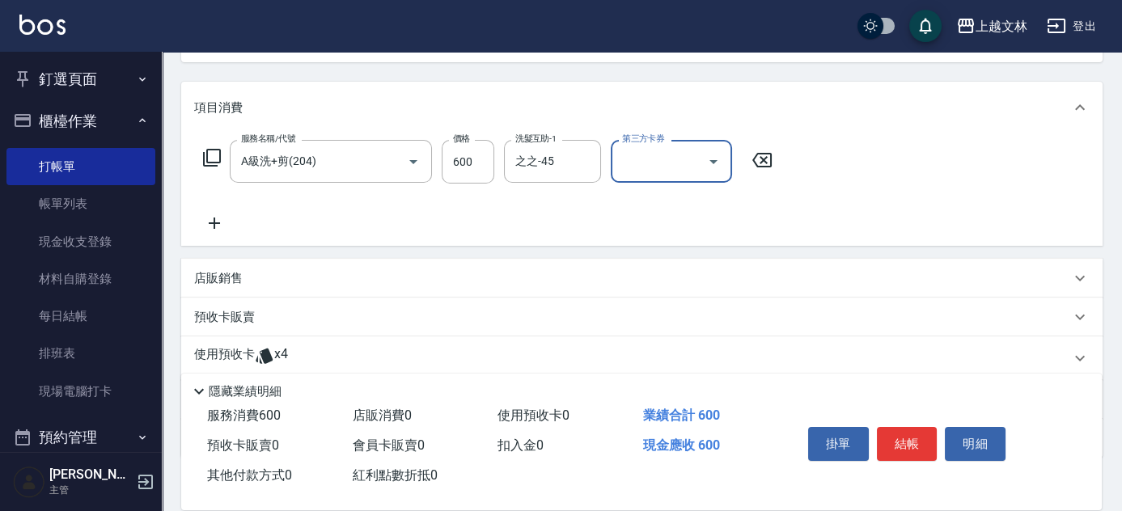
click at [210, 226] on icon at bounding box center [214, 222] width 40 height 19
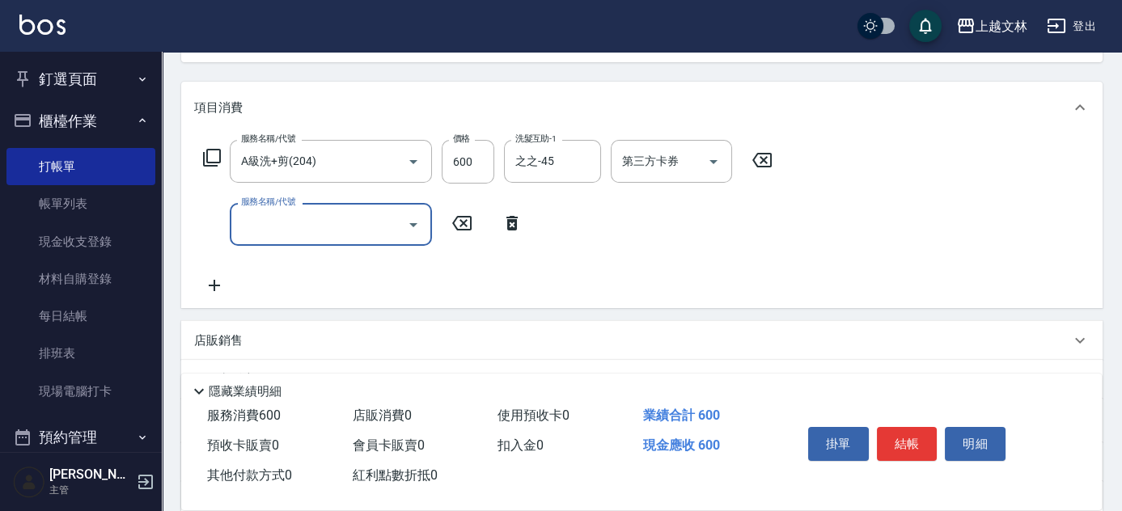
click at [263, 225] on input "服務名稱/代號" at bounding box center [318, 224] width 163 height 28
type input "精油(107)"
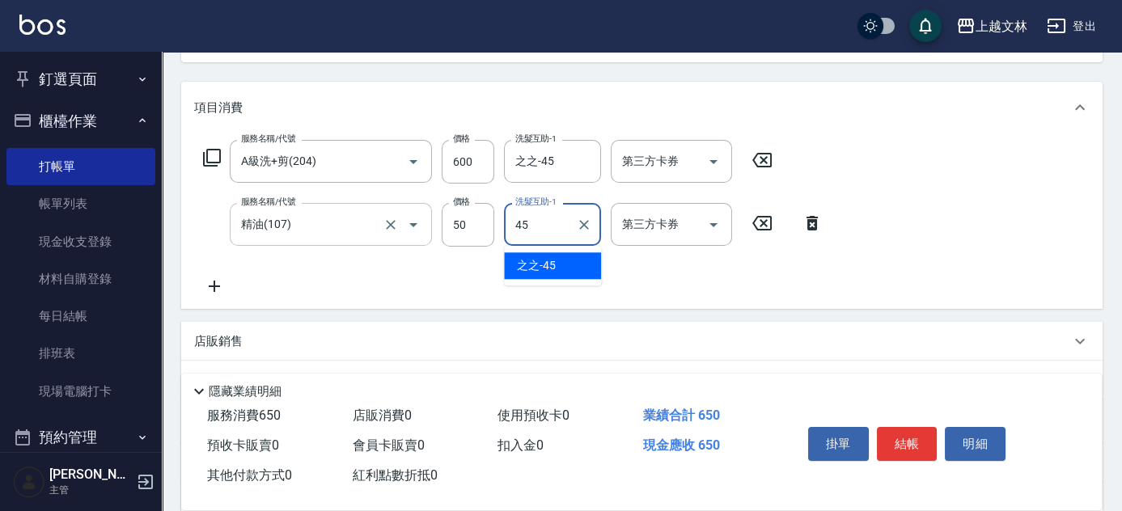
type input "之之-45"
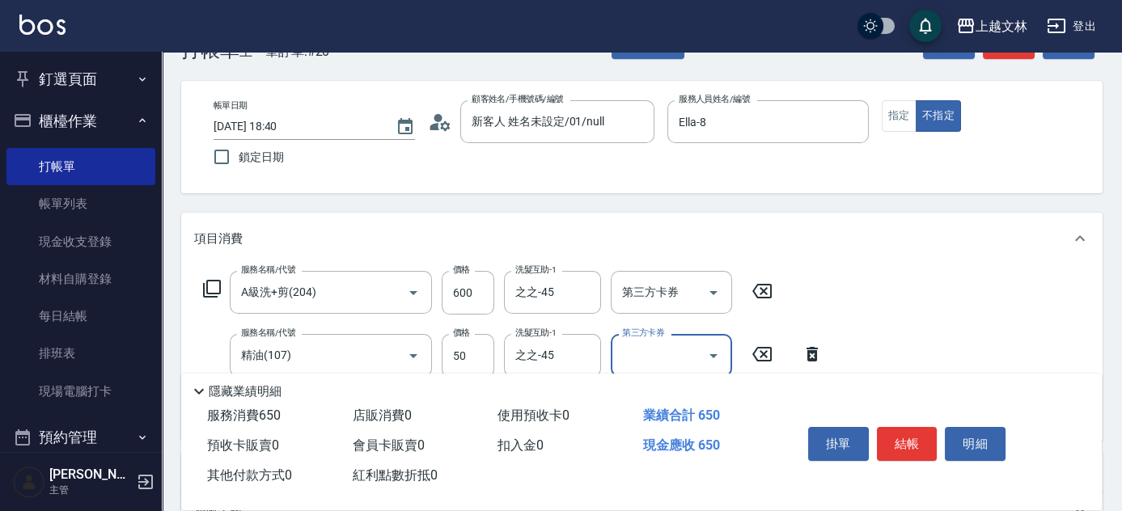
scroll to position [0, 0]
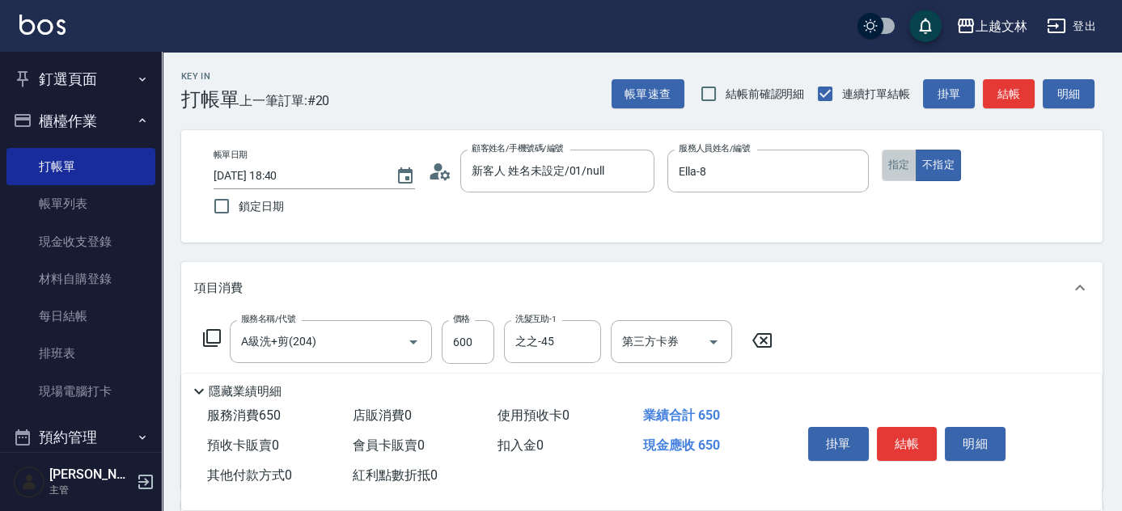
click at [904, 163] on button "指定" at bounding box center [898, 166] width 35 height 32
click at [1012, 96] on button "結帳" at bounding box center [1009, 94] width 52 height 30
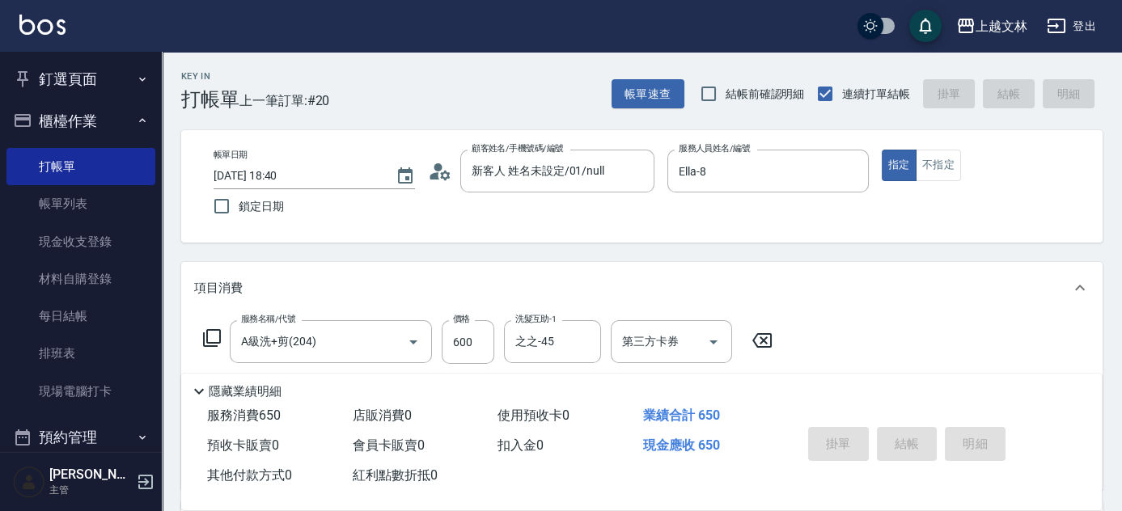
type input "[DATE] 18:55"
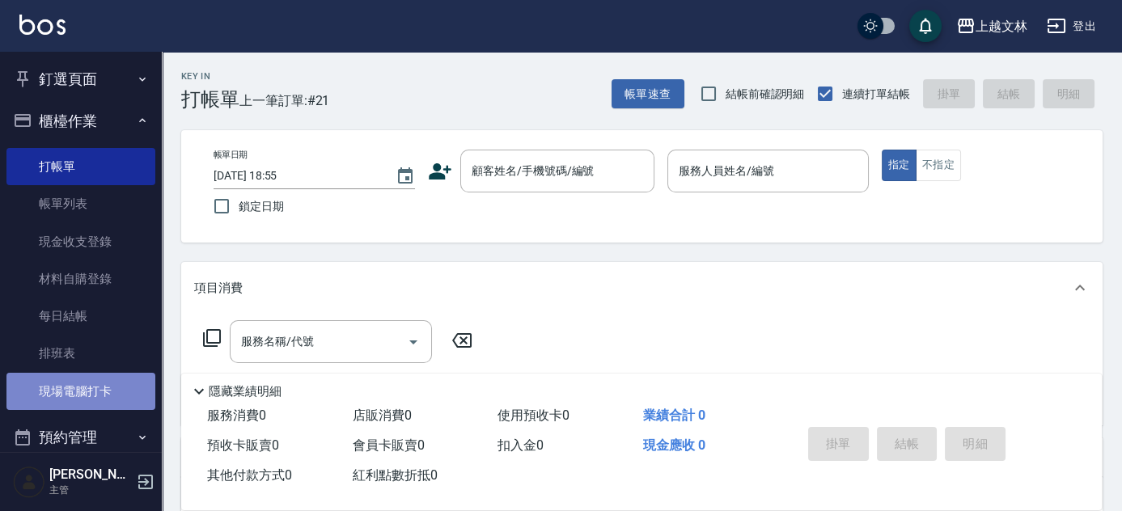
click at [95, 392] on link "現場電腦打卡" at bounding box center [80, 391] width 149 height 37
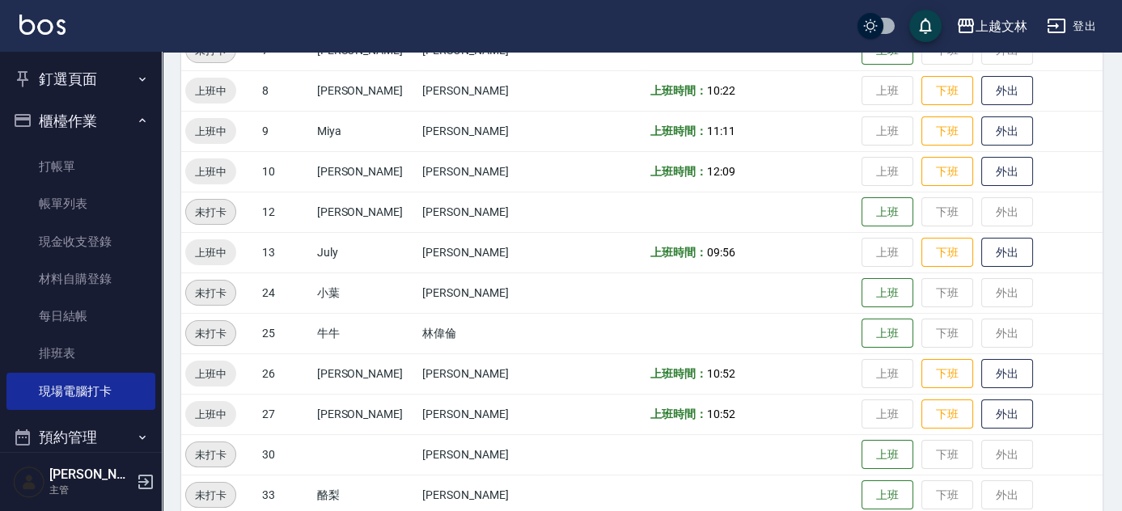
scroll to position [514, 0]
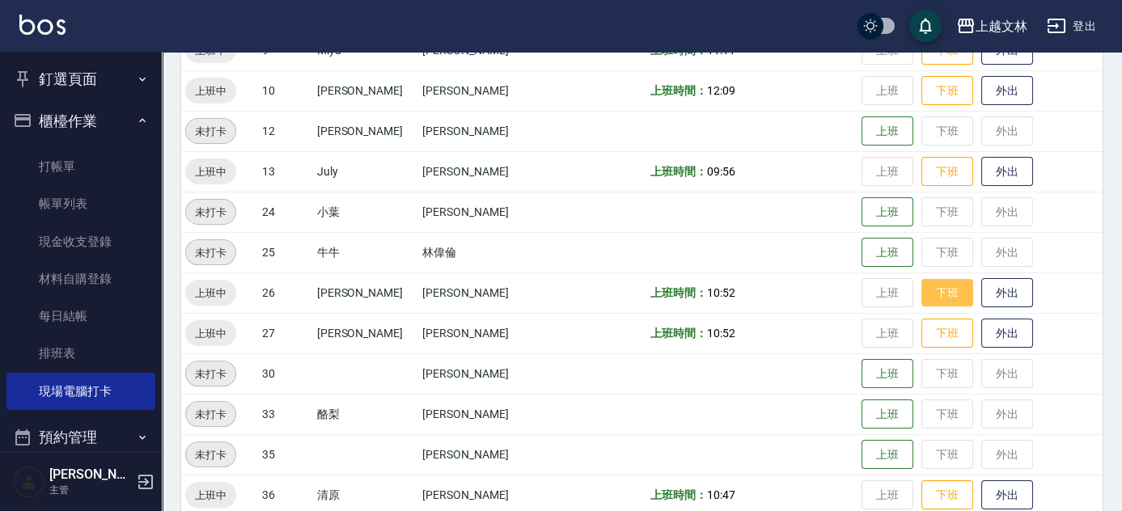
click at [922, 290] on button "下班" at bounding box center [947, 293] width 52 height 28
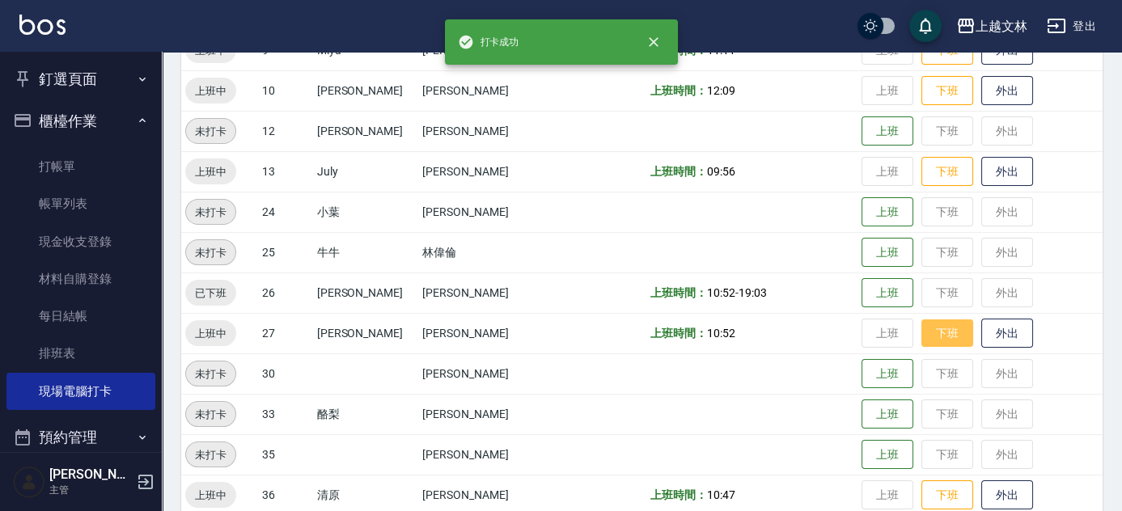
click at [926, 328] on button "下班" at bounding box center [947, 333] width 52 height 28
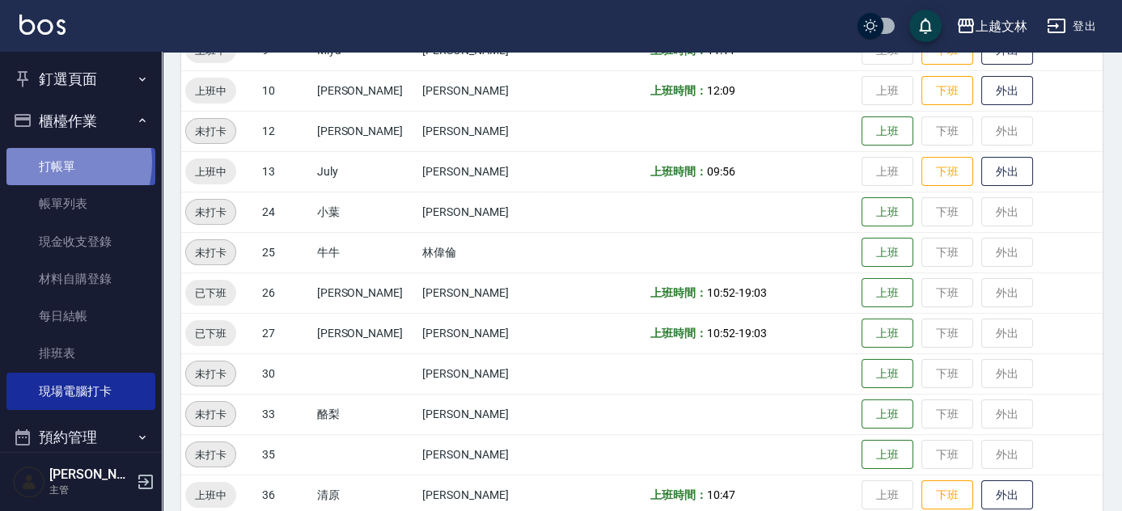
click at [55, 163] on link "打帳單" at bounding box center [80, 166] width 149 height 37
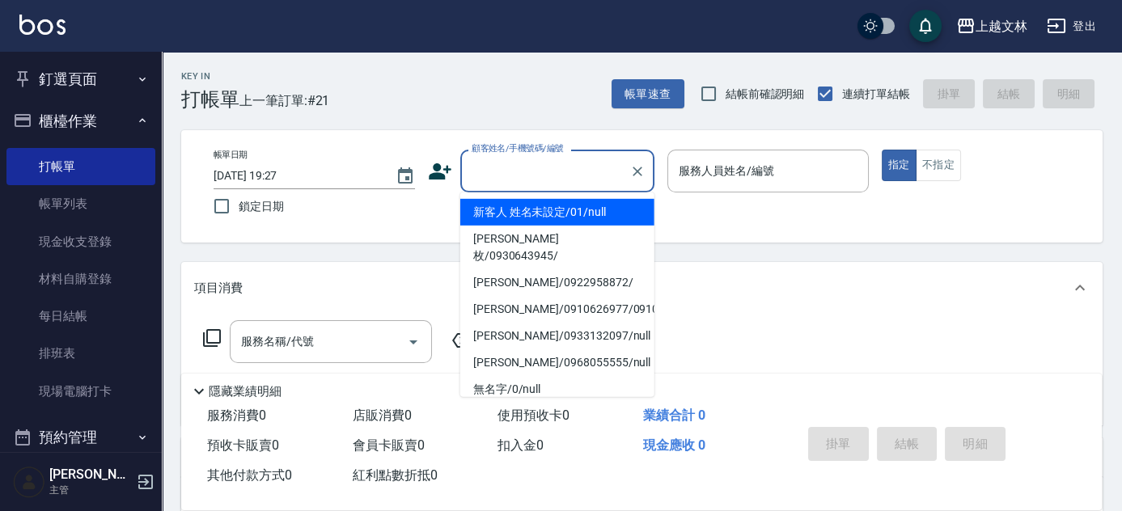
click at [525, 158] on input "顧客姓名/手機號碼/編號" at bounding box center [544, 171] width 155 height 28
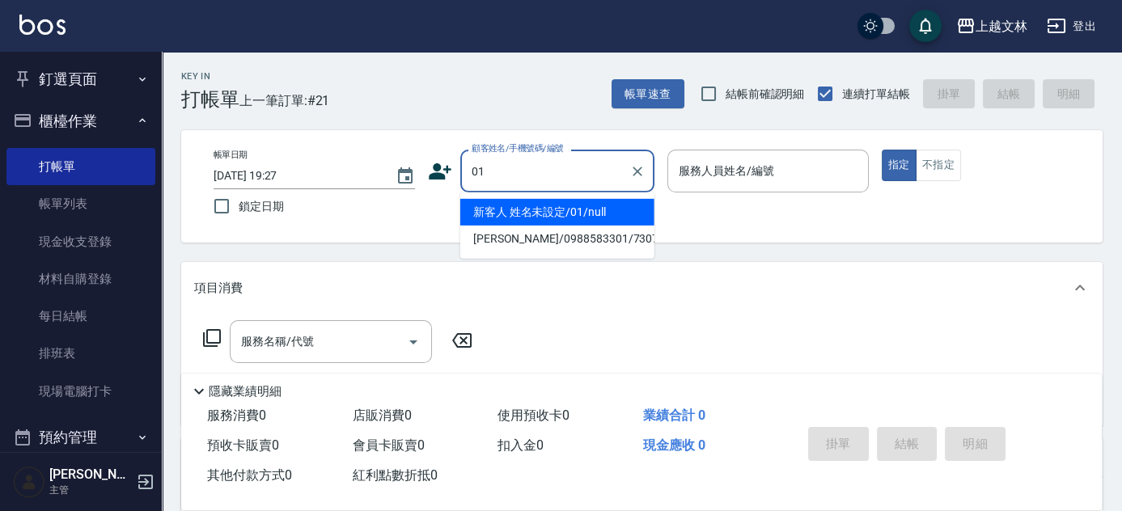
type input "新客人 姓名未設定/01/null"
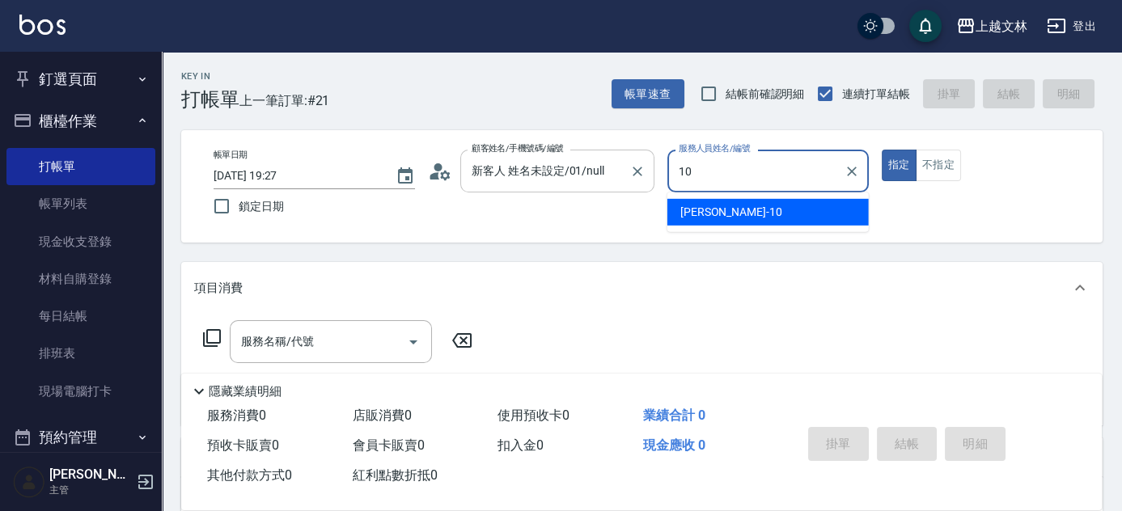
type input "[PERSON_NAME]-10"
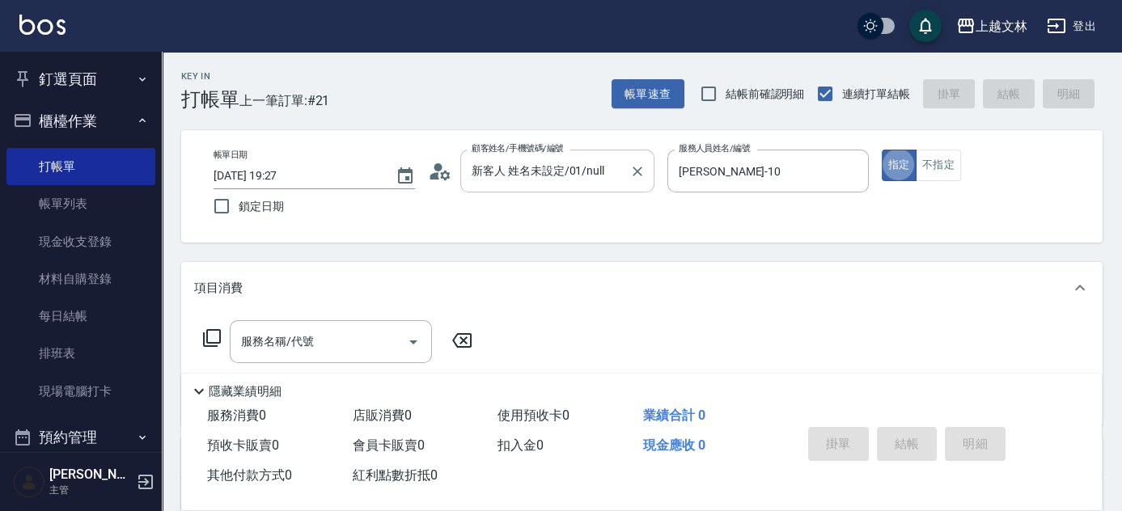
type button "true"
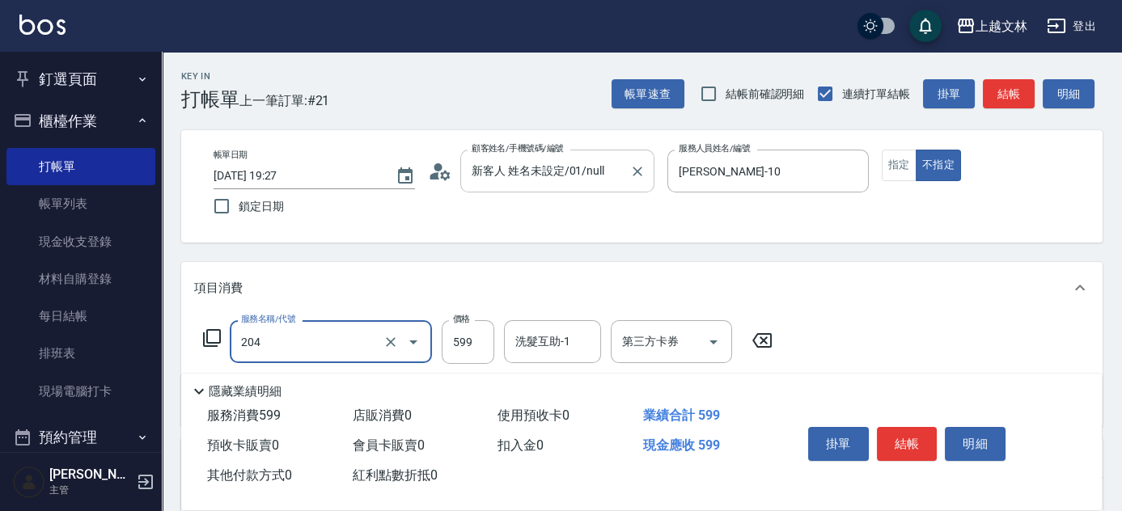
type input "A級洗+剪(204)"
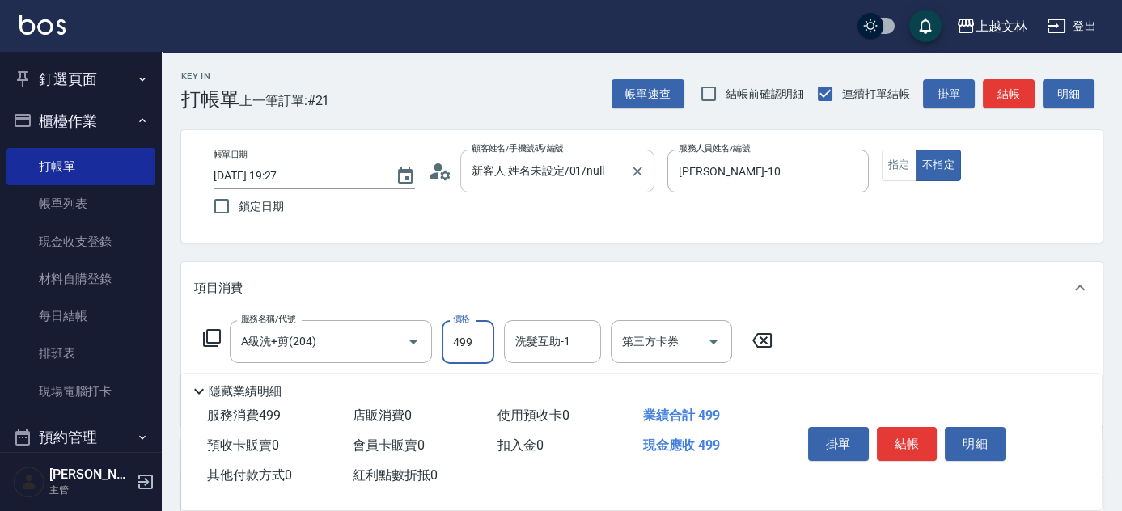
type input "499"
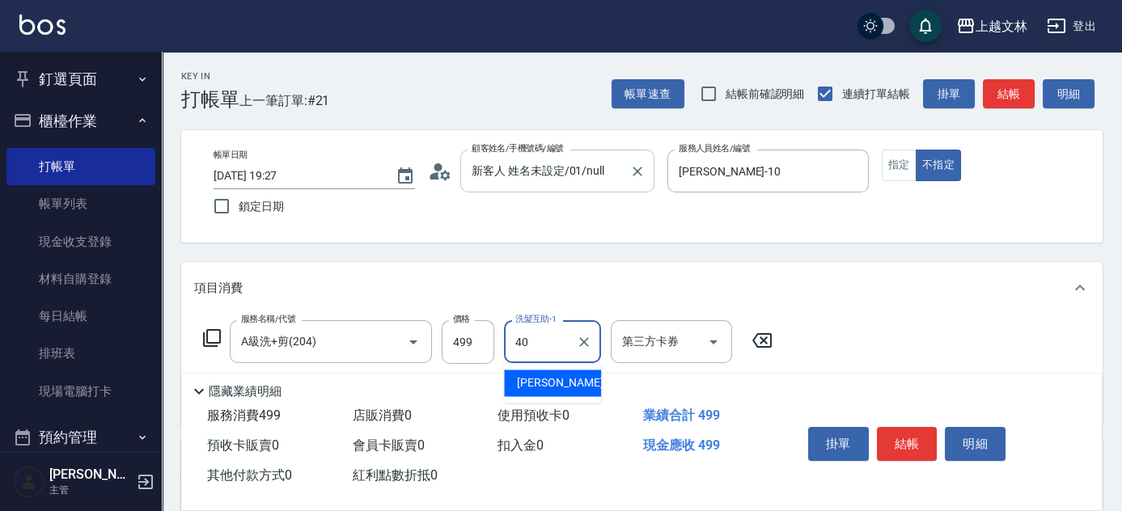
type input "[PERSON_NAME]-40"
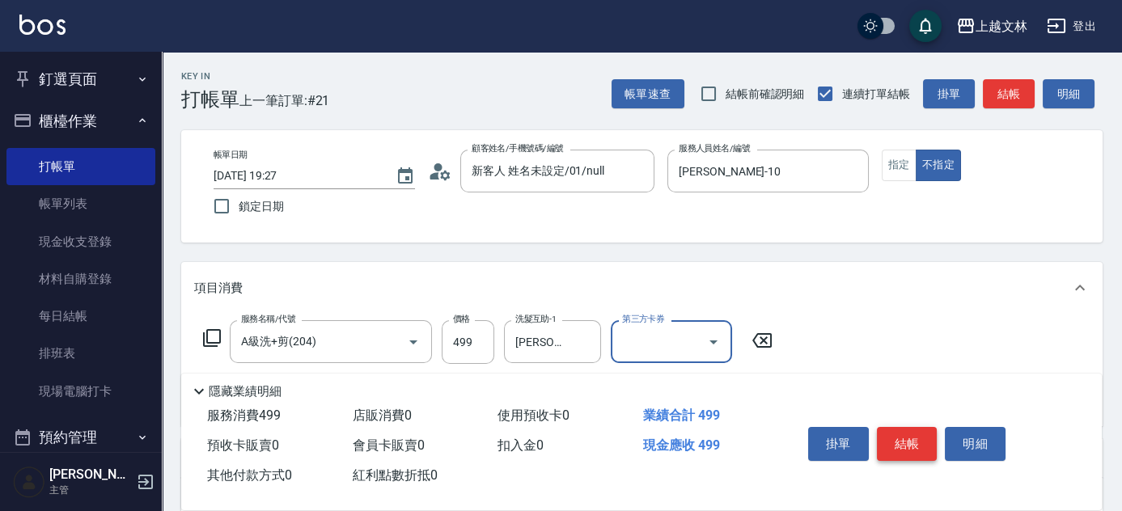
click at [907, 427] on button "結帳" at bounding box center [907, 444] width 61 height 34
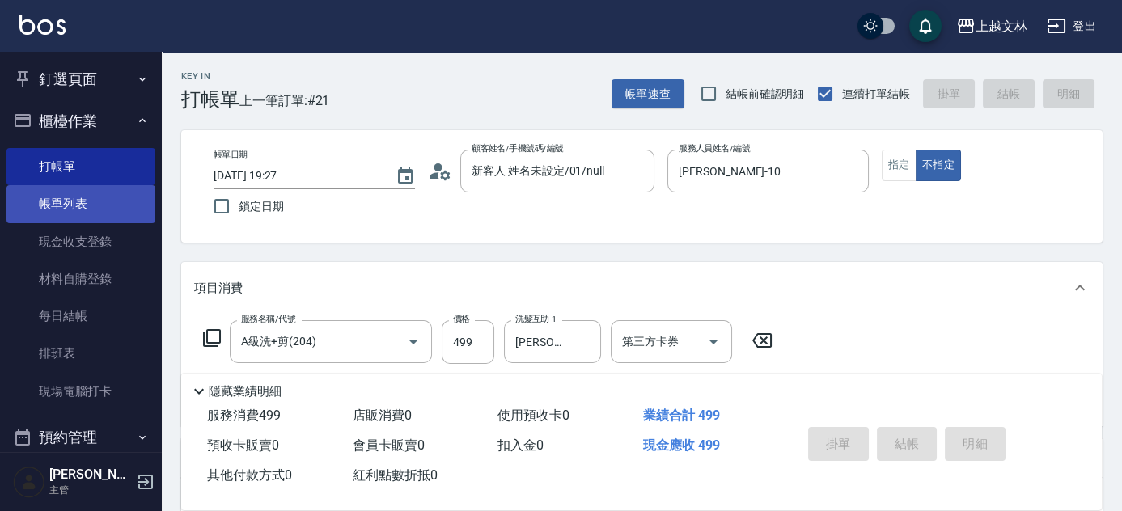
type input "[DATE] 19:28"
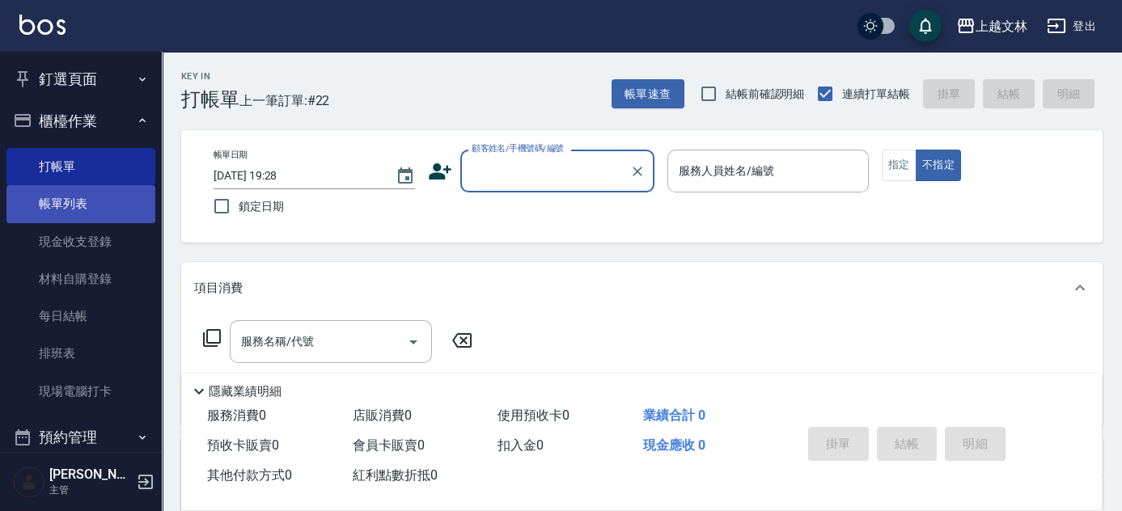
click at [53, 203] on link "帳單列表" at bounding box center [80, 203] width 149 height 37
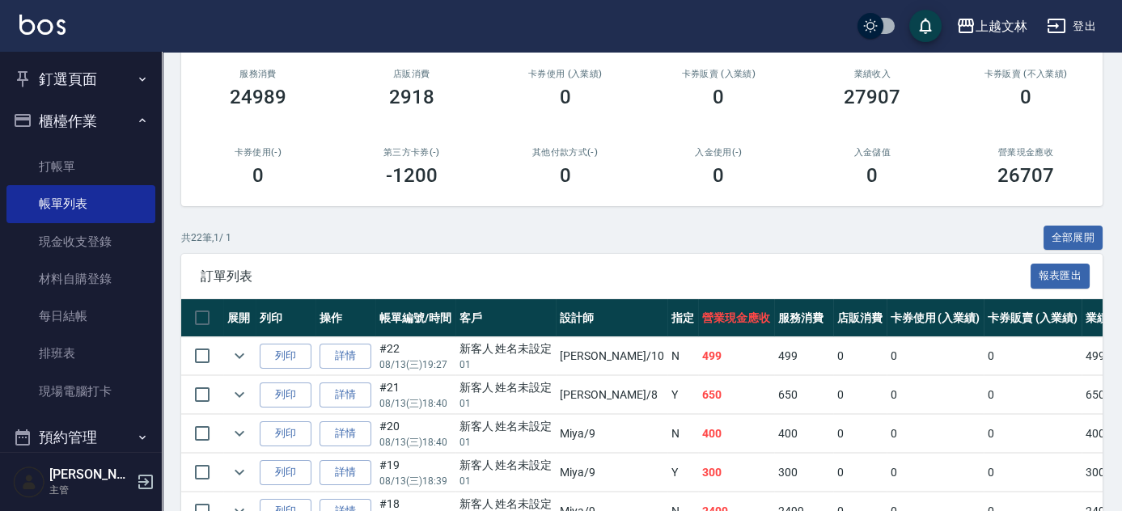
scroll to position [209, 0]
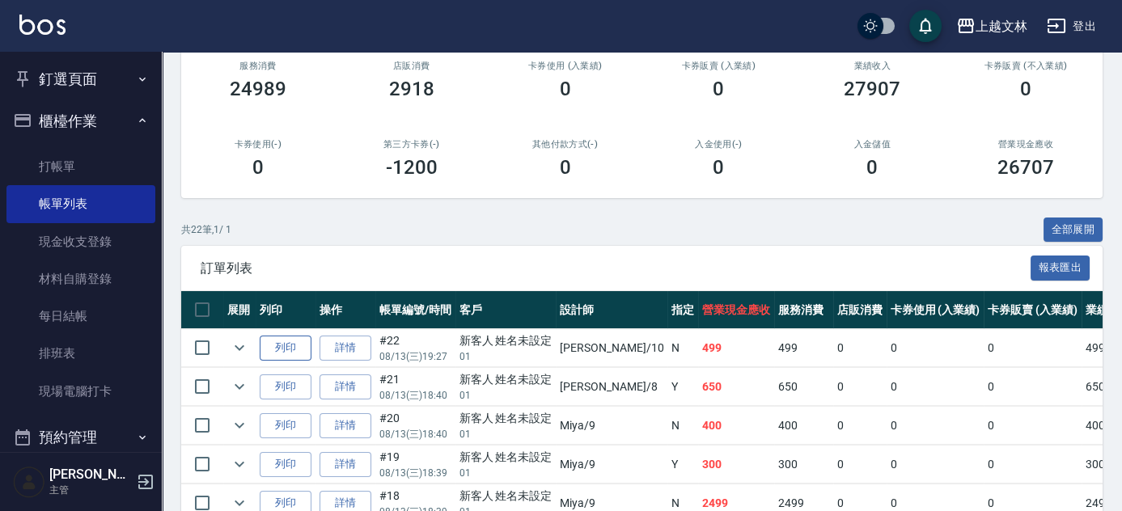
click at [284, 344] on button "列印" at bounding box center [286, 348] width 52 height 25
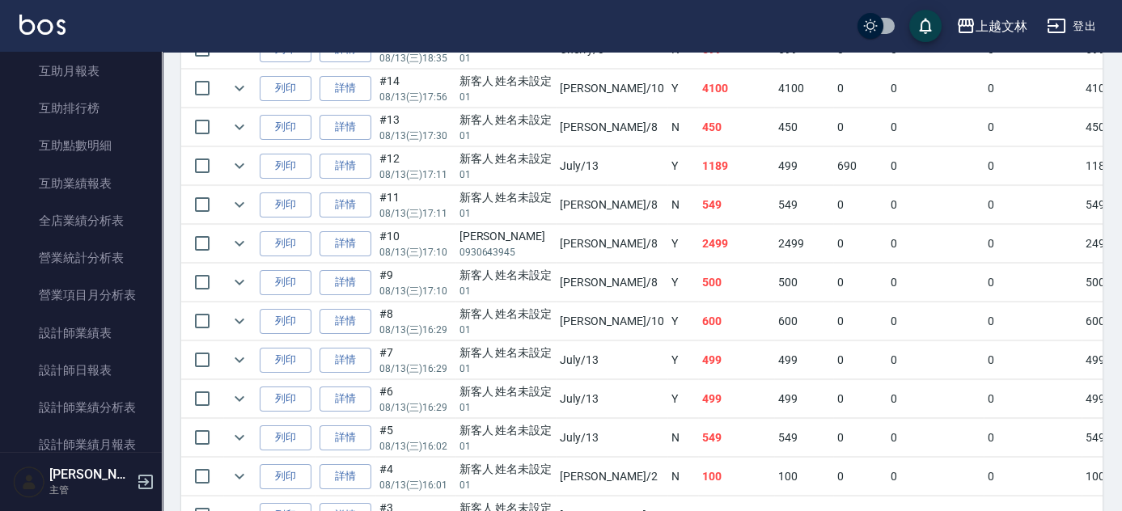
scroll to position [625, 0]
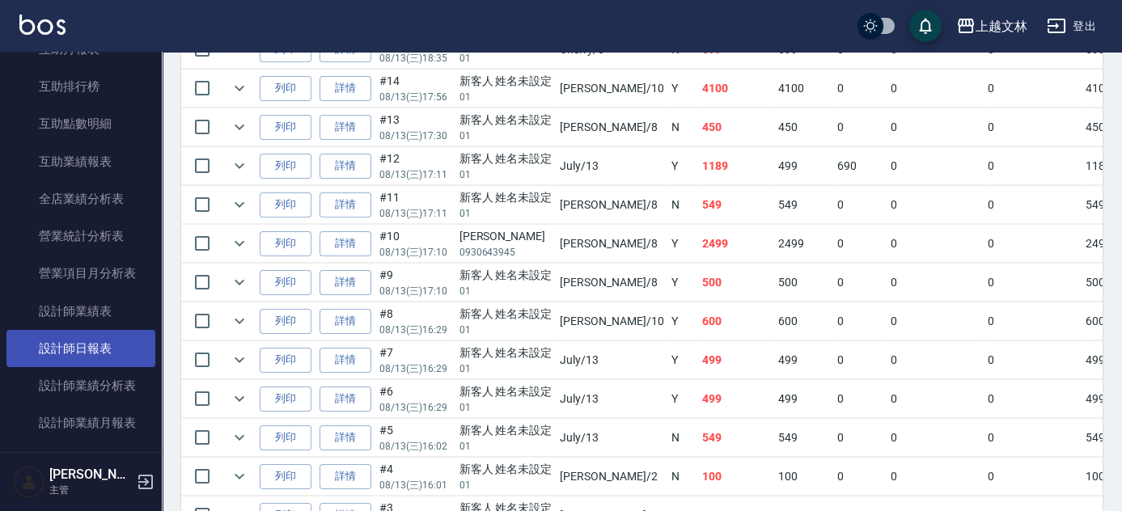
click at [109, 344] on link "設計師日報表" at bounding box center [80, 348] width 149 height 37
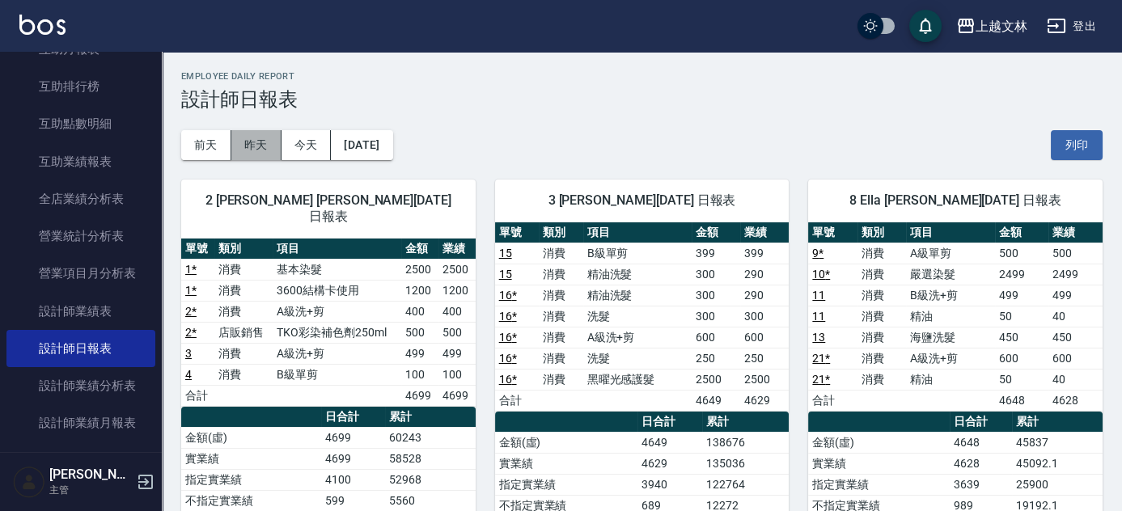
click at [257, 144] on button "昨天" at bounding box center [256, 145] width 50 height 30
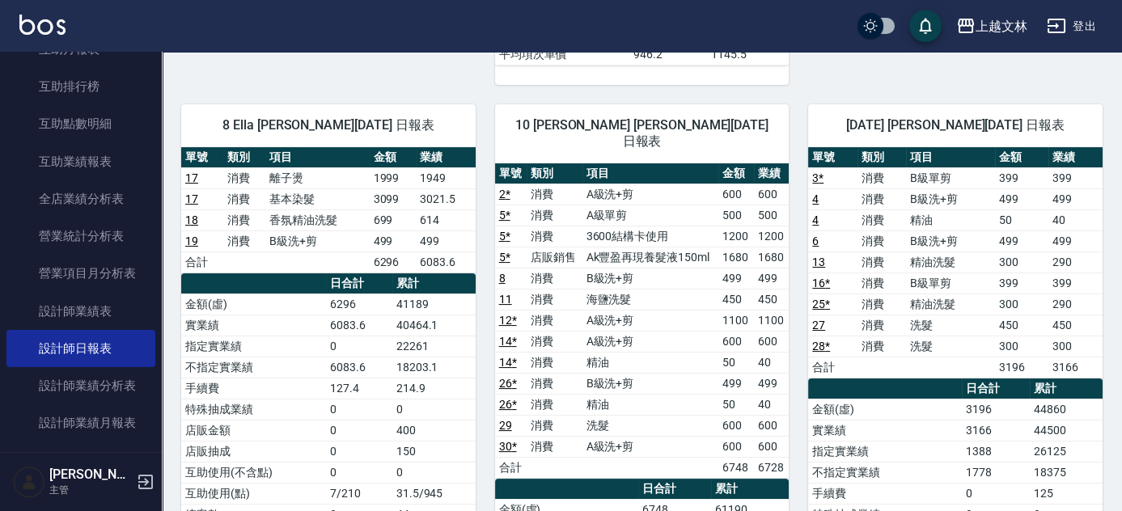
scroll to position [895, 0]
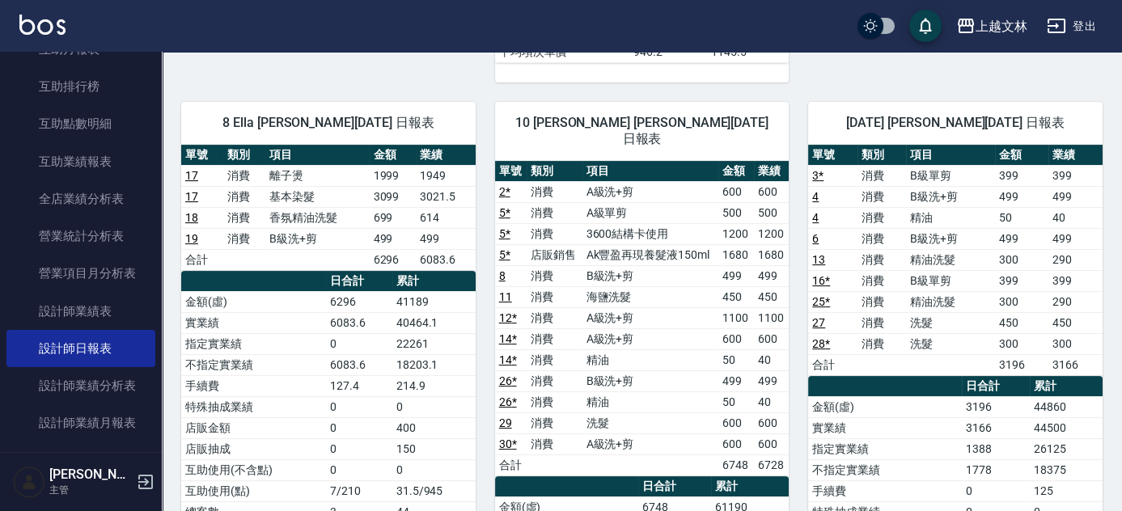
drag, startPoint x: 167, startPoint y: 254, endPoint x: 170, endPoint y: 199, distance: 55.0
click at [170, 199] on div "8 Ella [PERSON_NAME][DATE] 日報表 單號 類別 項目 金額 業績 17 消費 離子燙 1999 1949 17 消費 基本染髮 30…" at bounding box center [319, 467] width 314 height 771
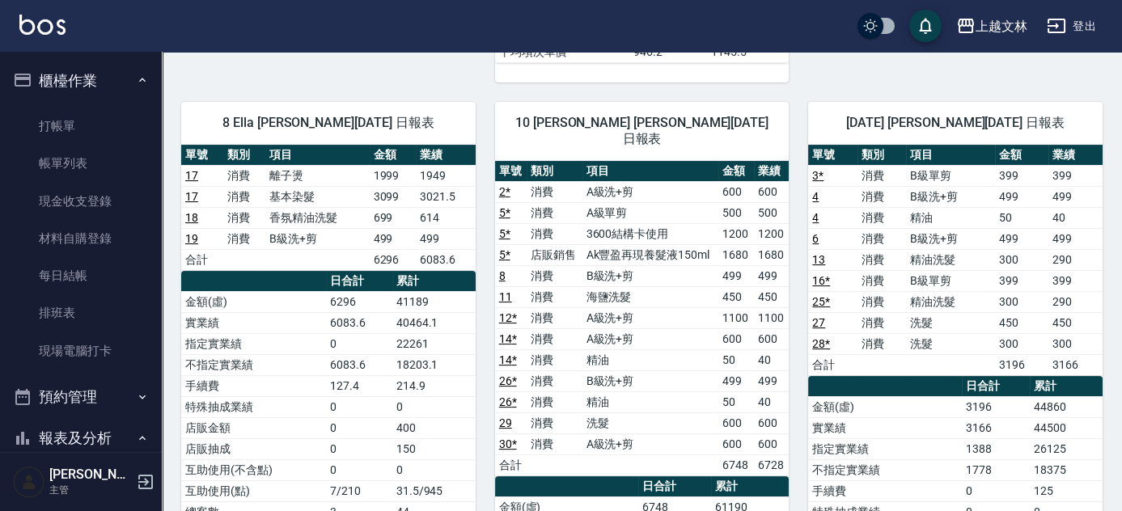
scroll to position [19, 0]
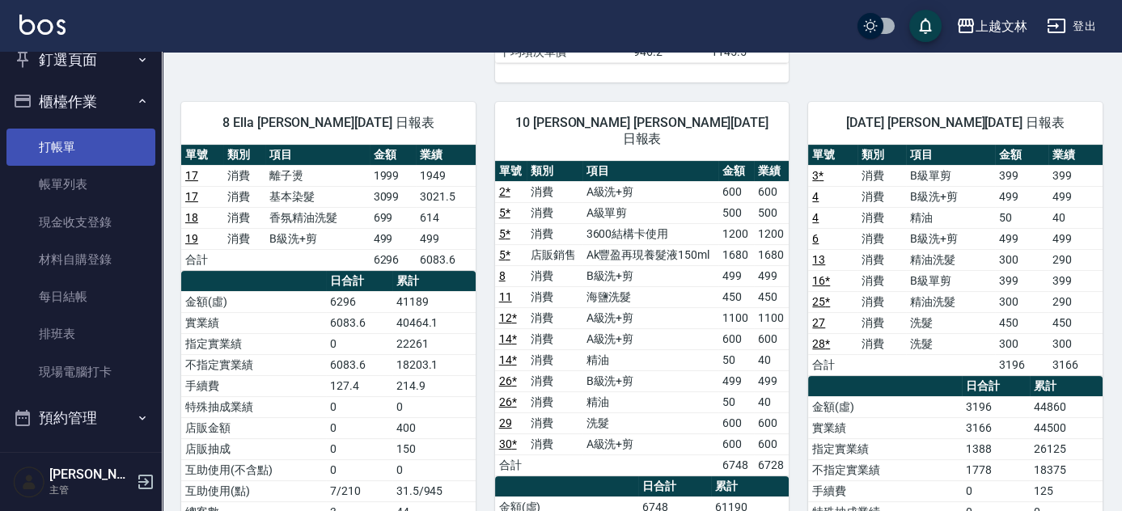
click at [93, 144] on link "打帳單" at bounding box center [80, 147] width 149 height 37
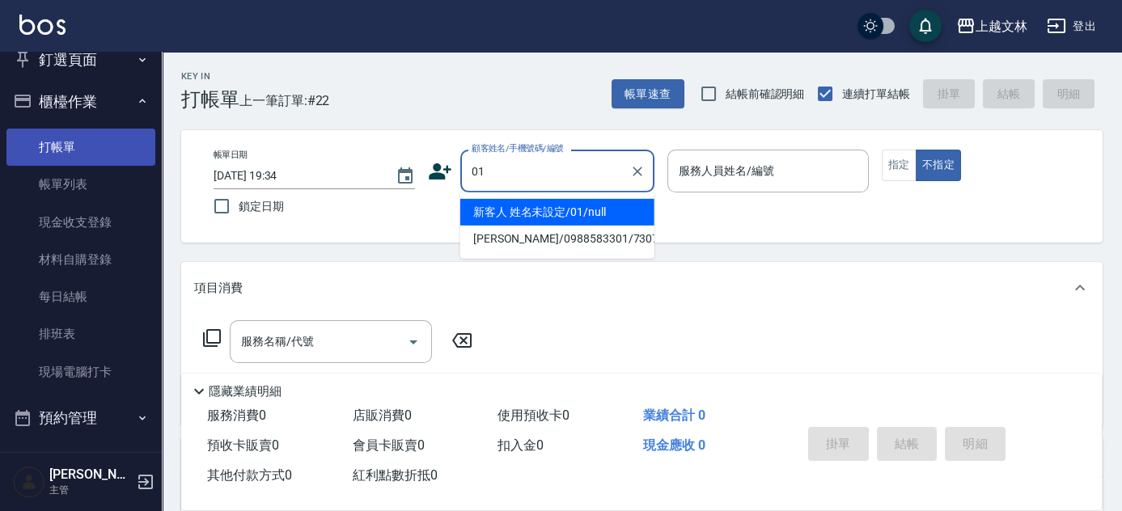
type input "新客人 姓名未設定/01/null"
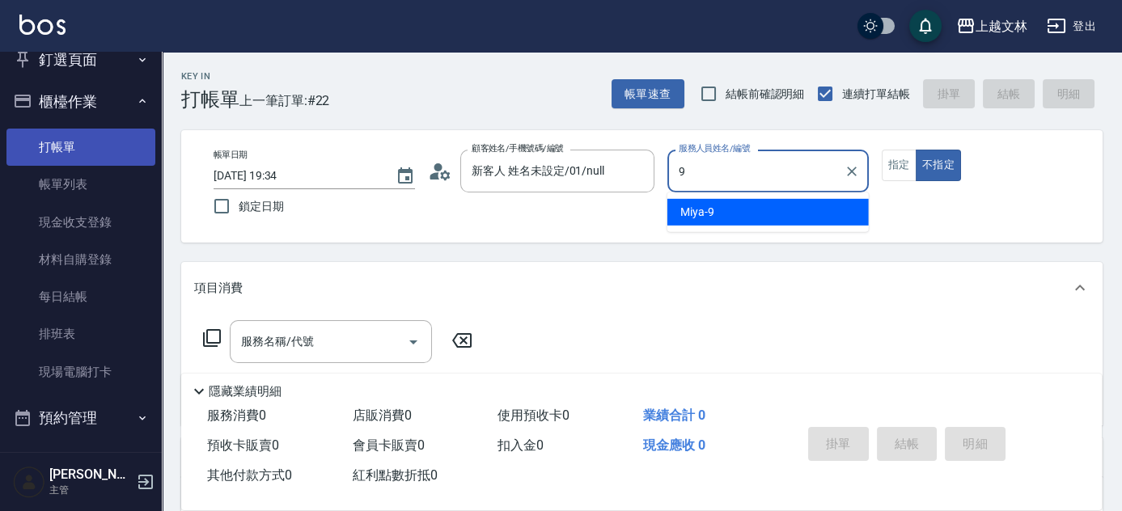
type input "Miya-9"
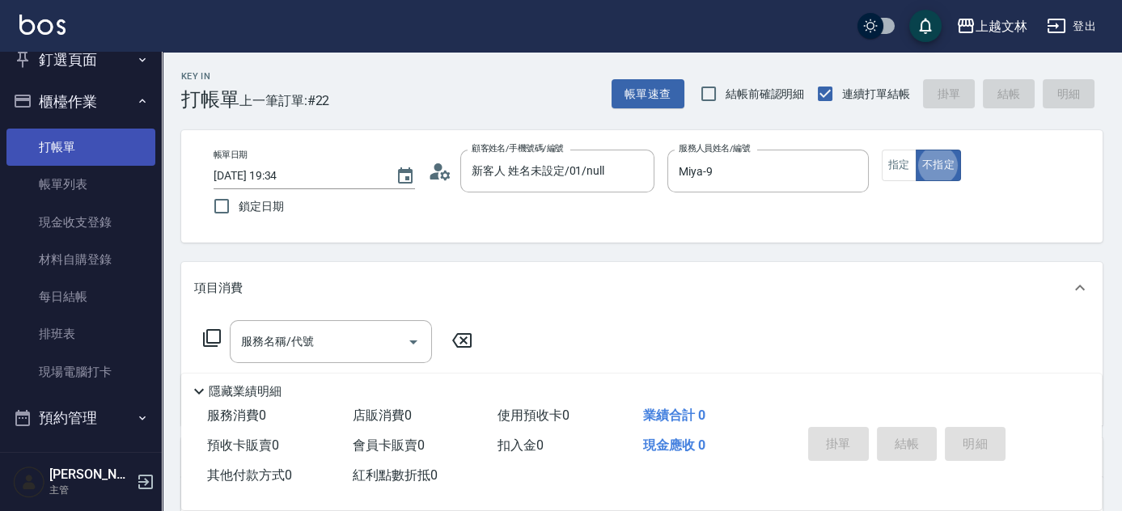
type button "false"
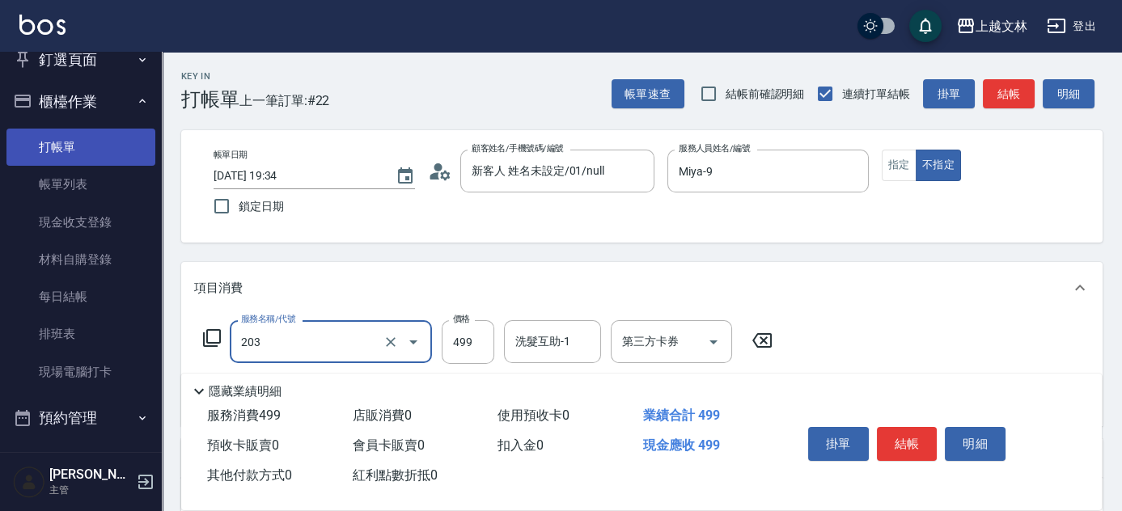
type input "B級洗+剪(203)"
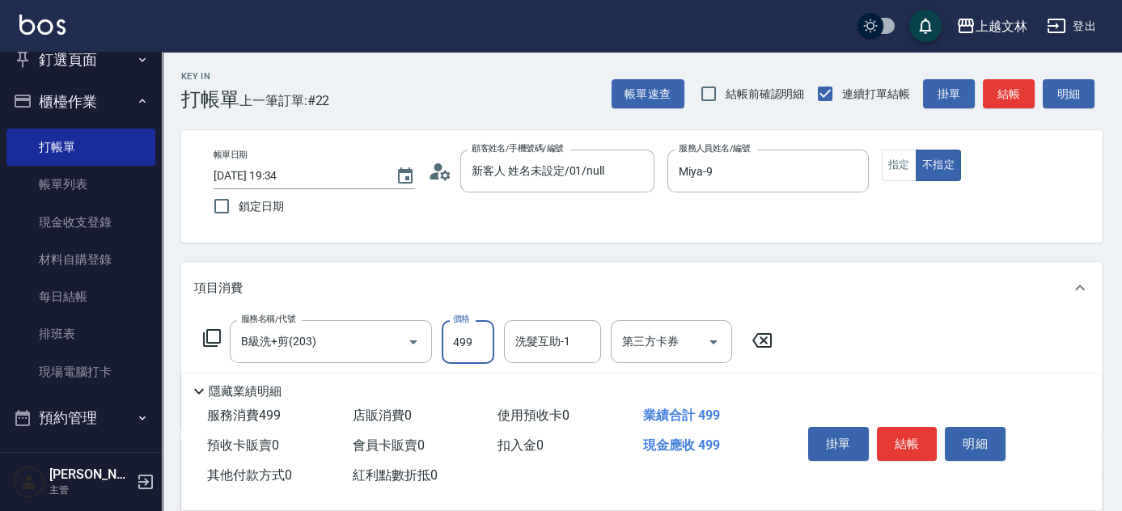
drag, startPoint x: 906, startPoint y: 435, endPoint x: 900, endPoint y: 429, distance: 8.6
click at [904, 431] on button "結帳" at bounding box center [907, 444] width 61 height 34
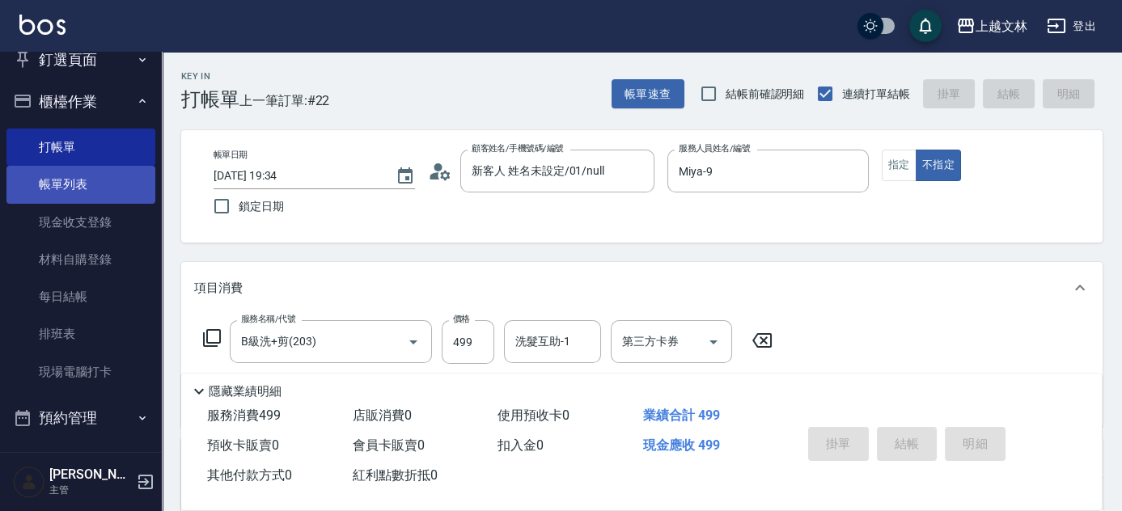
type input "[DATE] 19:54"
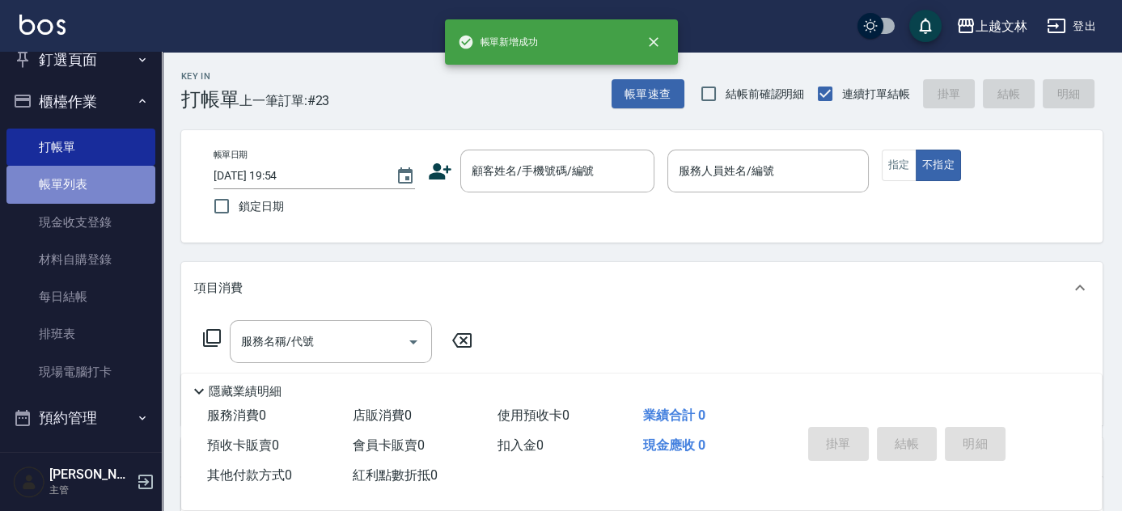
click at [87, 178] on link "帳單列表" at bounding box center [80, 184] width 149 height 37
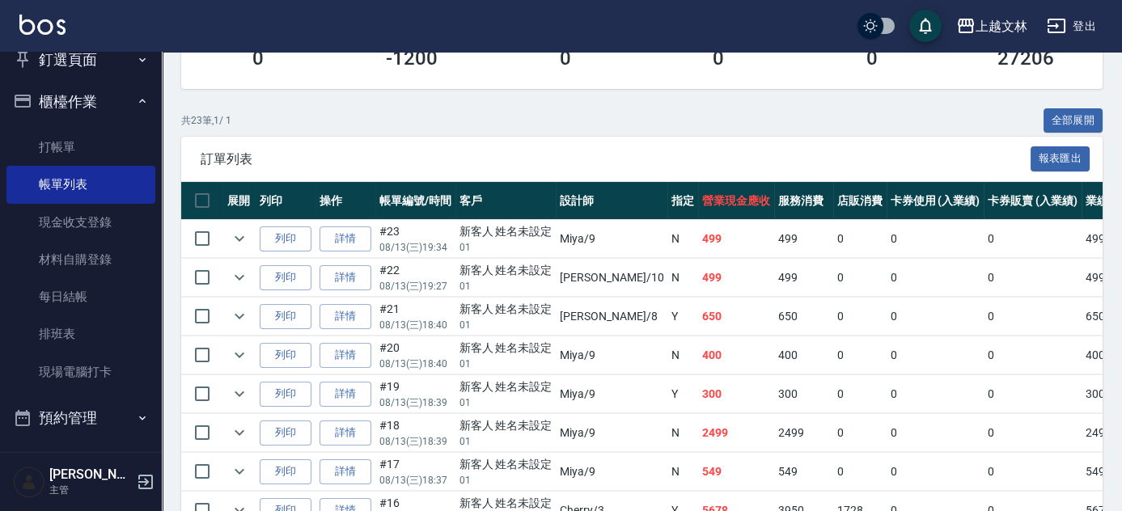
scroll to position [332, 0]
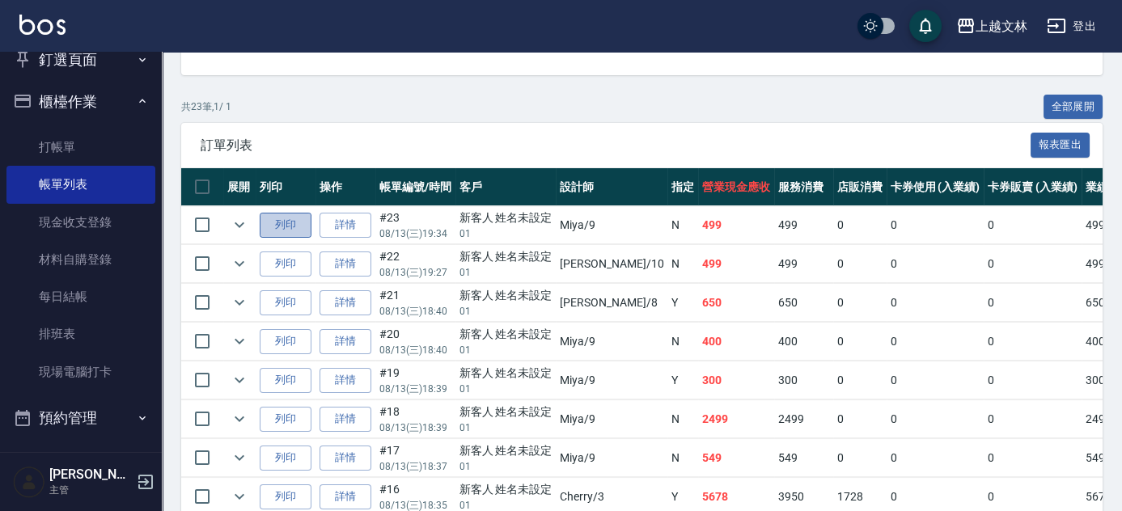
click at [291, 223] on button "列印" at bounding box center [286, 225] width 52 height 25
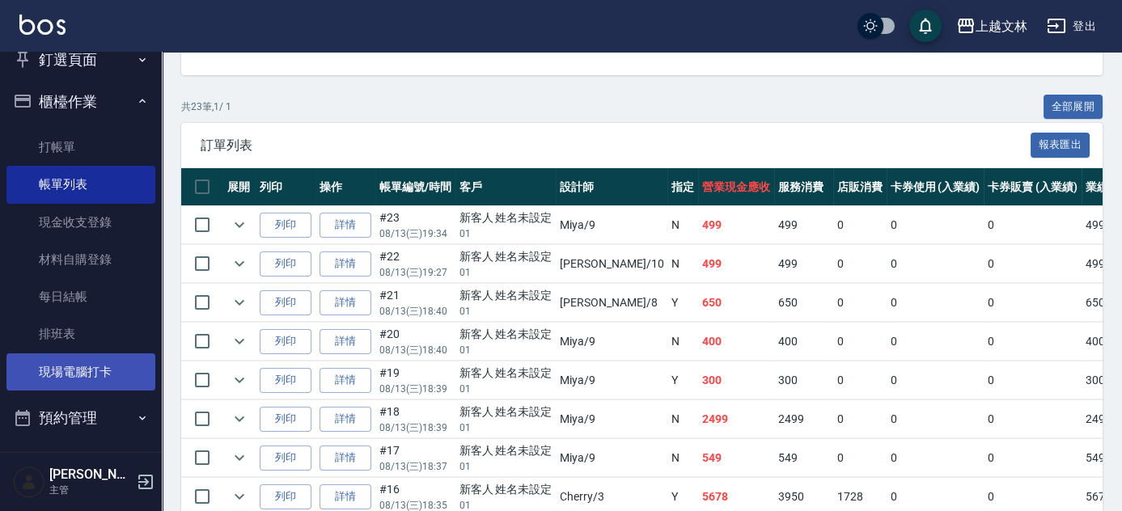
click at [88, 369] on link "現場電腦打卡" at bounding box center [80, 371] width 149 height 37
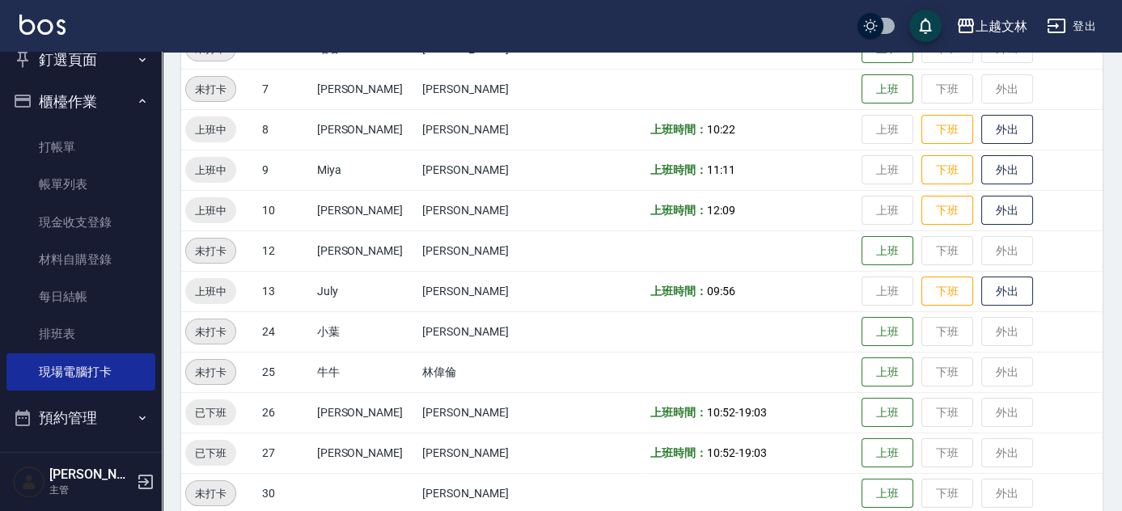
scroll to position [416, 0]
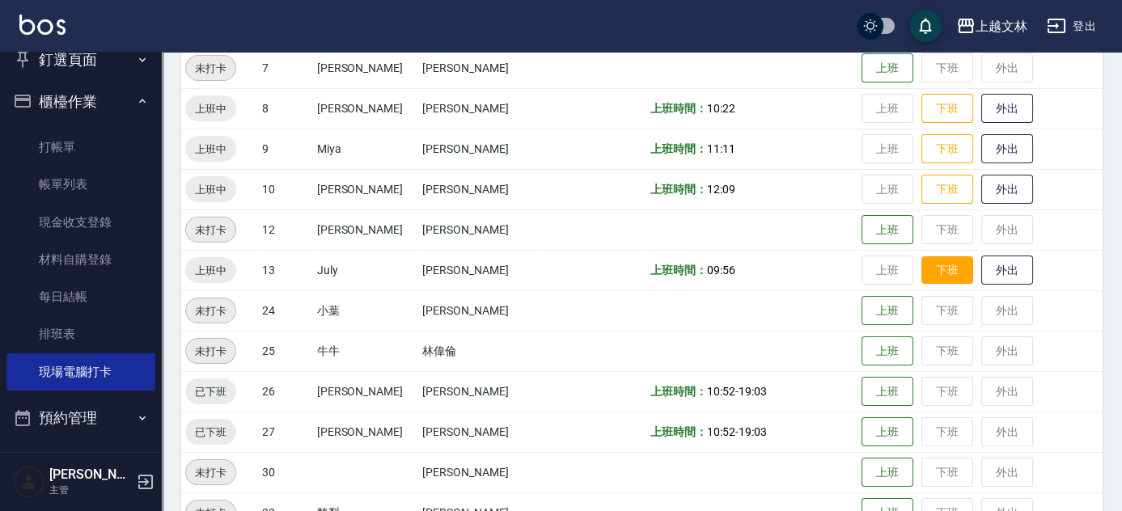
click at [929, 264] on button "下班" at bounding box center [947, 270] width 52 height 28
click at [925, 267] on button "下班" at bounding box center [947, 270] width 52 height 28
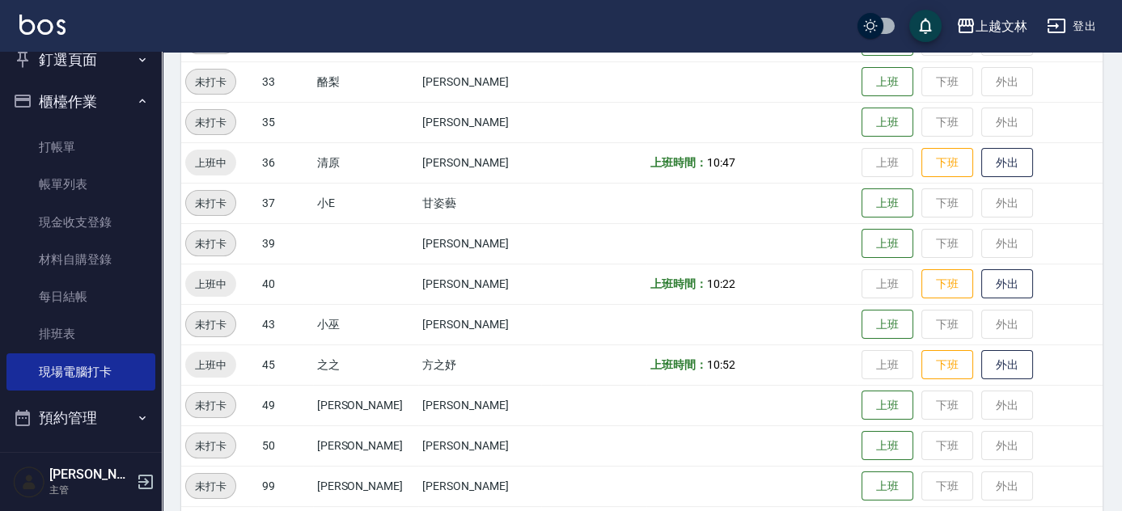
scroll to position [845, 0]
click at [923, 165] on button "下班" at bounding box center [947, 164] width 52 height 28
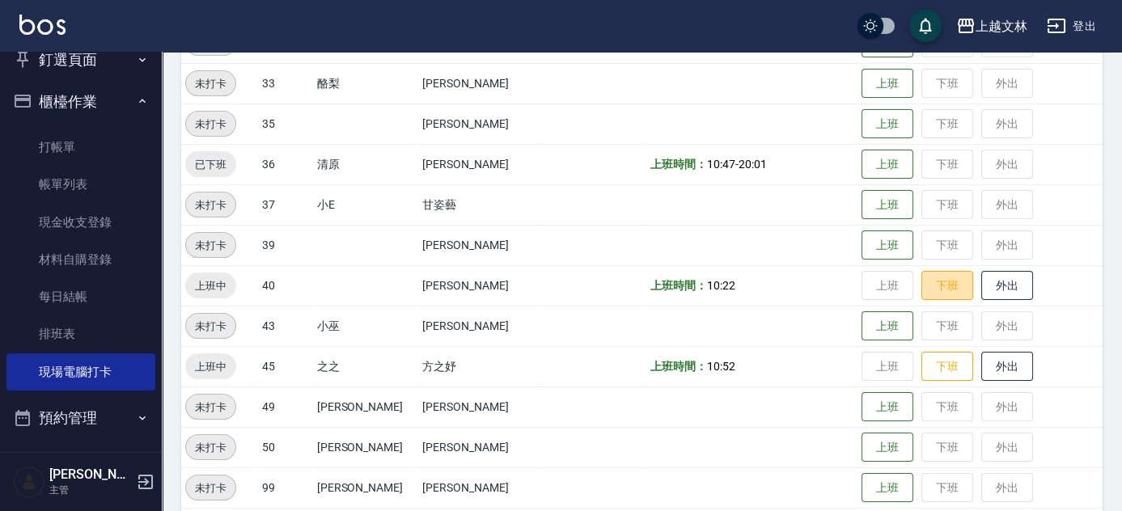
drag, startPoint x: 942, startPoint y: 288, endPoint x: 939, endPoint y: 316, distance: 28.5
click at [941, 288] on button "下班" at bounding box center [947, 286] width 52 height 30
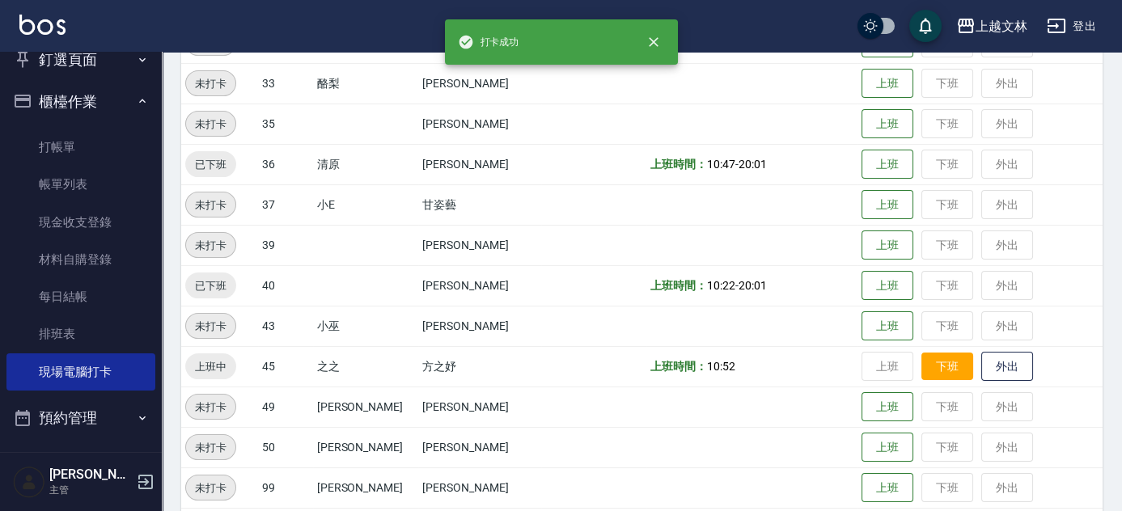
click at [946, 364] on button "下班" at bounding box center [947, 367] width 52 height 28
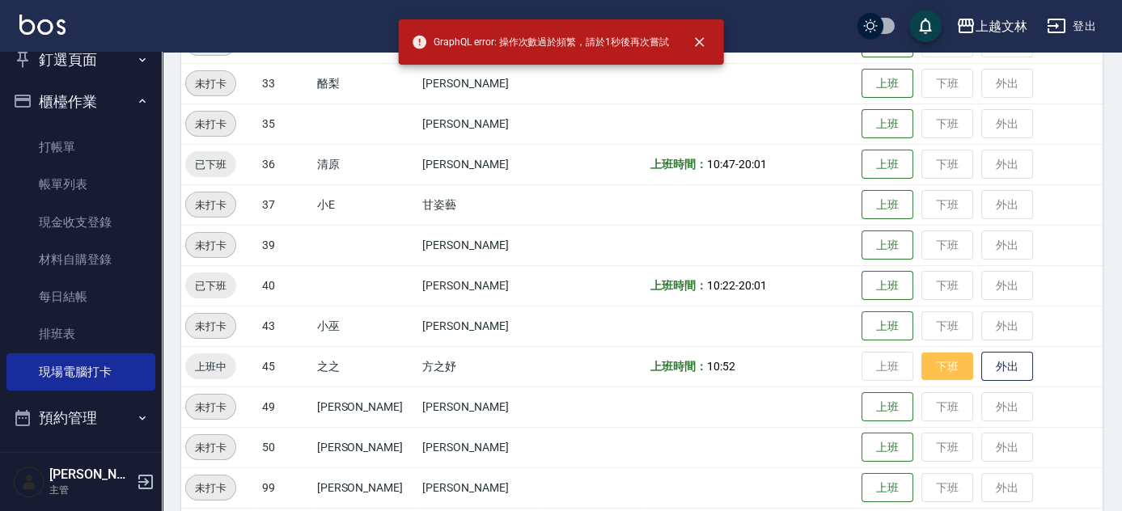
click at [937, 364] on button "下班" at bounding box center [947, 367] width 52 height 28
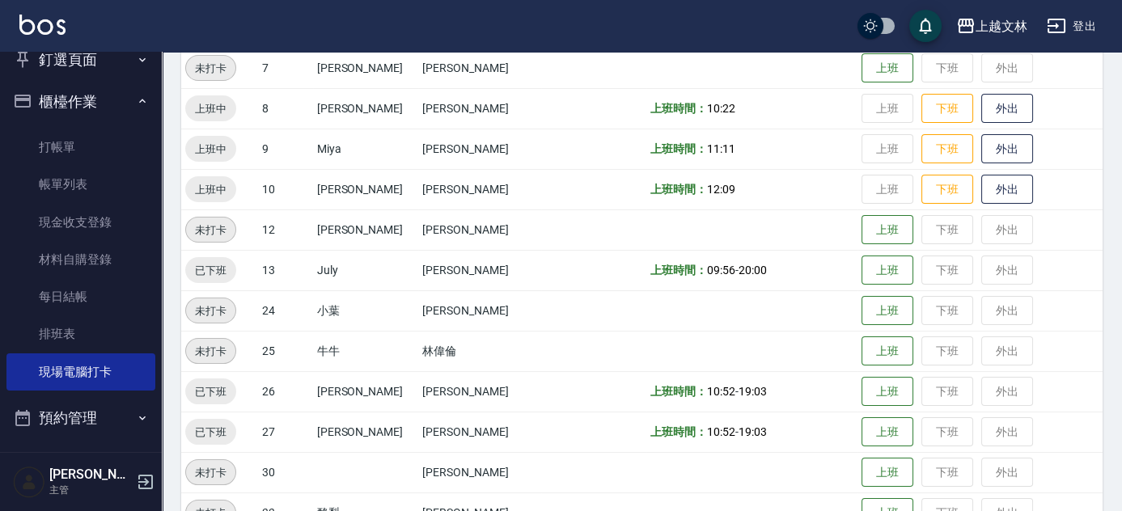
scroll to position [409, 0]
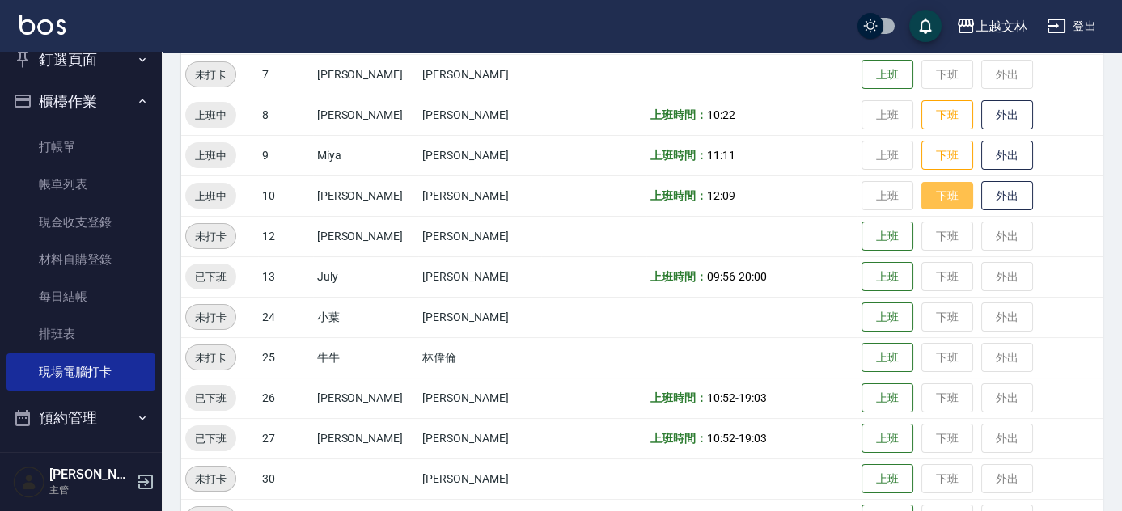
click at [930, 188] on button "下班" at bounding box center [947, 196] width 52 height 28
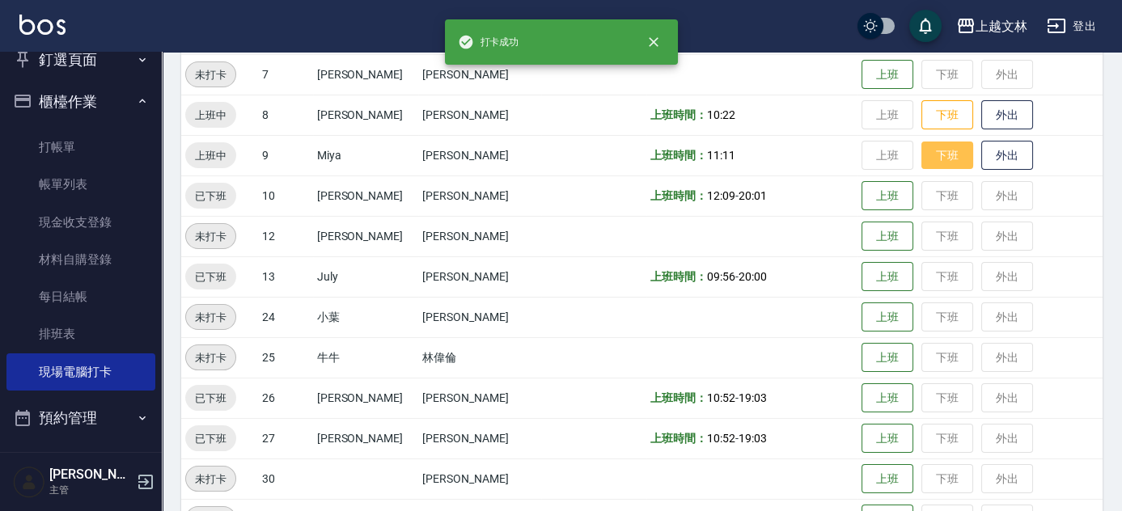
click at [923, 150] on button "下班" at bounding box center [947, 156] width 52 height 28
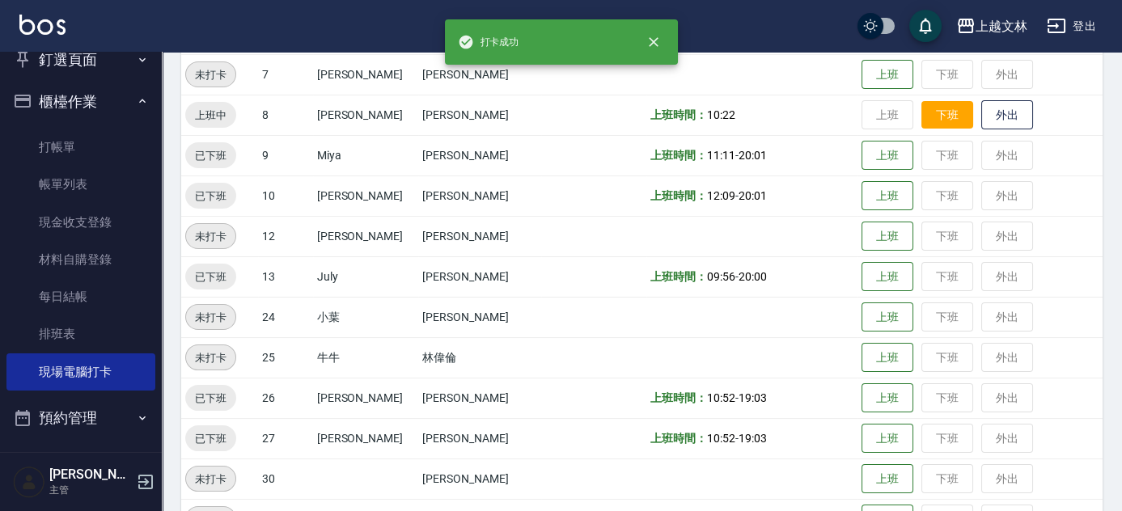
click at [932, 115] on button "下班" at bounding box center [947, 115] width 52 height 28
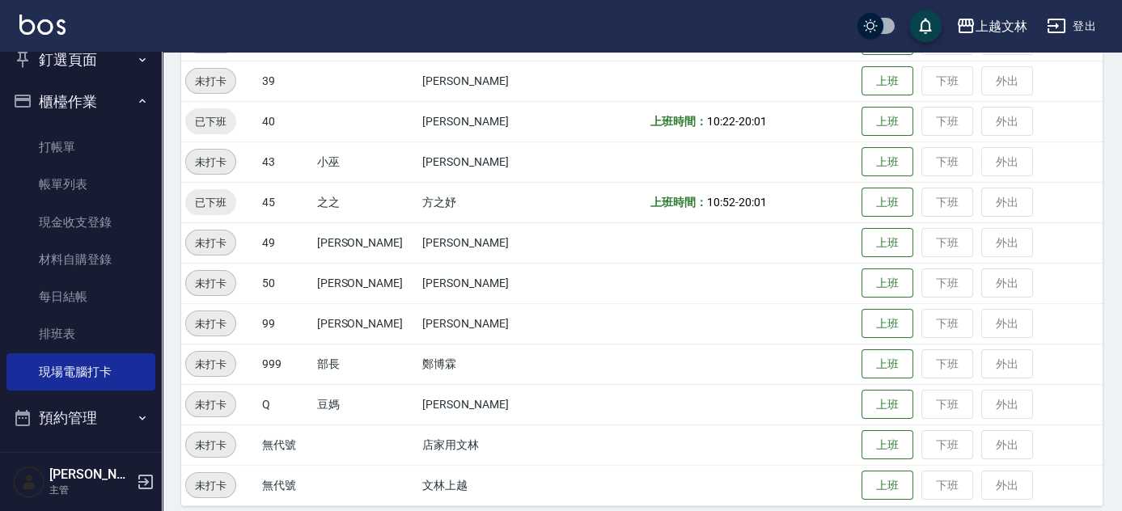
scroll to position [1023, 0]
